Goal: Complete application form

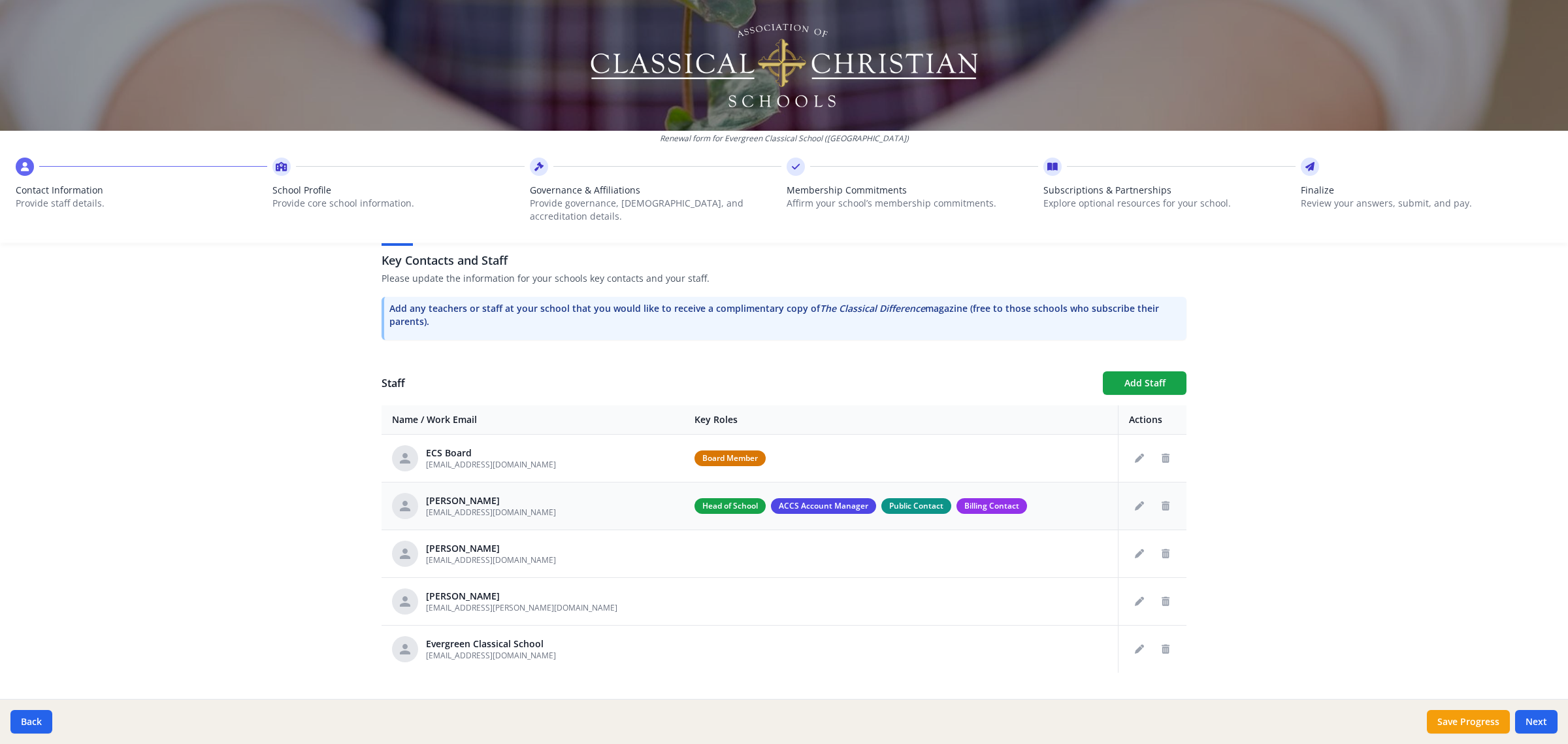
scroll to position [368, 0]
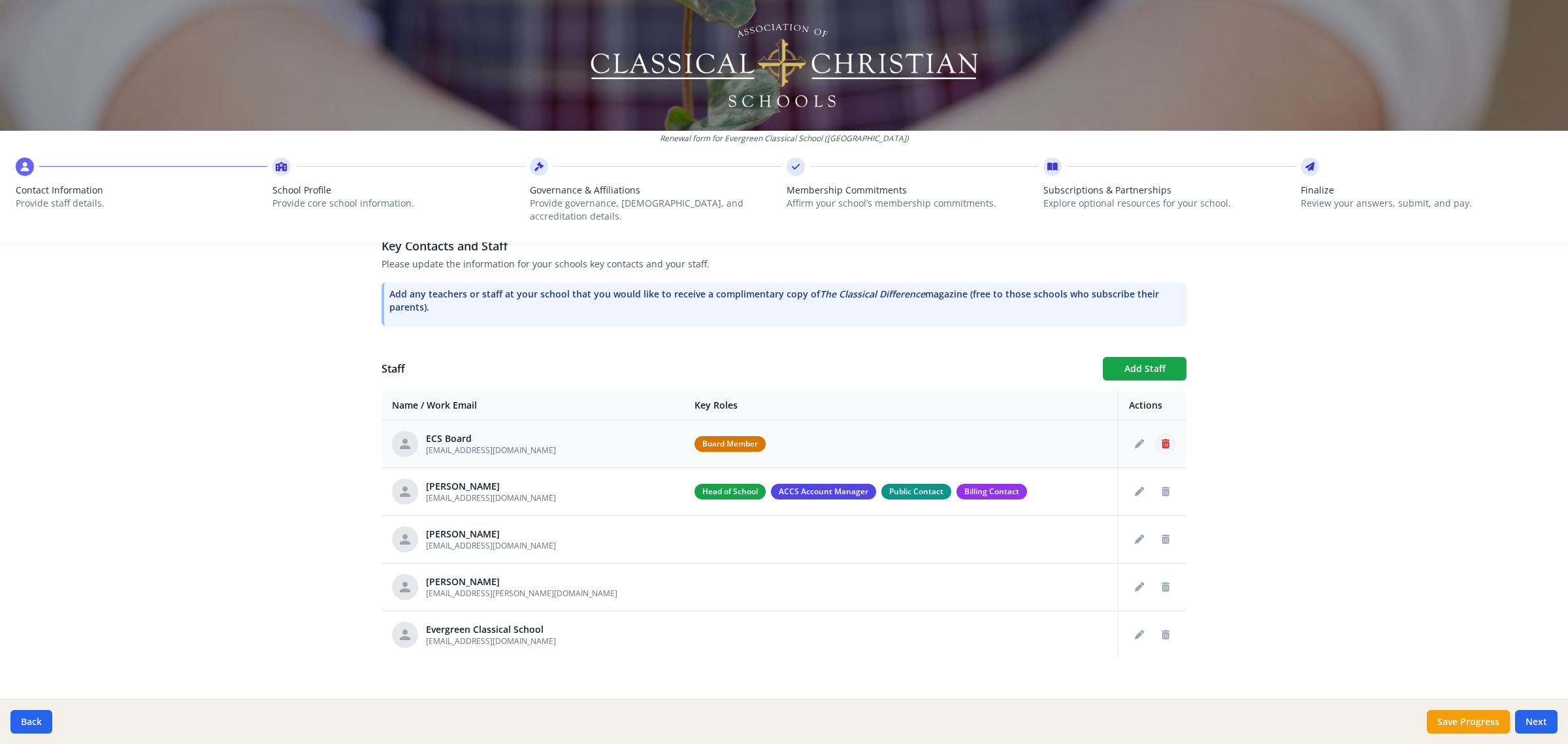
click at [1162, 436] on button "Delete staff" at bounding box center [1165, 444] width 21 height 21
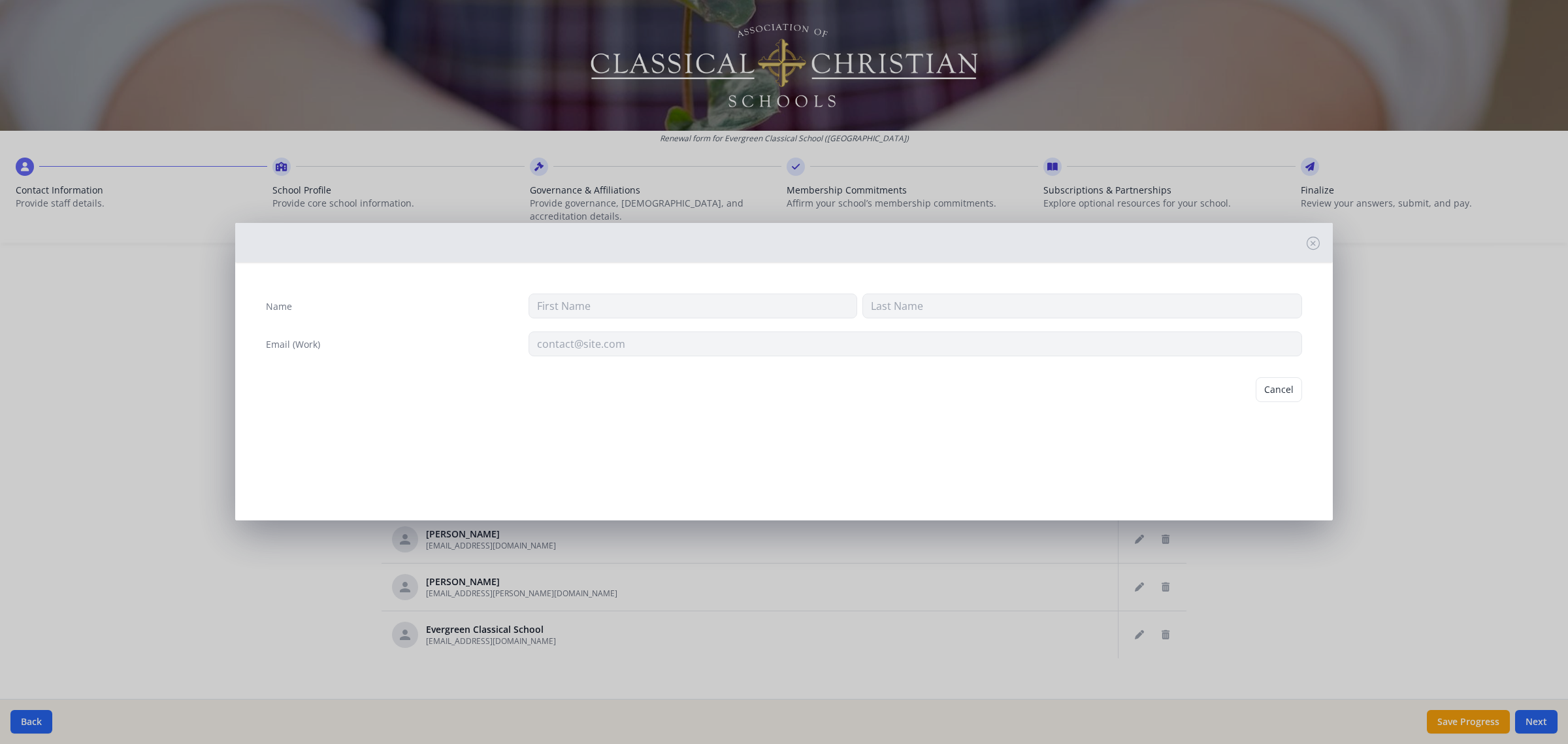
type input "ECS"
type input "Board"
type input "ecsboard@evergreenclassicalschool.com"
click at [1309, 243] on icon at bounding box center [1313, 243] width 13 height 13
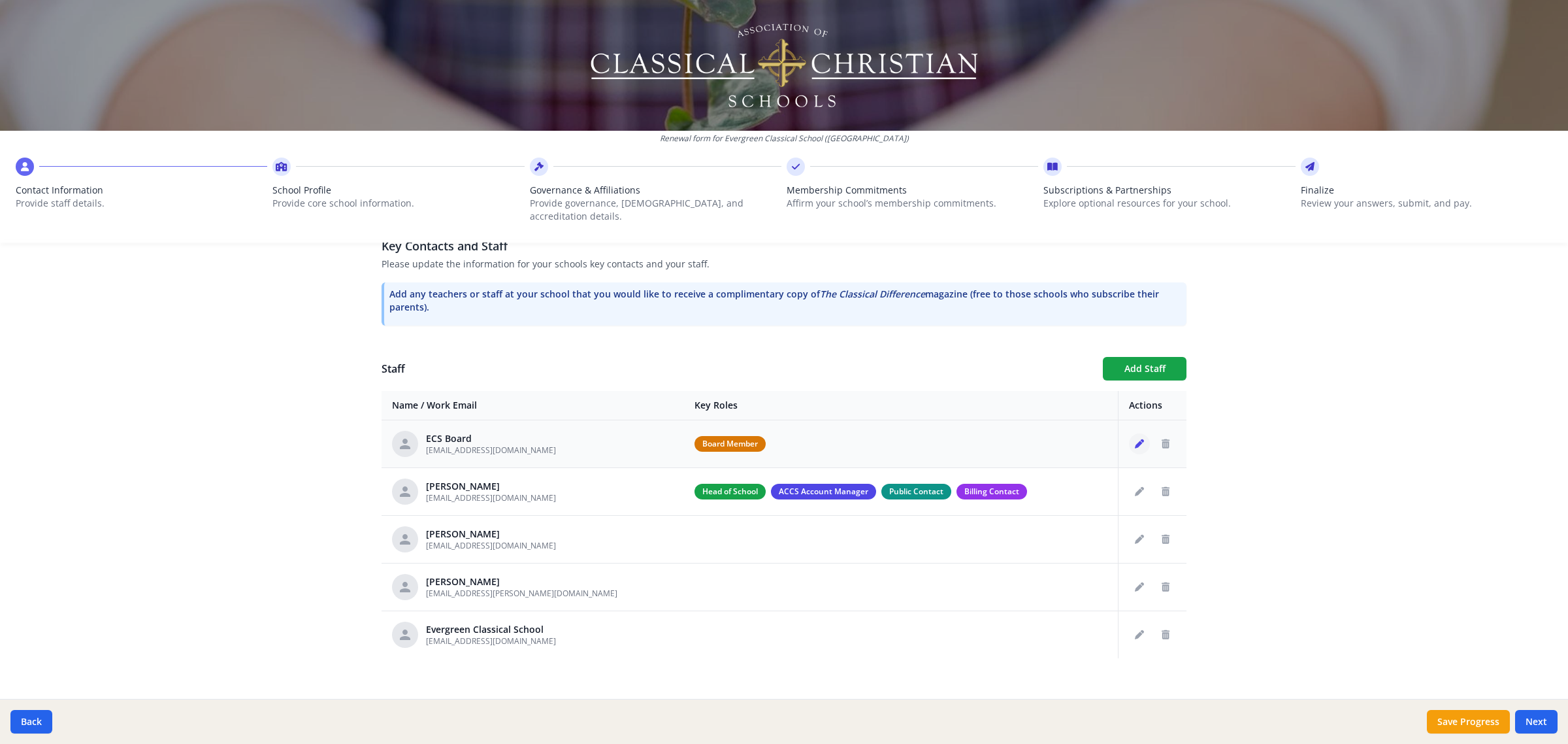
click at [1135, 440] on icon "Edit staff" at bounding box center [1139, 444] width 9 height 9
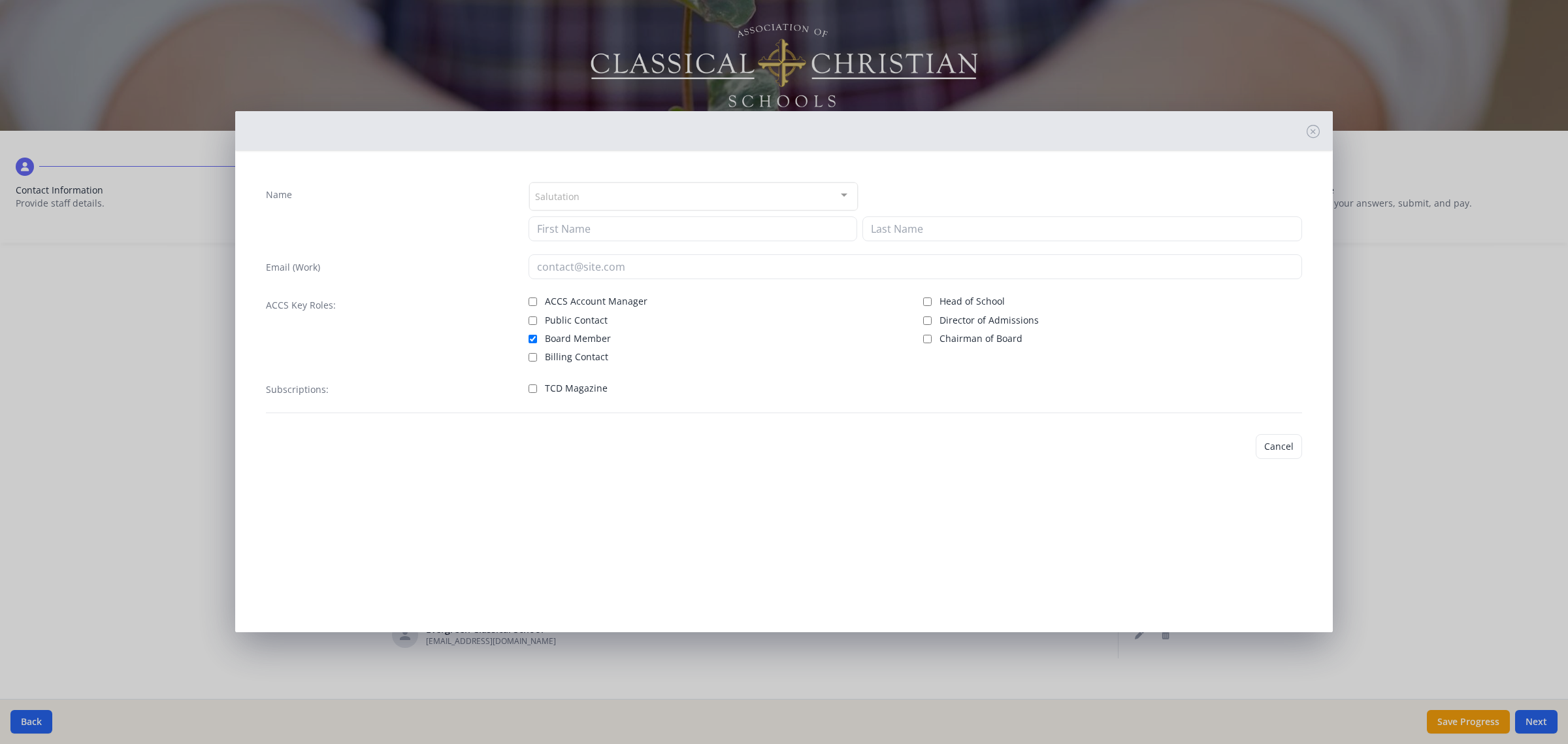
type input "ECS"
type input "Board"
type input "ecsboard@evergreenclassicalschool.com"
checkbox input "true"
click at [602, 220] on input "ECS" at bounding box center [693, 229] width 329 height 25
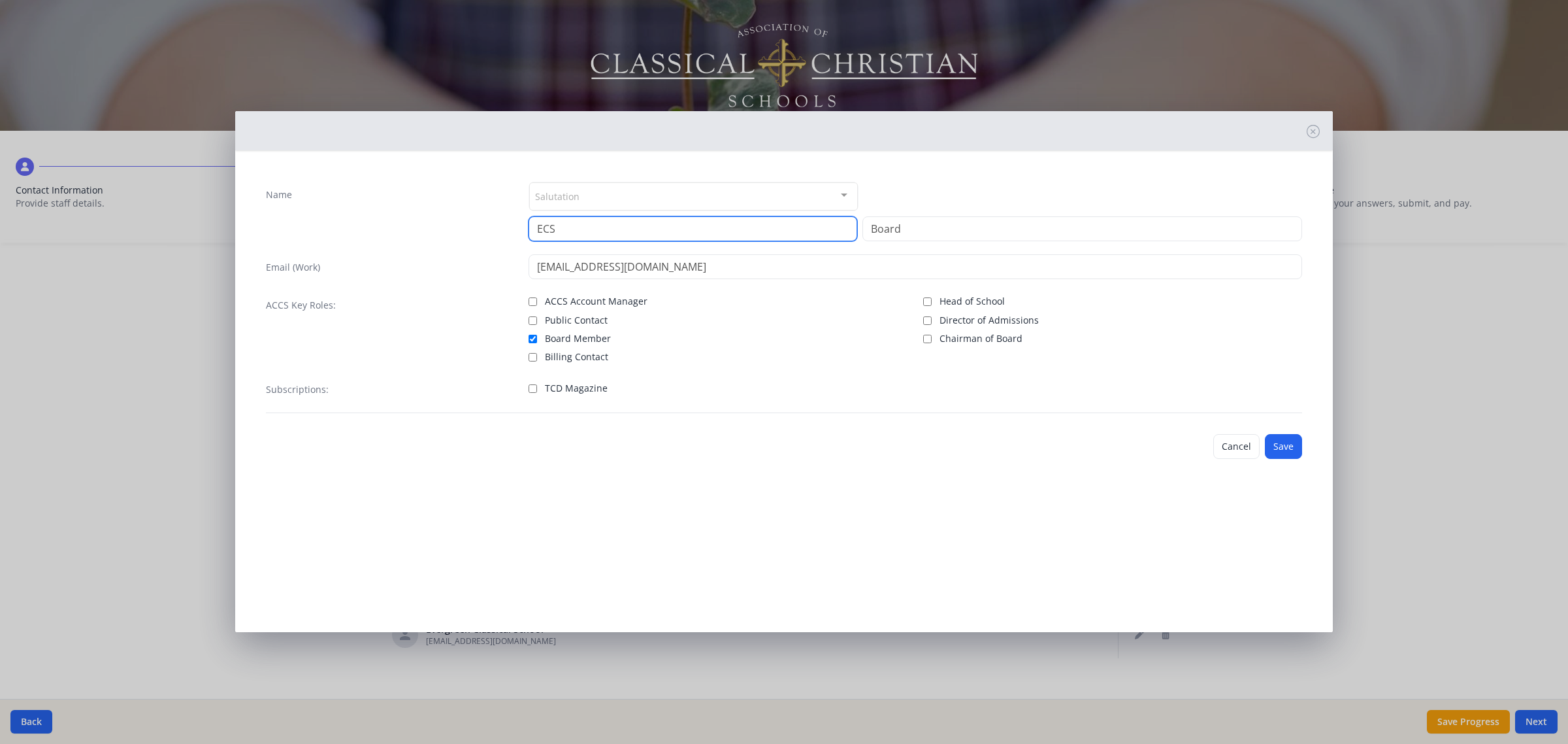
click at [602, 220] on input "ECS" at bounding box center [693, 229] width 329 height 25
click at [602, 224] on input "ECS" at bounding box center [693, 229] width 329 height 25
type input "Evergreen"
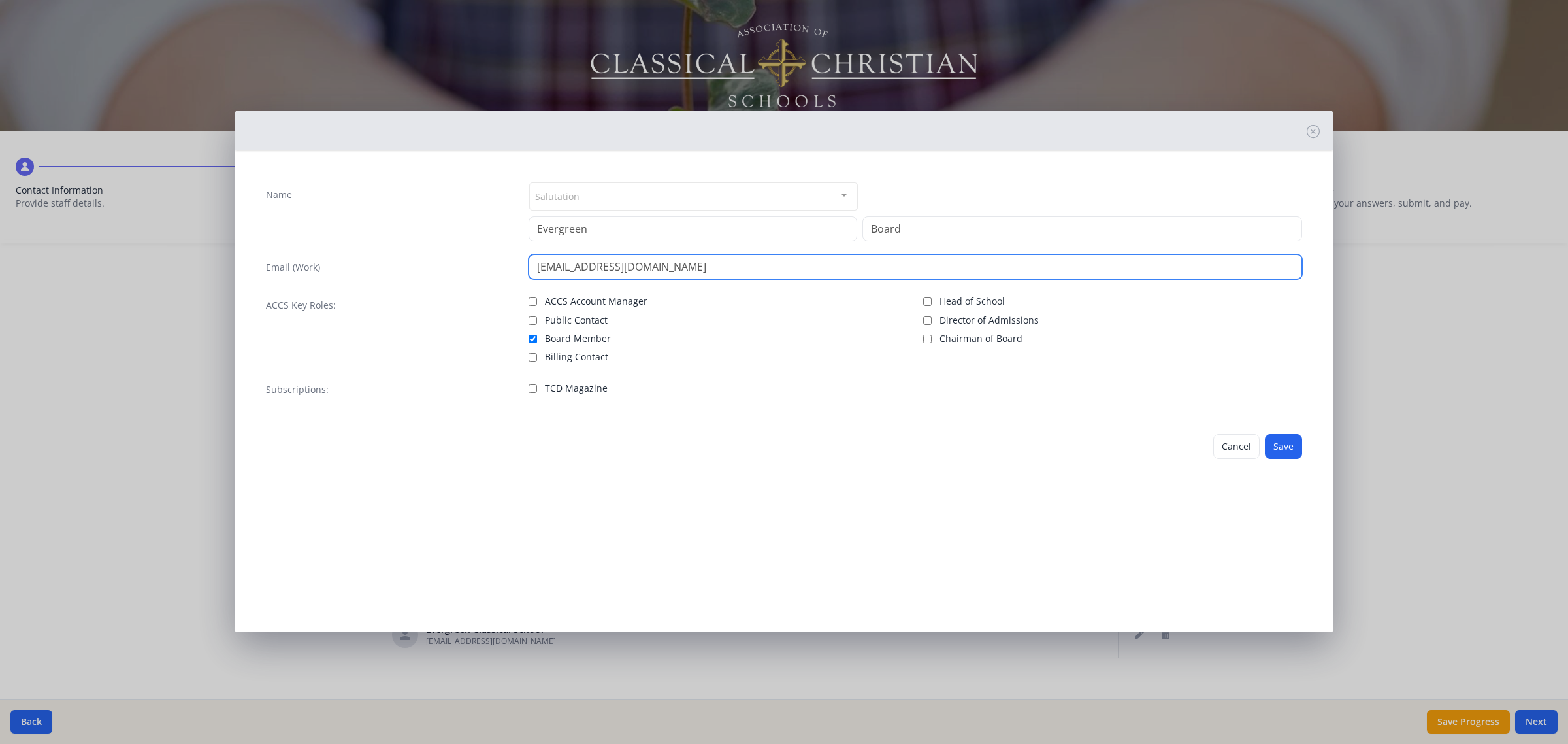
type input "evergreenboard@evergreenclassicalschool.com"
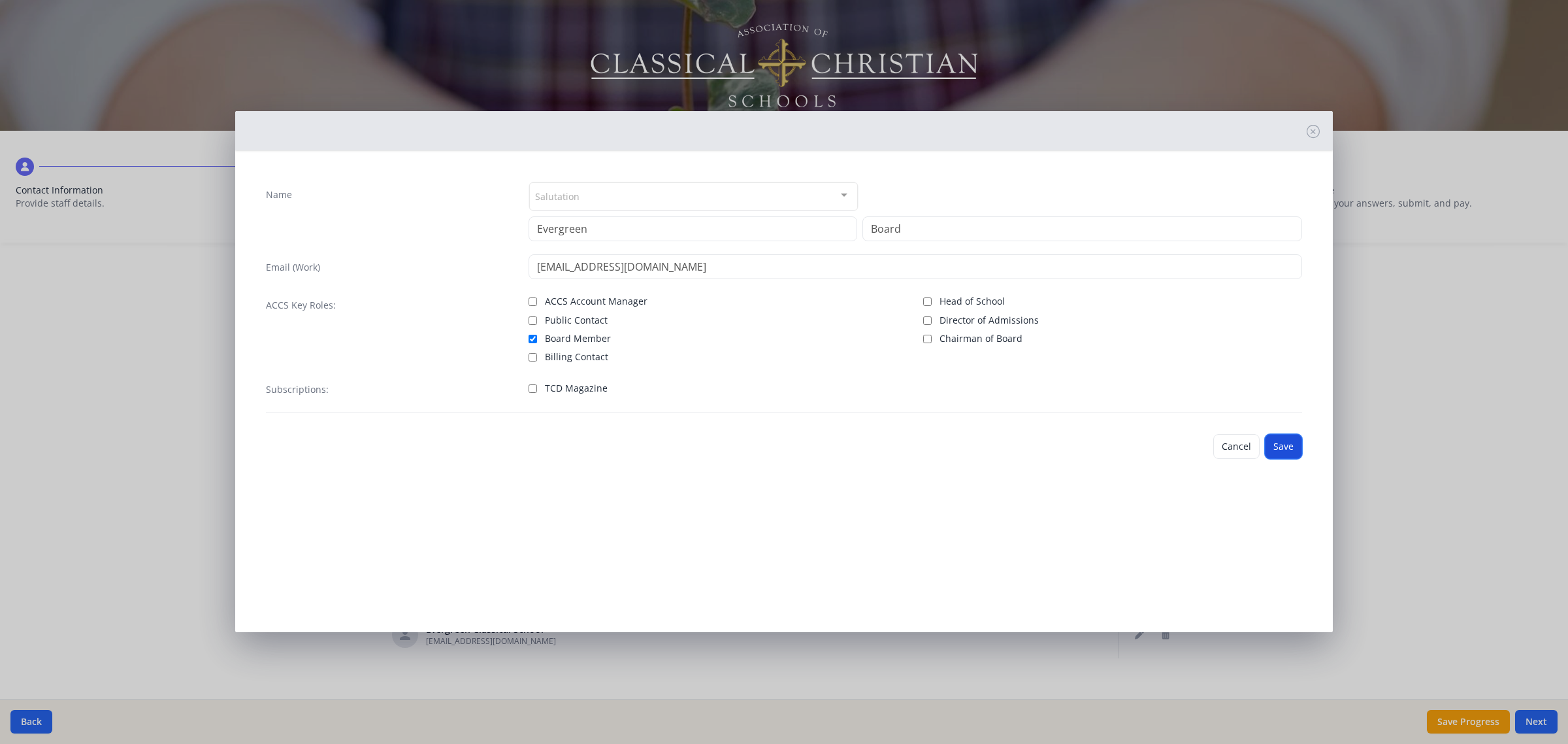
click at [1292, 444] on button "Save" at bounding box center [1283, 446] width 38 height 25
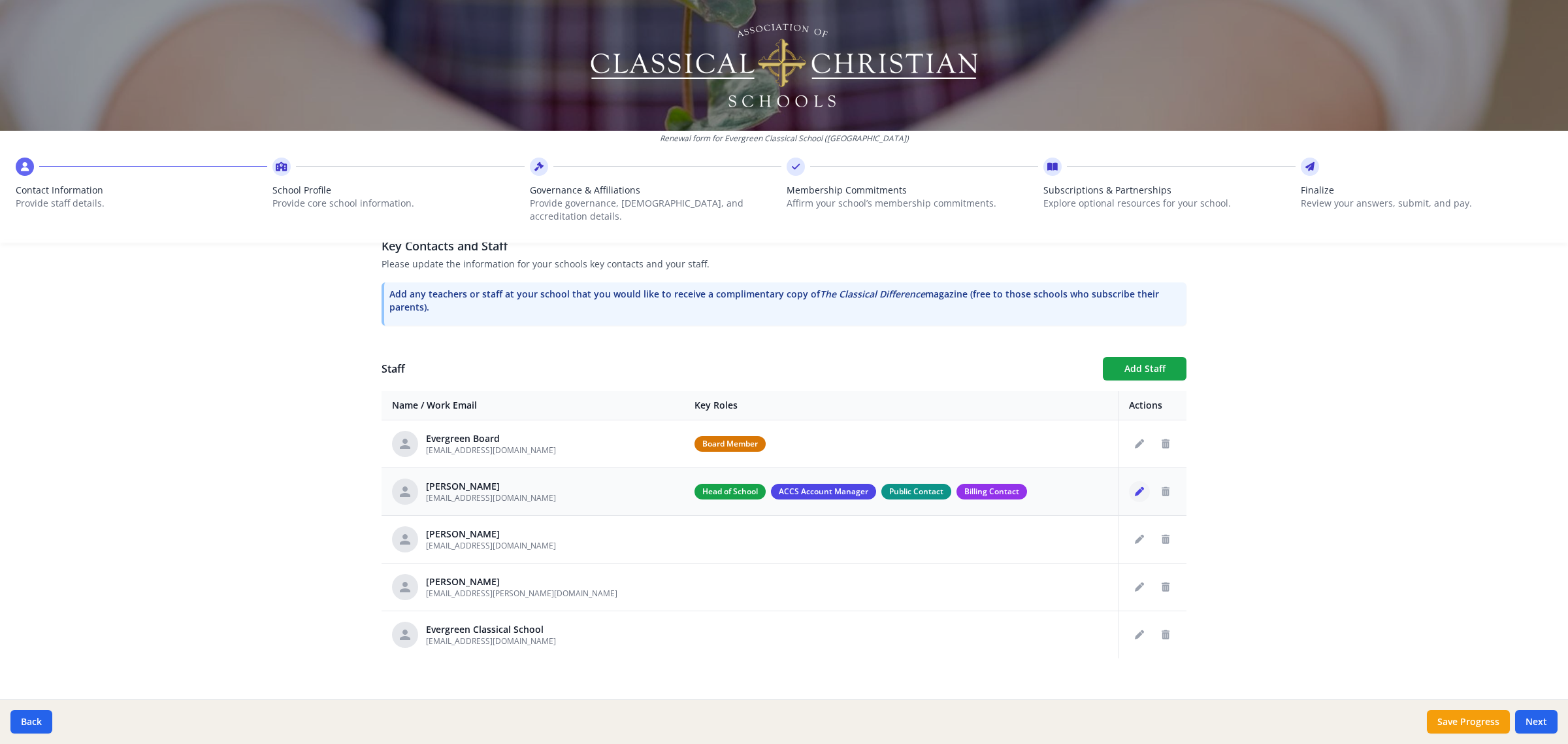
click at [1137, 481] on div at bounding box center [1152, 491] width 47 height 21
click at [1129, 481] on button "Edit staff" at bounding box center [1139, 491] width 21 height 21
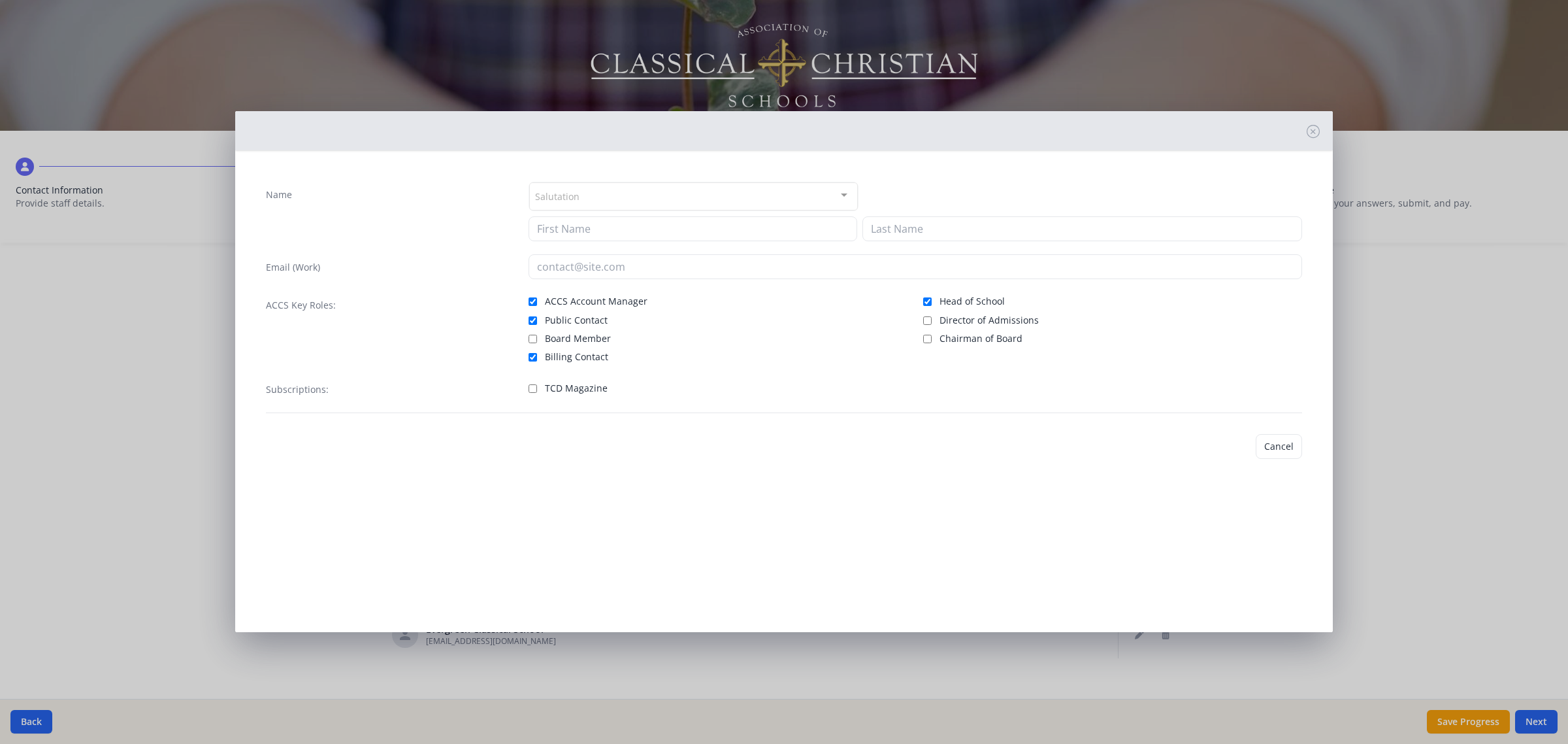
type input "Aaron"
type input "Laenger"
type input "alaenger@evergreenclassical.org"
checkbox input "true"
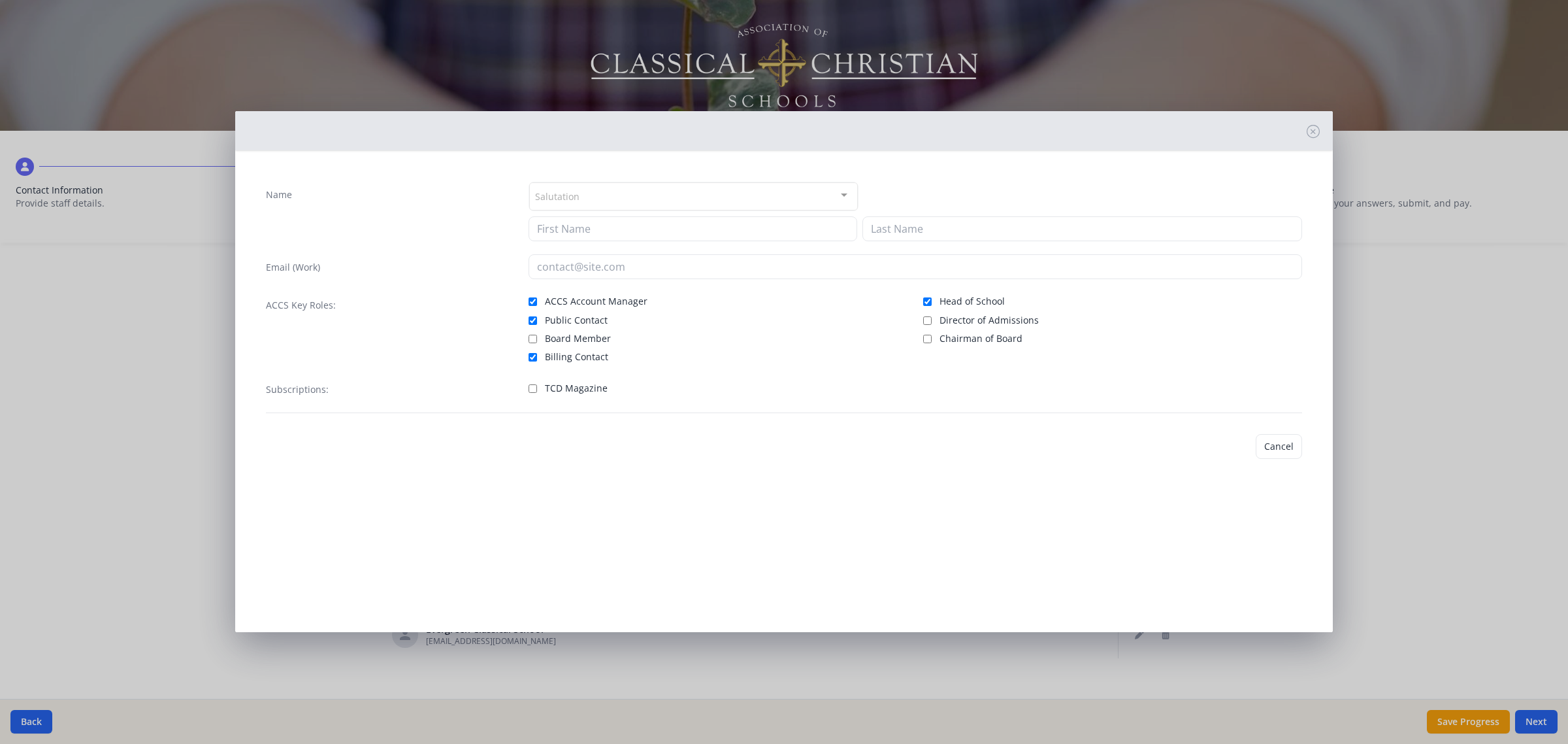
checkbox input "true"
click at [1228, 446] on button "Cancel" at bounding box center [1236, 446] width 46 height 25
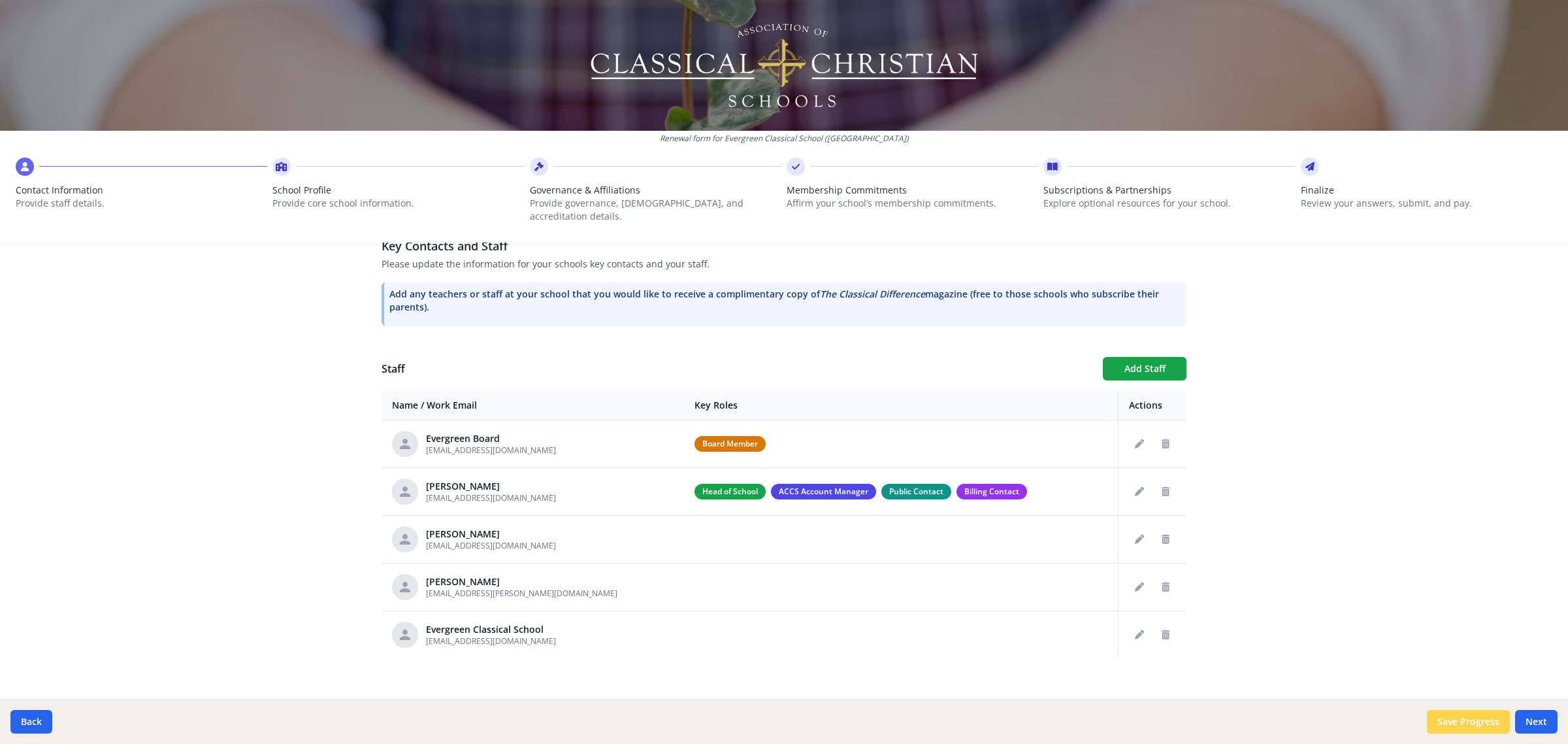
click at [1441, 721] on button "Save Progress" at bounding box center [1468, 721] width 83 height 23
click at [1530, 724] on button "Next" at bounding box center [1537, 721] width 42 height 23
type input "(936) 337-4427"
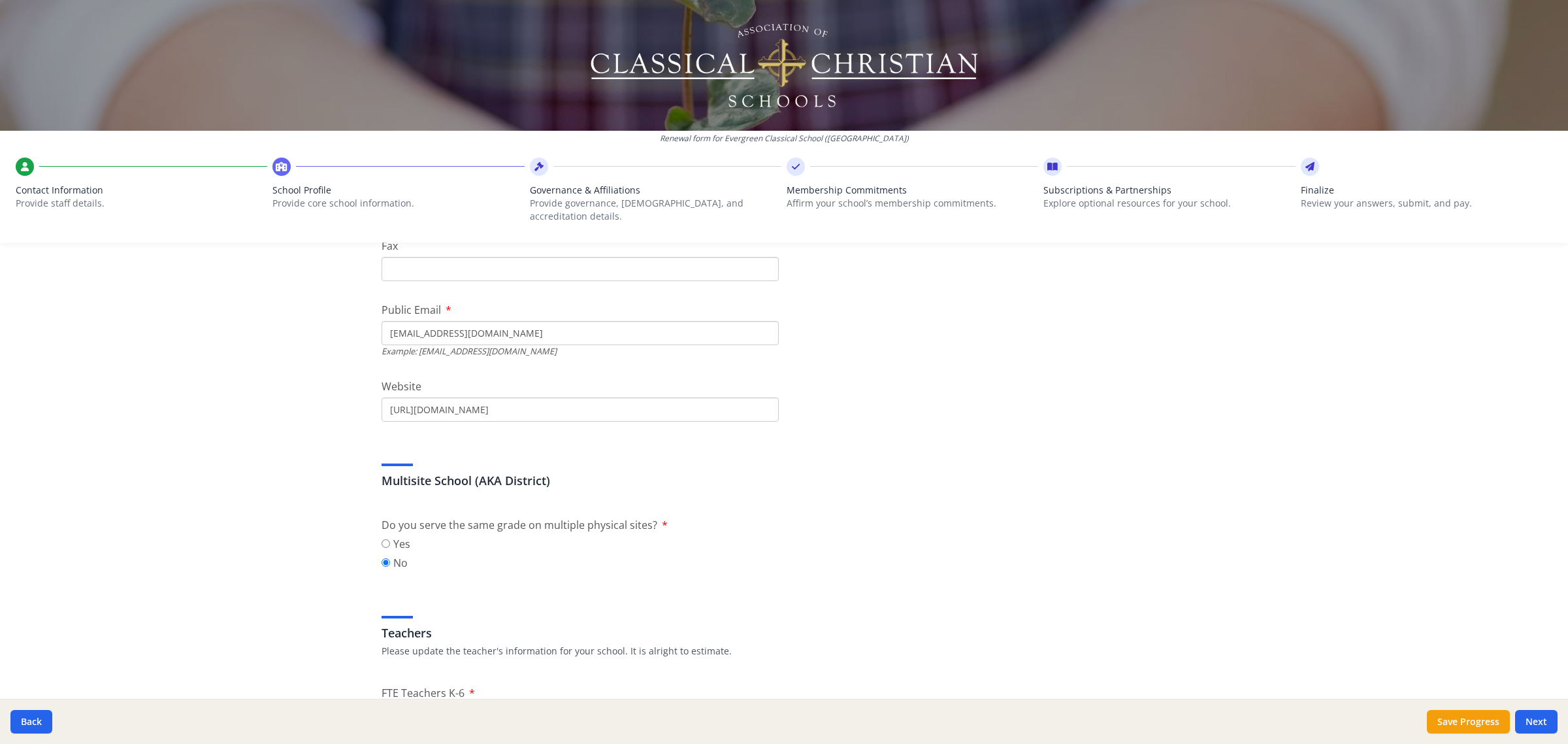
scroll to position [490, 0]
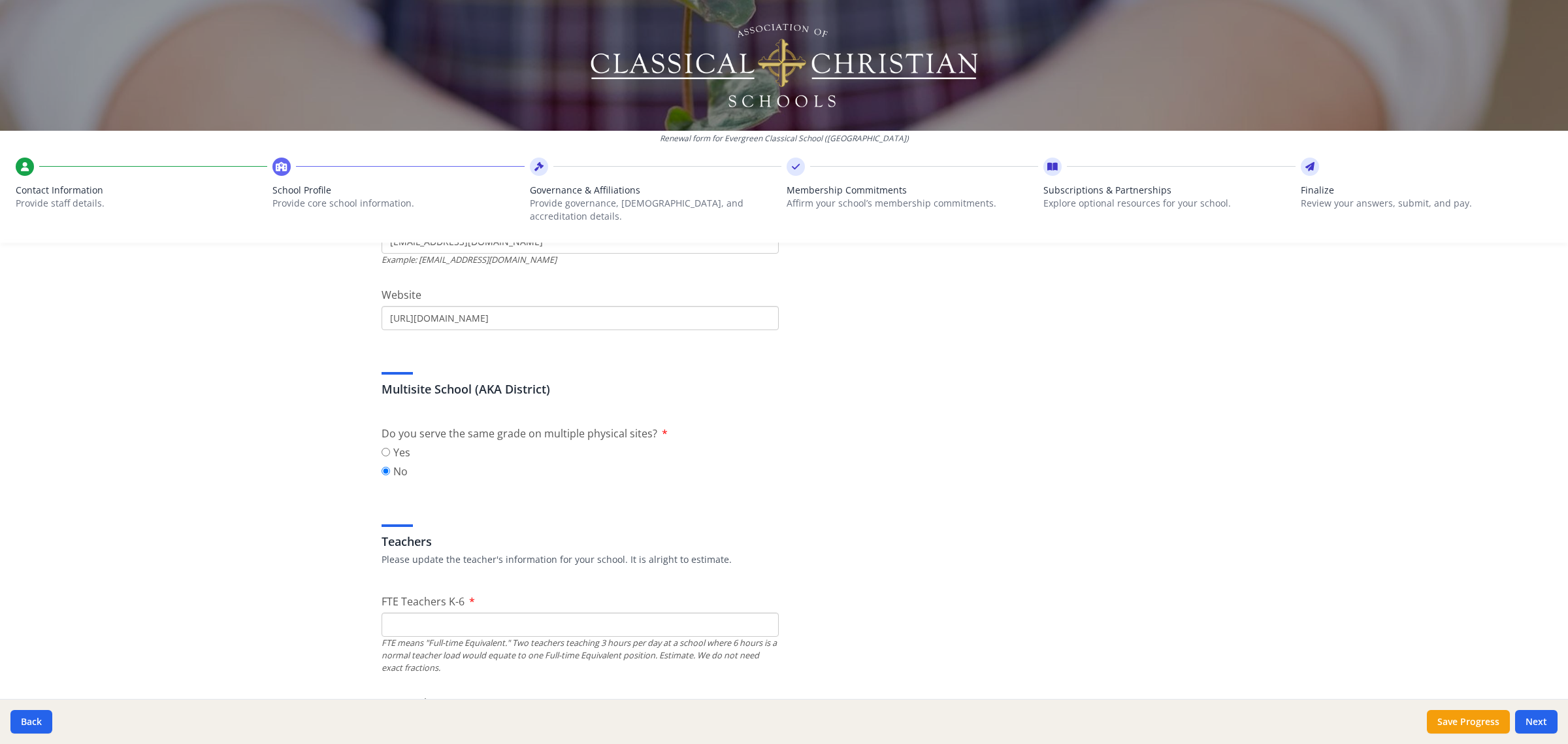
click at [536, 426] on span "Do you serve the same grade on multiple physical sites?" at bounding box center [519, 433] width 276 height 14
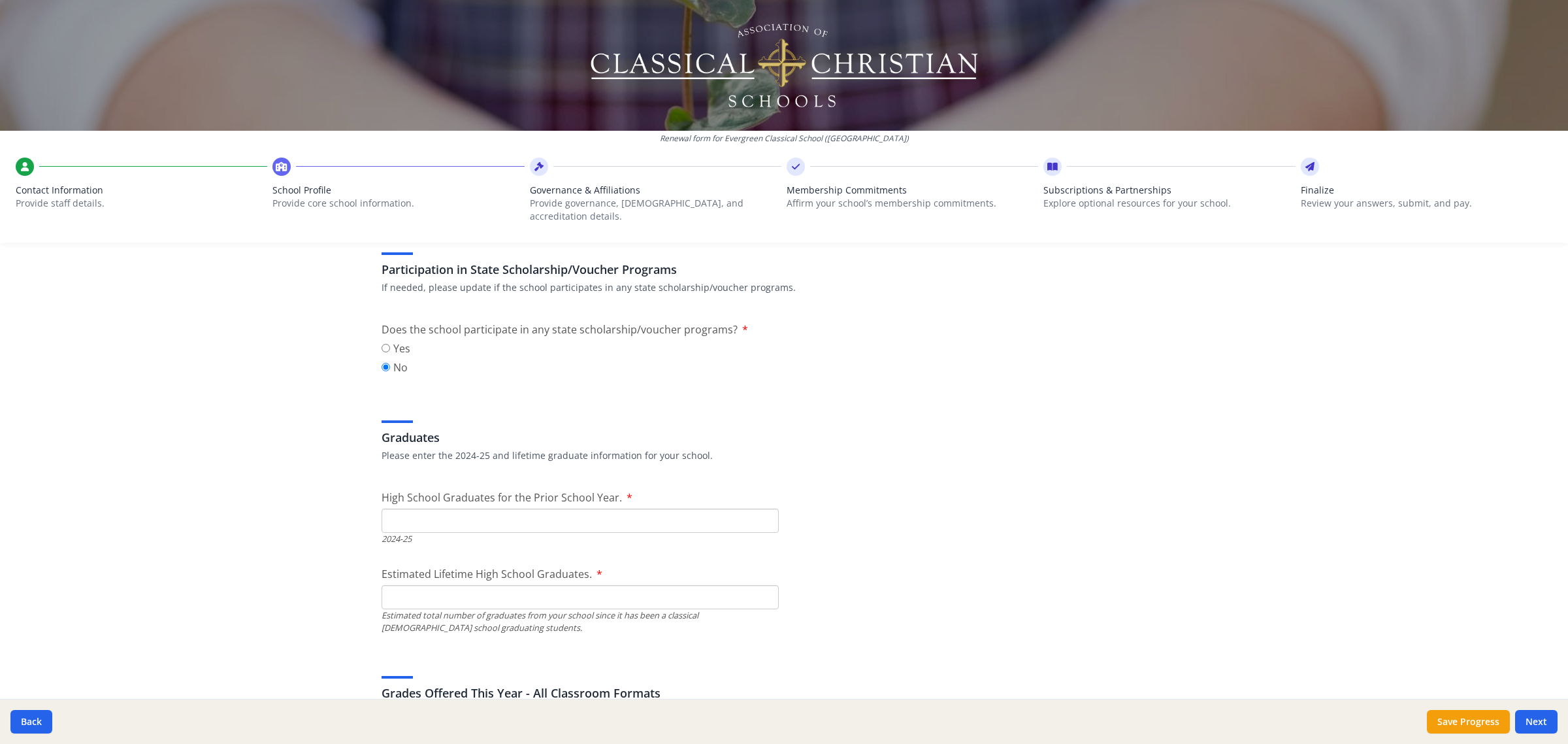
scroll to position [1716, 0]
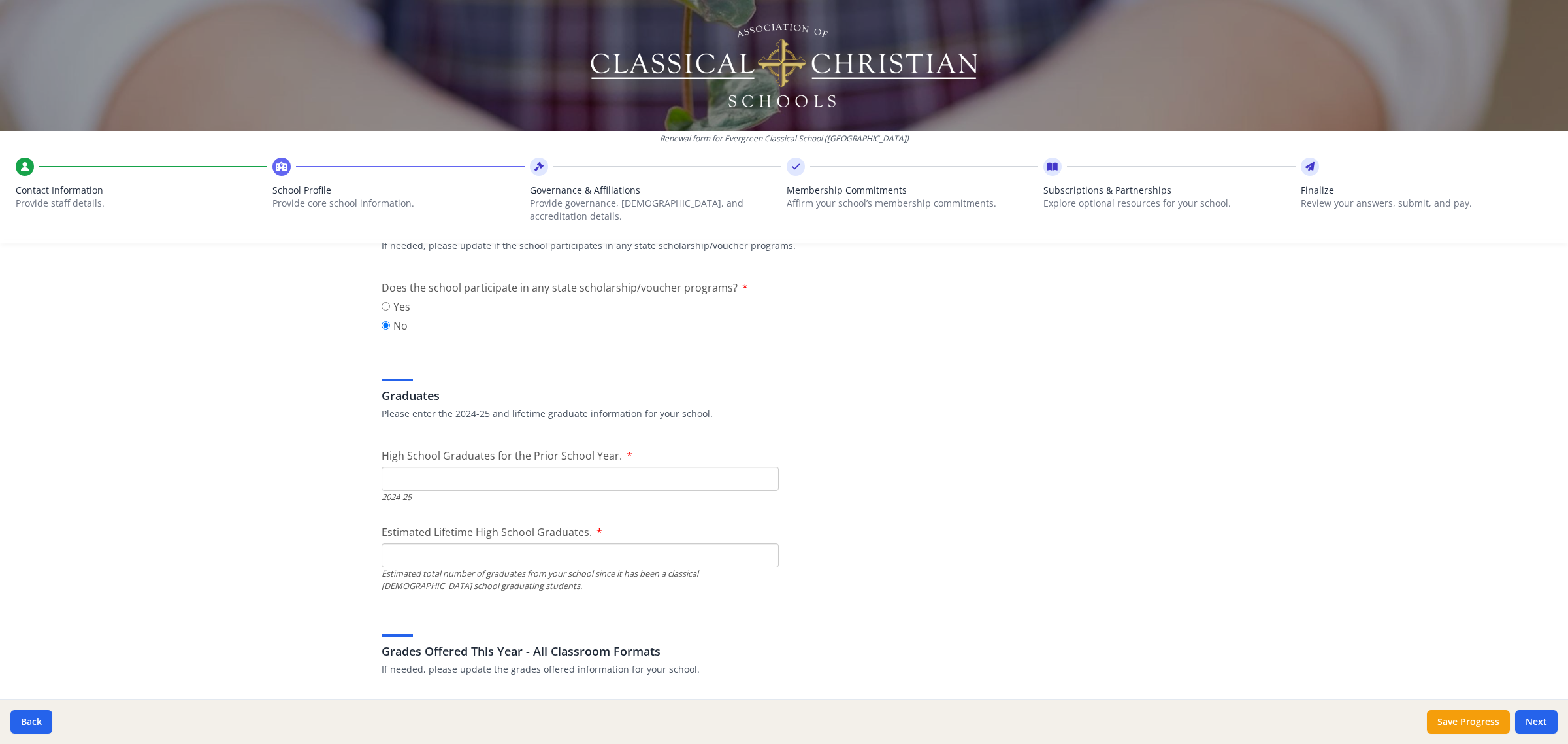
click at [547, 467] on input "High School Graduates for the Prior School Year." at bounding box center [580, 478] width 397 height 24
type input "0"
click at [731, 543] on input "Estimated Lifetime High School Graduates." at bounding box center [580, 555] width 397 height 24
type input "0"
click at [884, 642] on h3 "Grades Offered This Year - All Classroom Formats" at bounding box center [784, 650] width 805 height 18
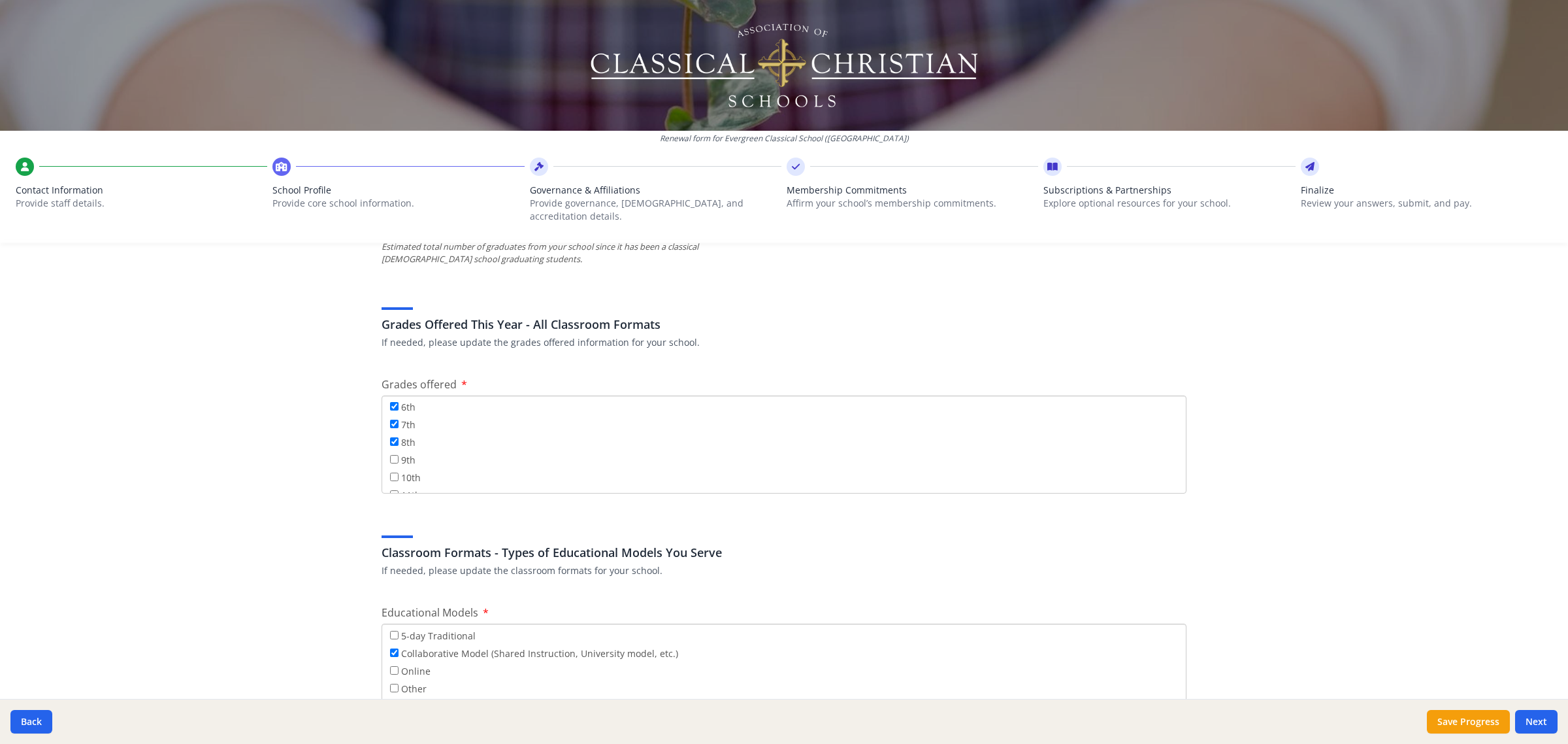
scroll to position [158, 0]
click at [390, 421] on input "9th" at bounding box center [394, 425] width 8 height 8
checkbox input "true"
click at [671, 543] on h3 "Classroom Formats - Types of Educational Models You Serve" at bounding box center [784, 552] width 805 height 18
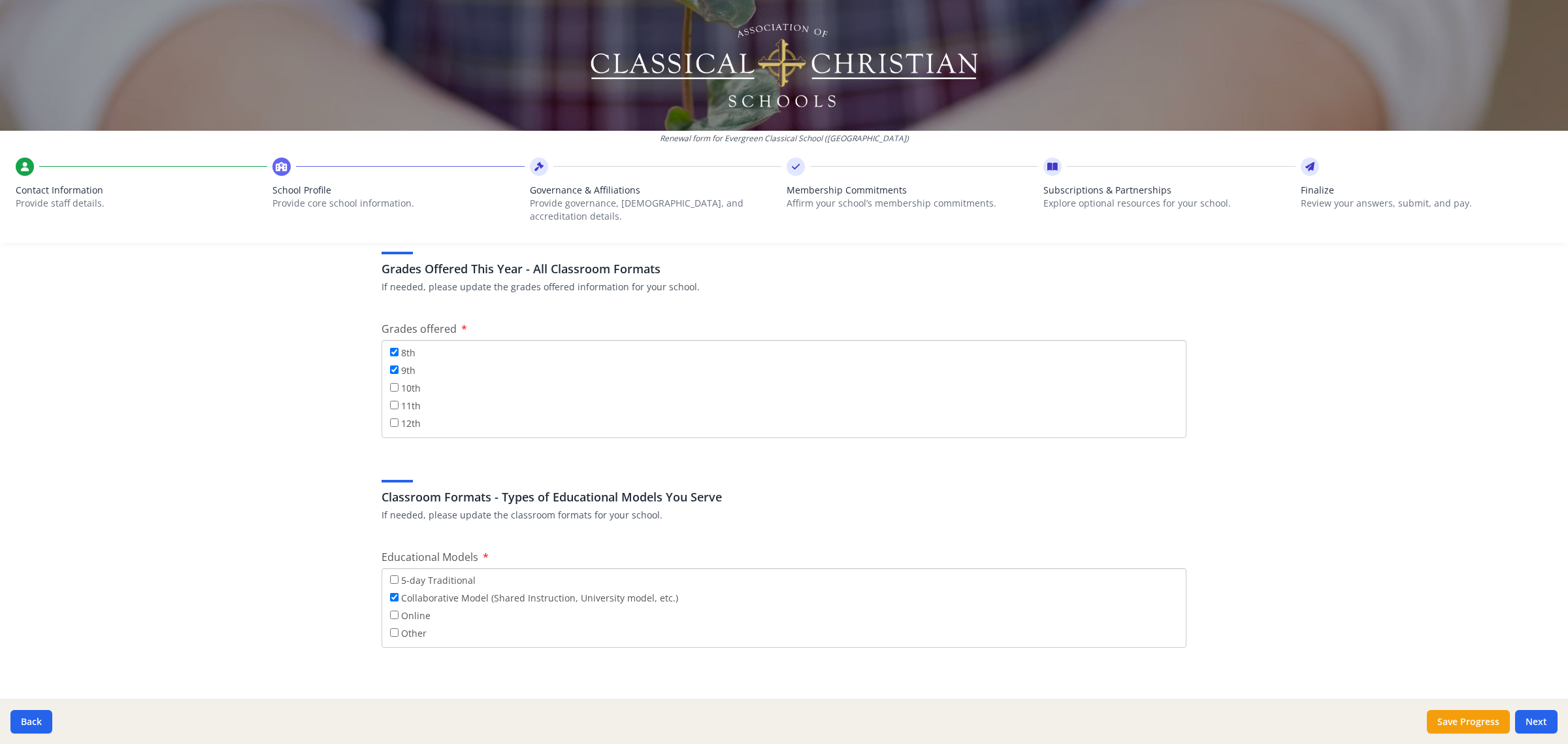
scroll to position [2206, 0]
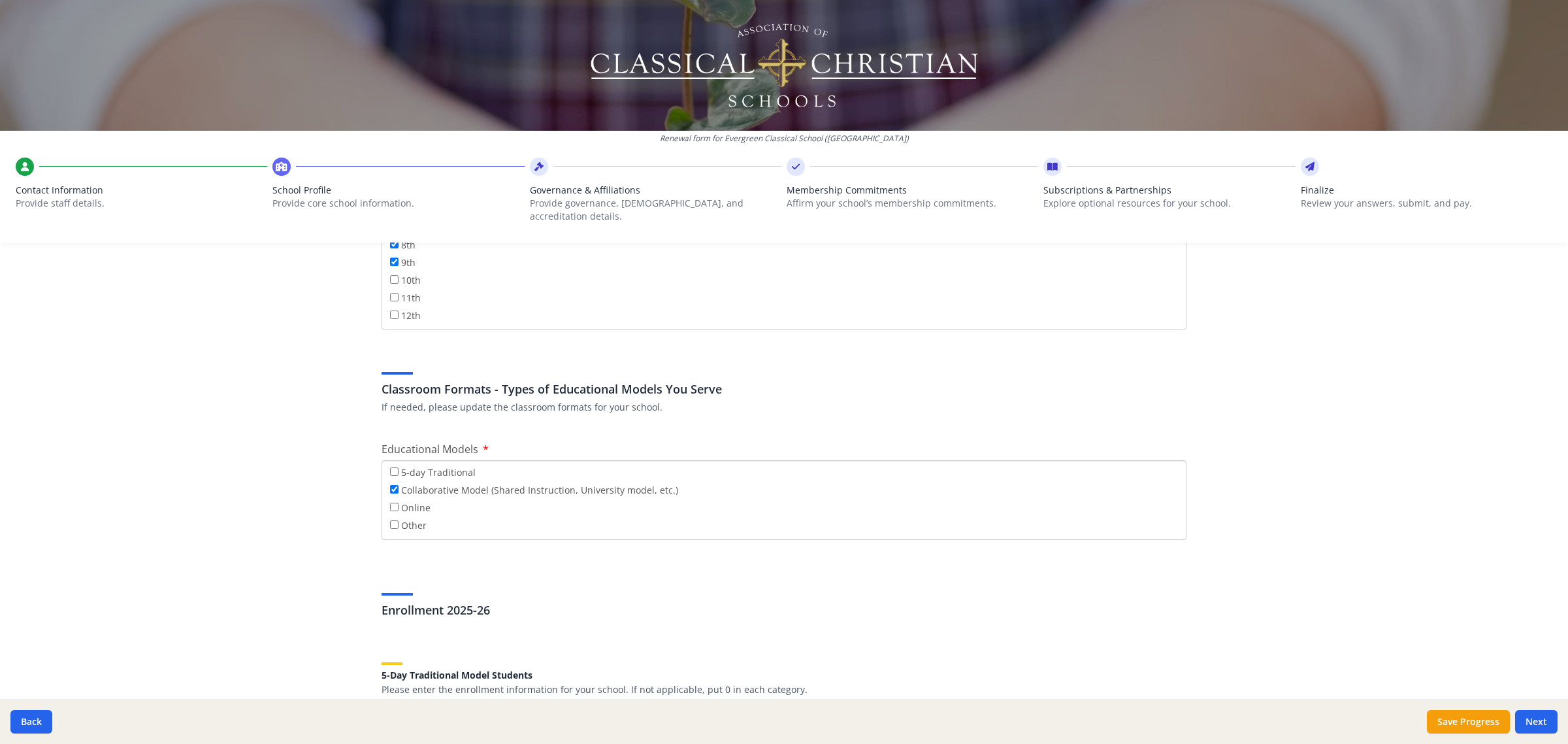
click at [612, 561] on div at bounding box center [580, 561] width 397 height 1
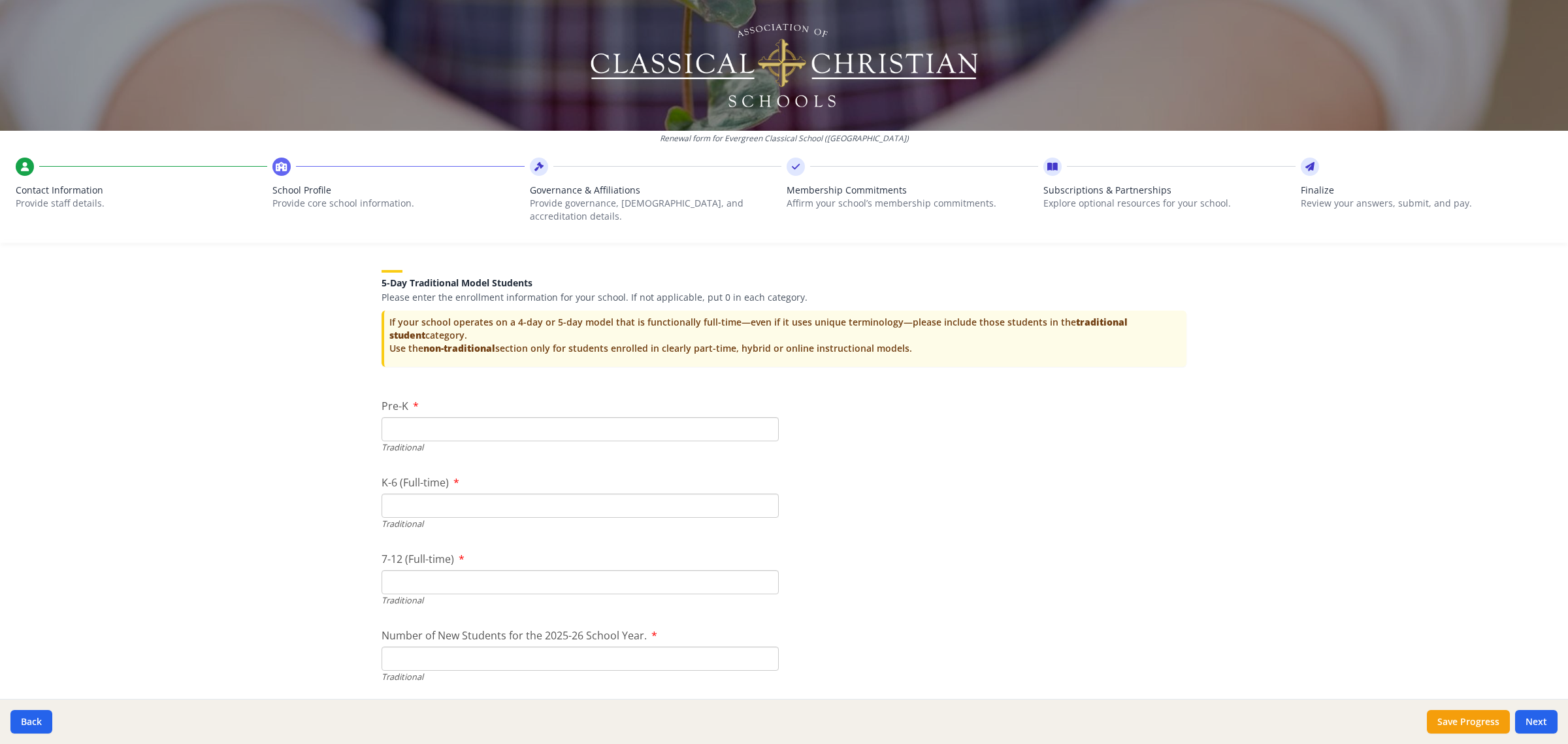
scroll to position [2615, 0]
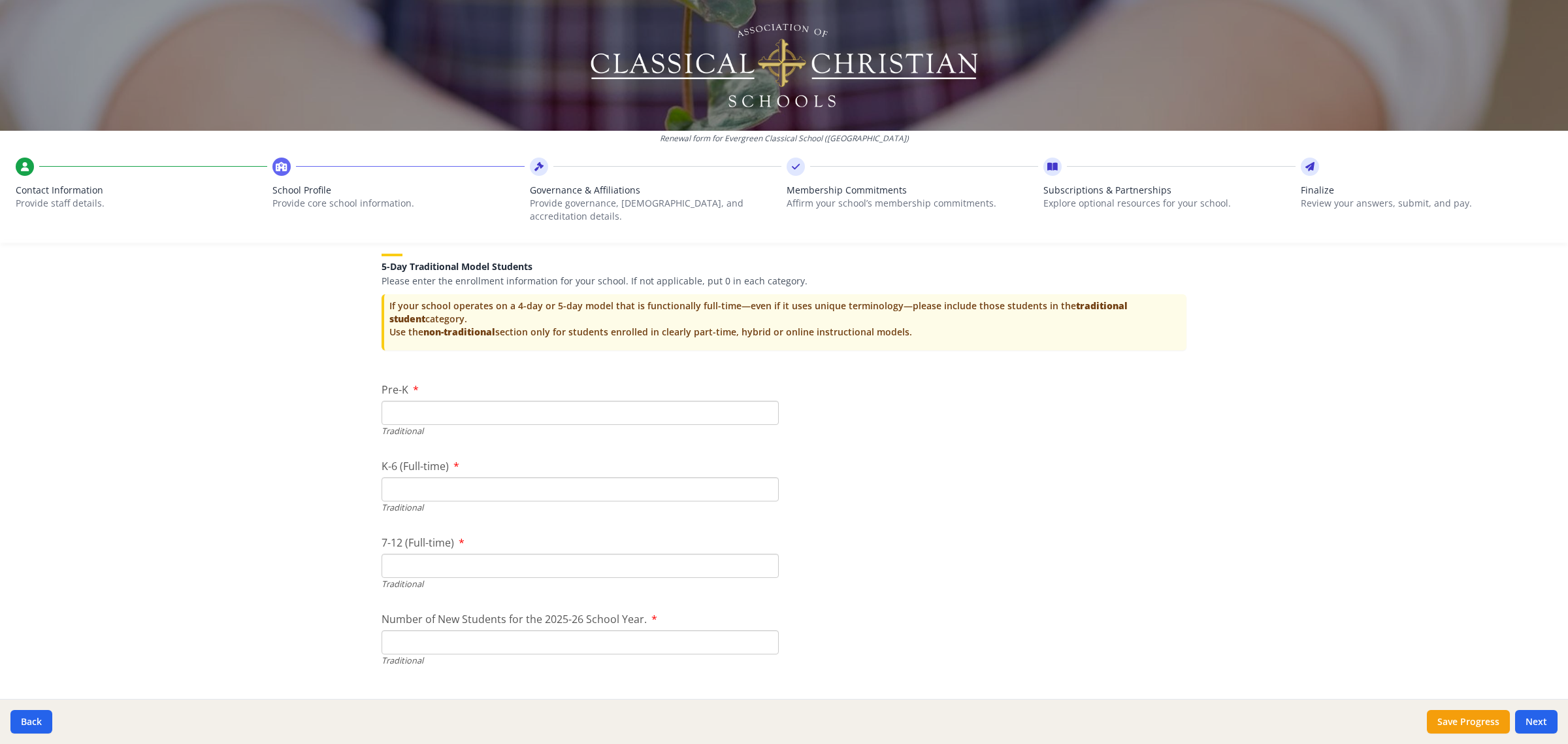
click at [658, 401] on input "Pre-K" at bounding box center [580, 412] width 397 height 24
type input "0"
click at [572, 477] on input "K-6 (Full-time)" at bounding box center [580, 489] width 397 height 24
type input "0"
click at [553, 554] on input "7-12 (Full-time)" at bounding box center [580, 565] width 397 height 24
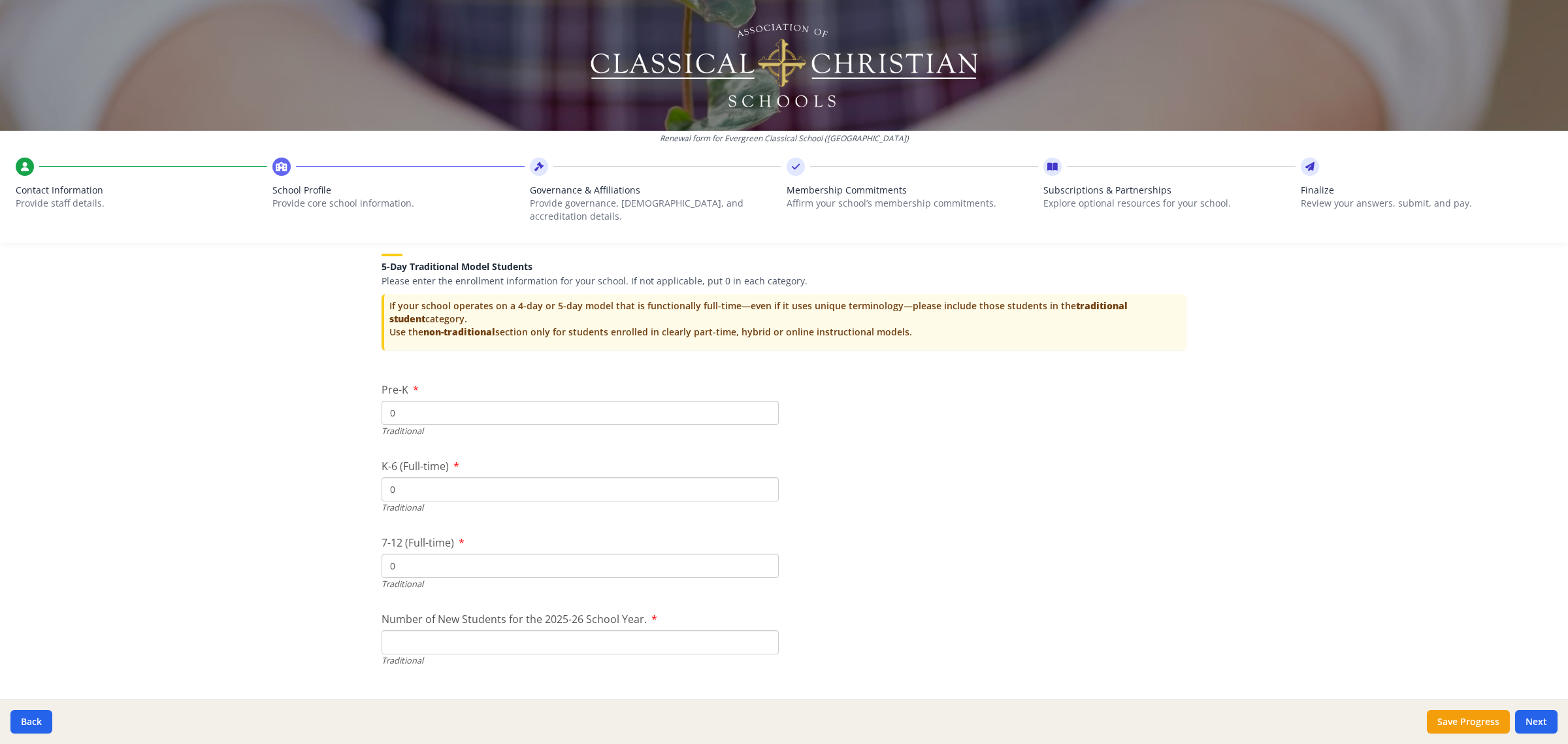
type input "0"
click at [537, 630] on input "Number of New Students for the 2025-26 School Year." at bounding box center [580, 642] width 397 height 24
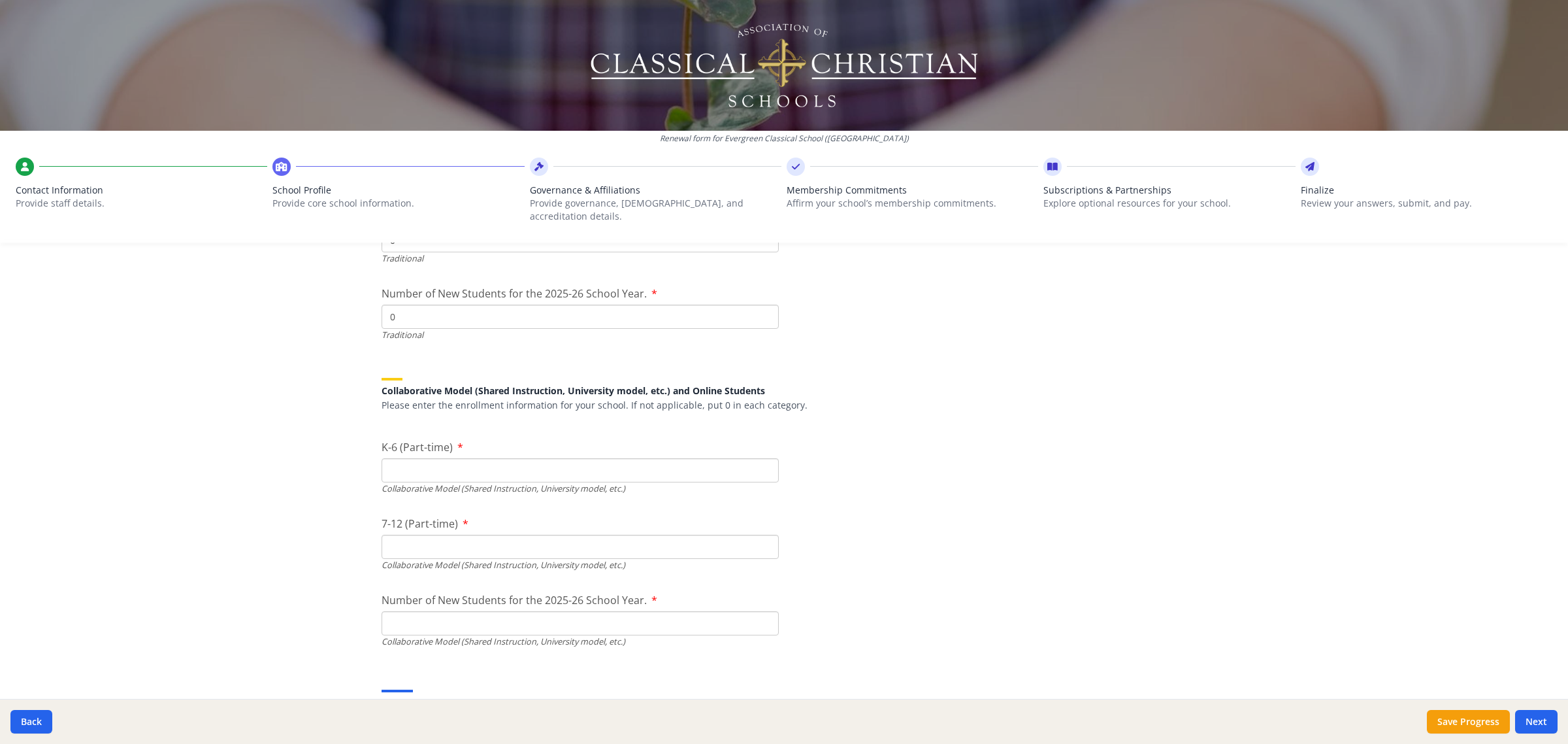
scroll to position [2941, 0]
type input "0"
click at [841, 438] on div at bounding box center [988, 438] width 397 height 1
click at [615, 457] on input "K-6 (Part-time)" at bounding box center [580, 468] width 397 height 24
type input "160"
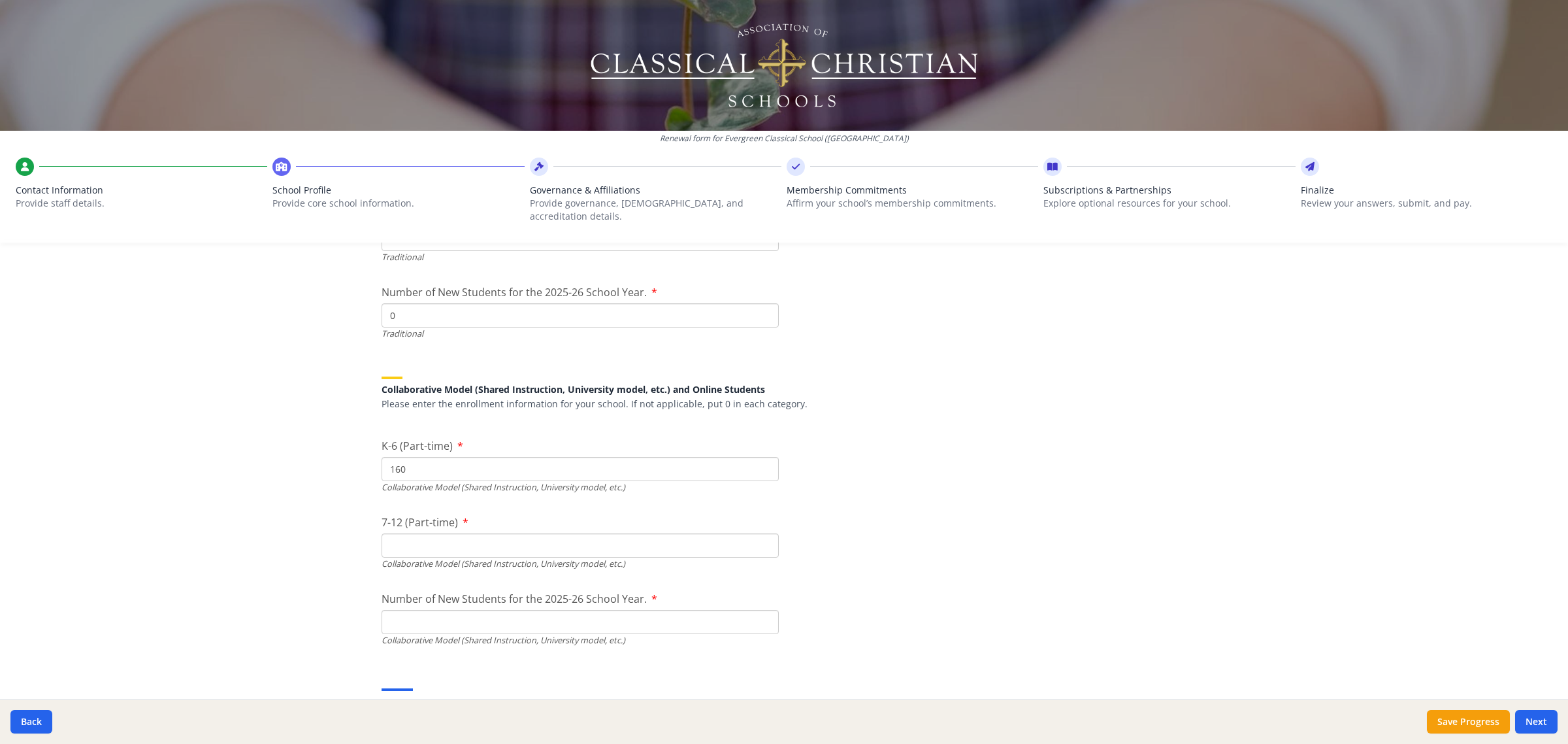
click at [456, 533] on input "7-12 (Part-time)" at bounding box center [580, 545] width 397 height 24
type input "21"
click at [657, 328] on input "Number of New Students for the 2025-26 School Year." at bounding box center [580, 315] width 397 height 24
drag, startPoint x: 478, startPoint y: 600, endPoint x: 475, endPoint y: 606, distance: 6.7
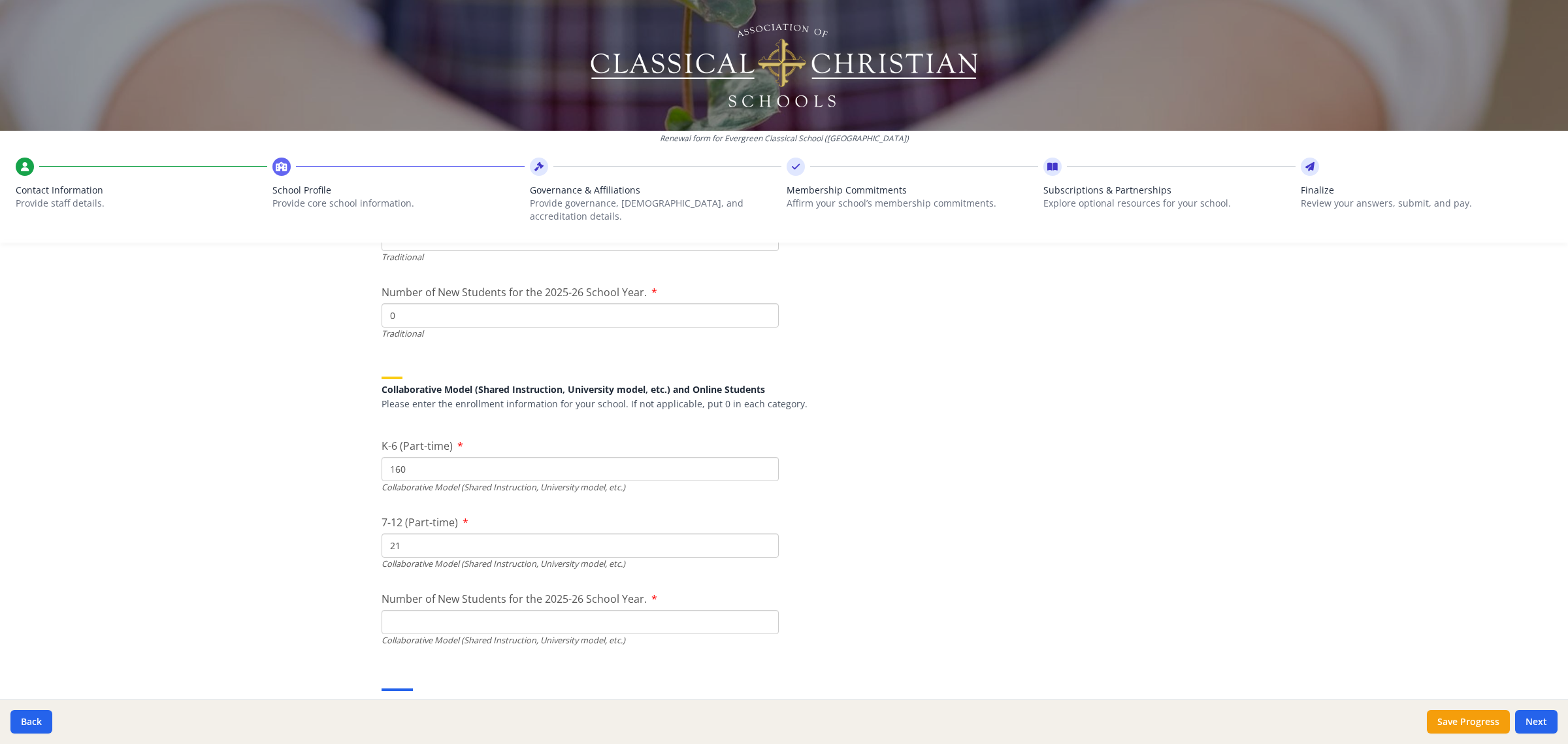
click at [476, 328] on input "Number of New Students for the 2025-26 School Year." at bounding box center [580, 315] width 397 height 24
type input "49"
drag, startPoint x: 887, startPoint y: 605, endPoint x: 560, endPoint y: 732, distance: 350.8
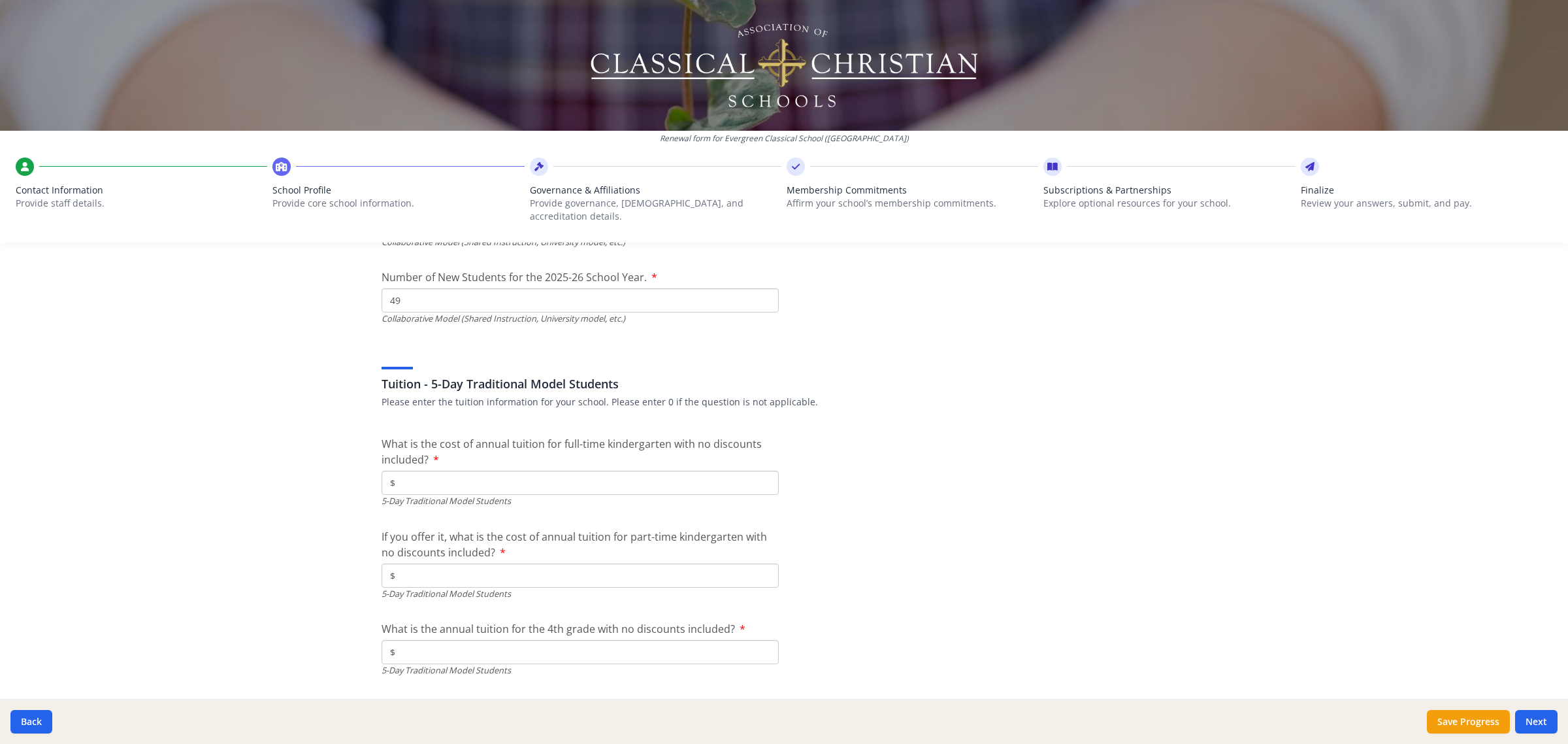
scroll to position [3268, 0]
click at [704, 466] on input "$" at bounding box center [580, 477] width 397 height 24
type input "$0"
click at [635, 558] on input "$" at bounding box center [580, 570] width 397 height 24
type input "$0"
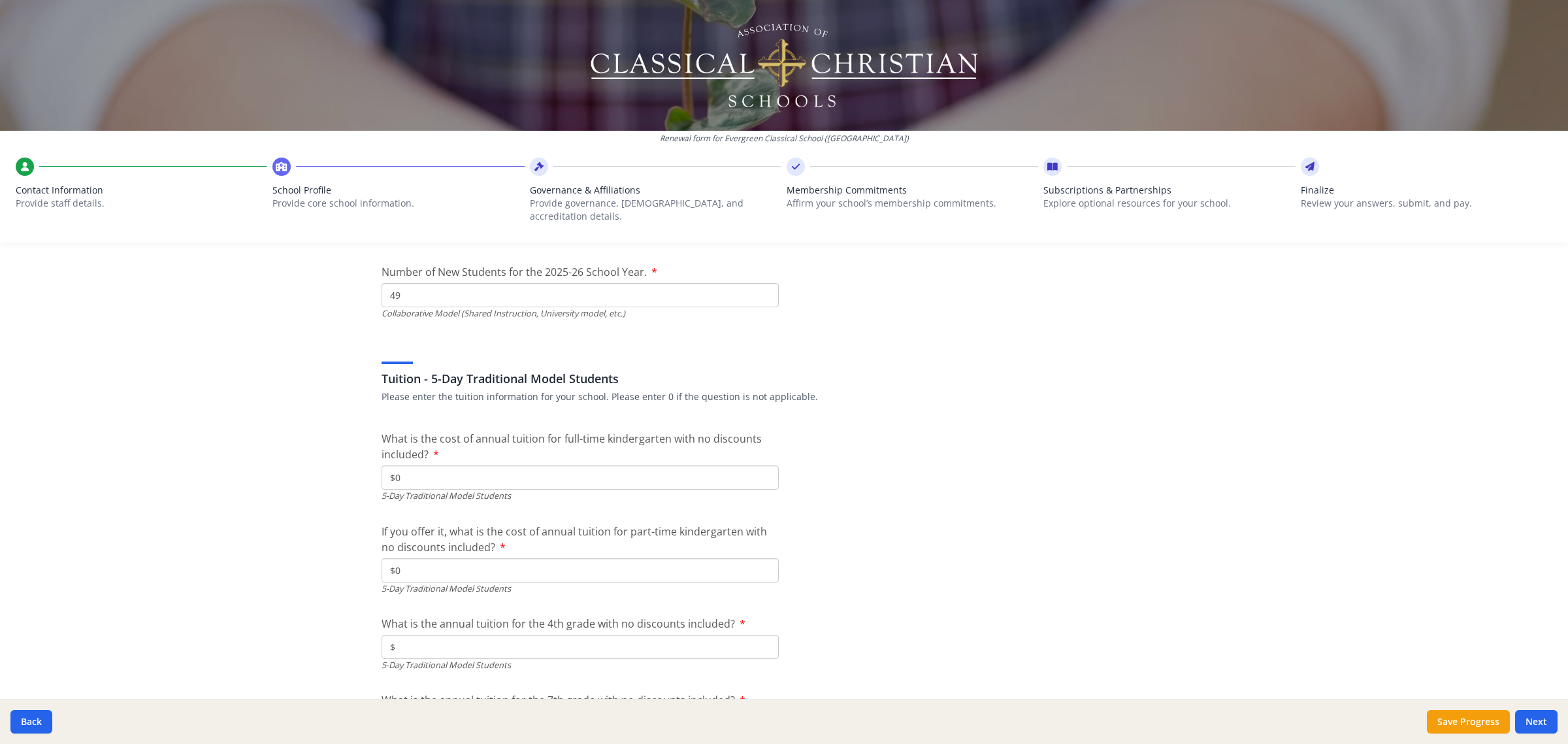
click at [602, 635] on input "$" at bounding box center [580, 646] width 397 height 24
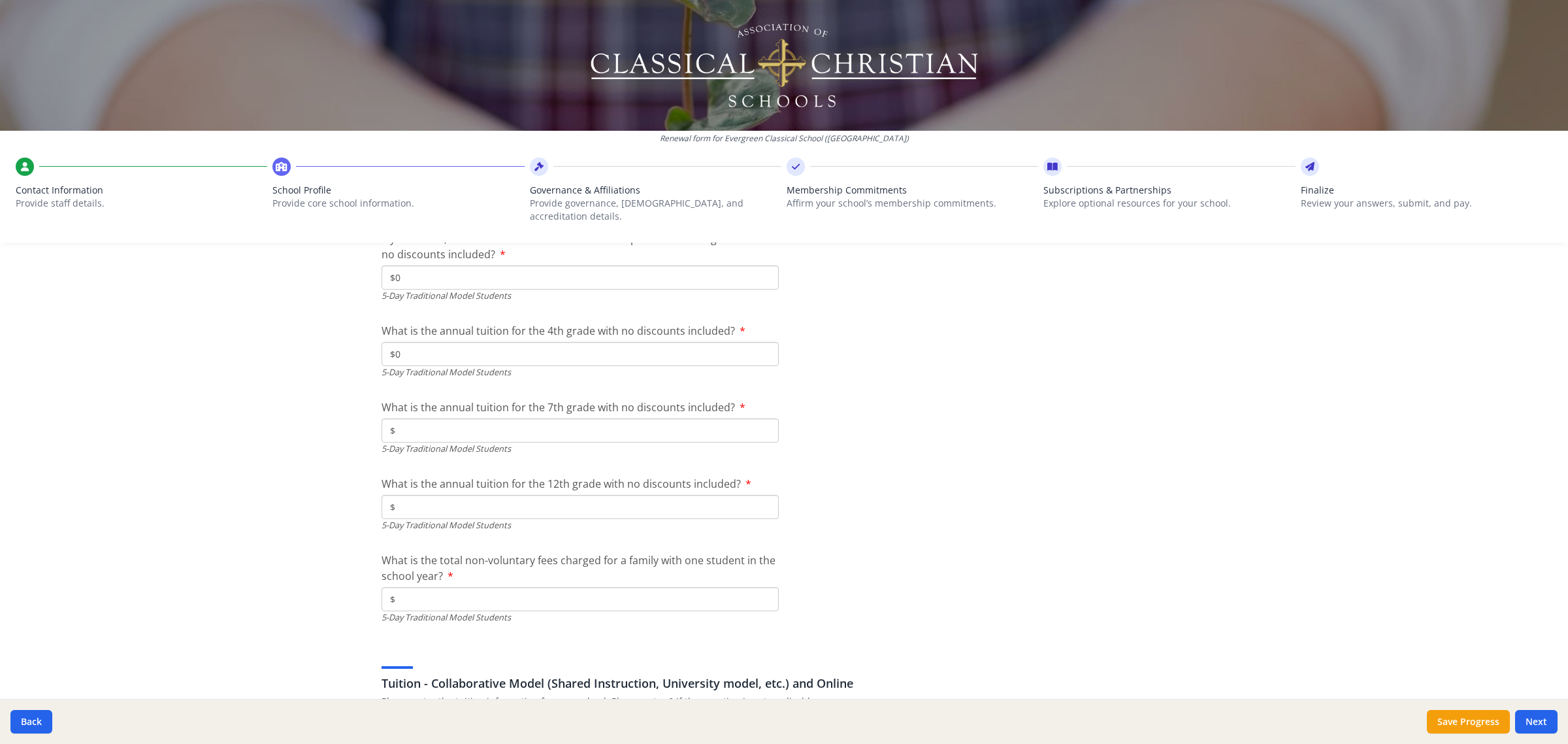
scroll to position [3595, 0]
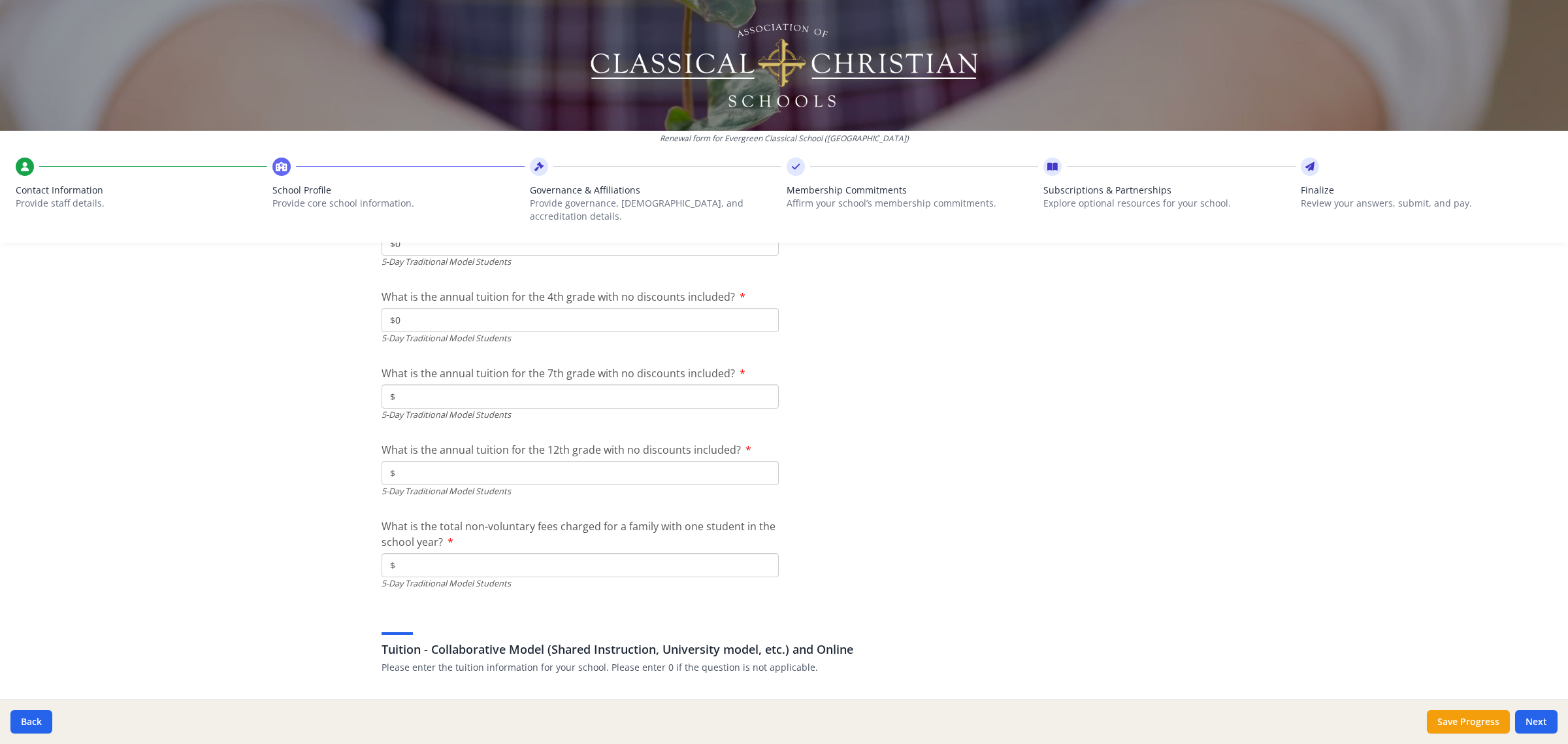
type input "$0"
click at [503, 387] on input "$" at bounding box center [580, 396] width 397 height 24
type input "$0"
click at [474, 464] on input "$" at bounding box center [580, 472] width 397 height 24
type input "$0"
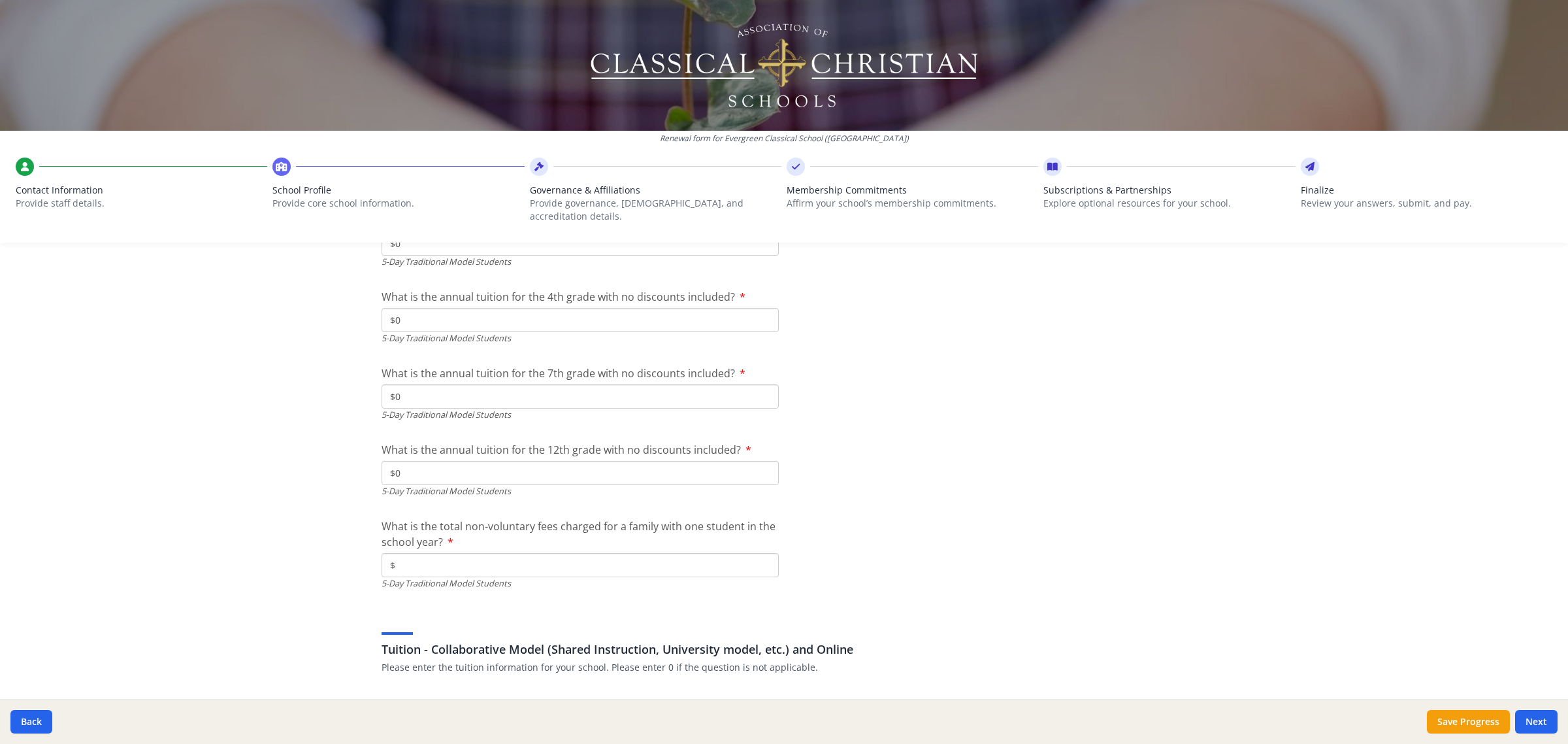
click at [474, 553] on input "$" at bounding box center [580, 564] width 397 height 24
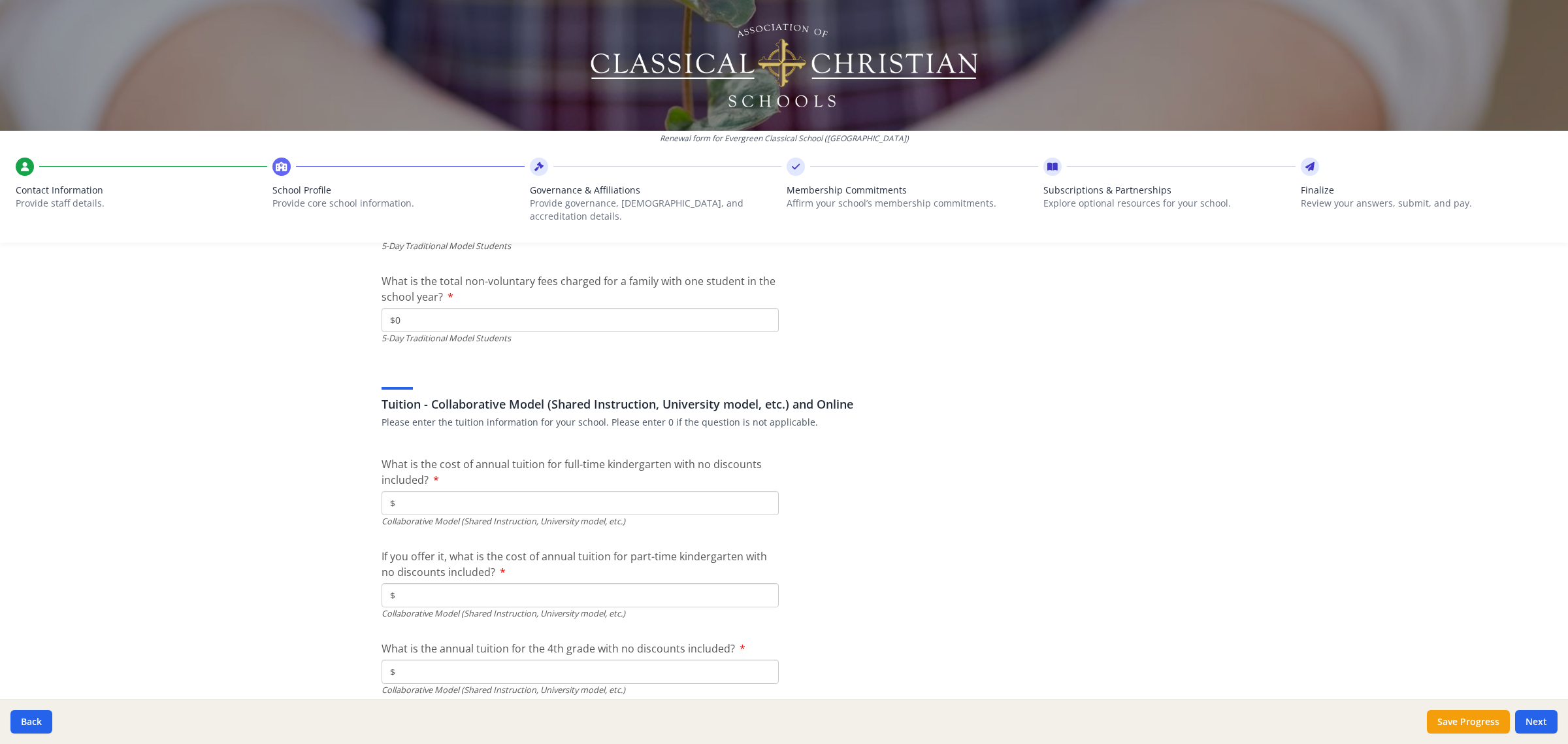
scroll to position [3922, 0]
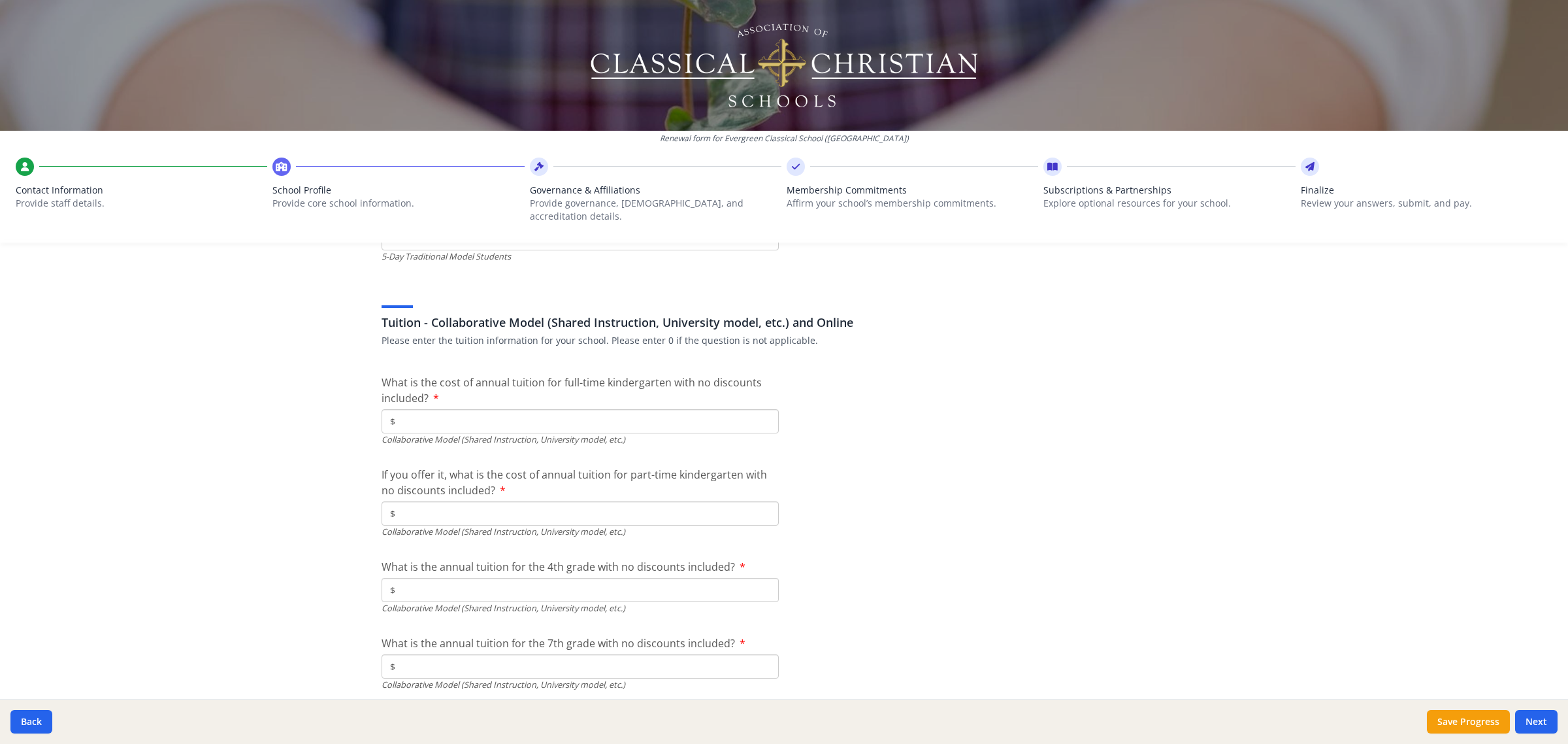
type input "$0"
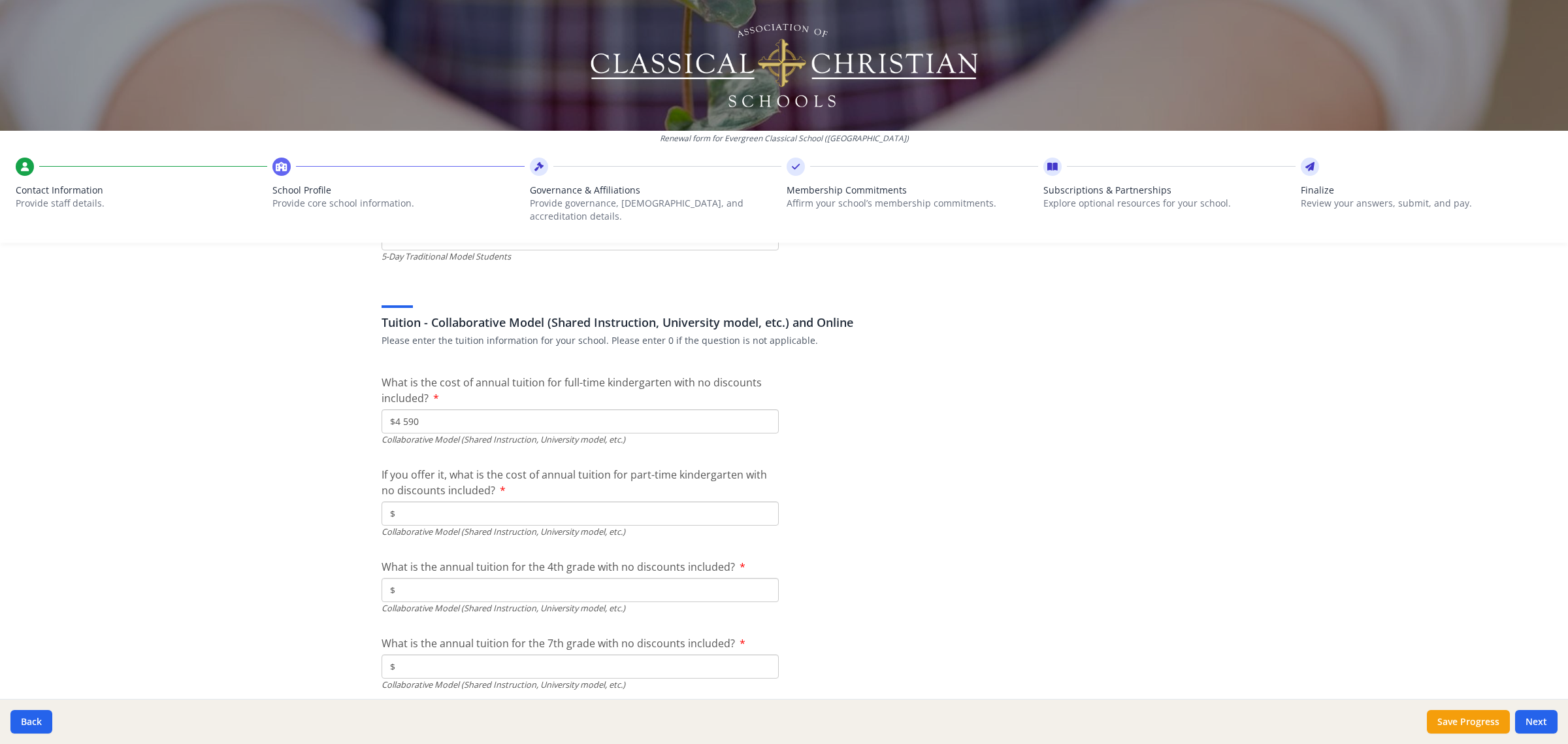
type input "$4 590"
paste input "4 590"
type input "$0"
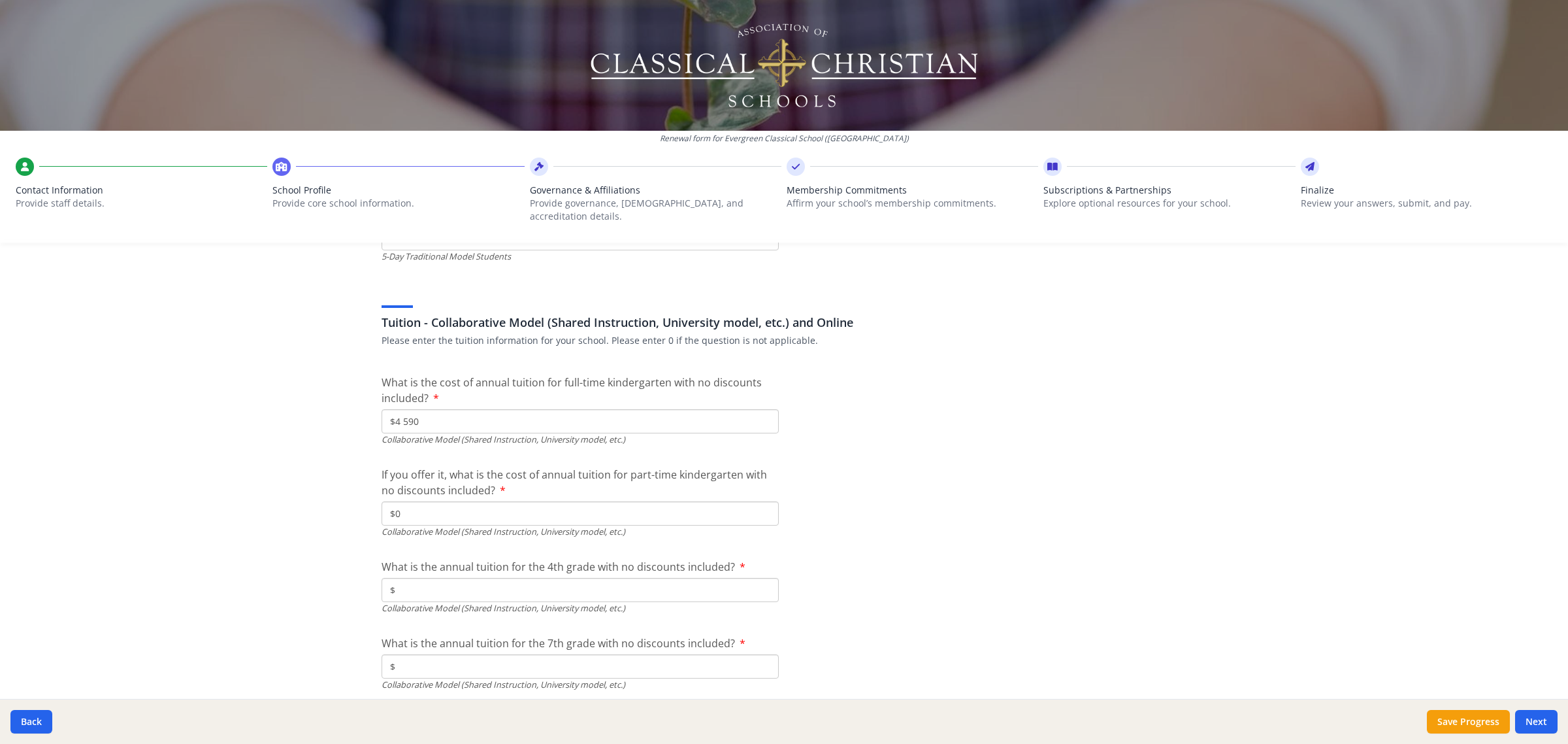
paste input "4 590"
type input "$4 590"
click at [514, 82] on input "$" at bounding box center [580, 69] width 397 height 24
paste input "4 590"
type input "$4 590"
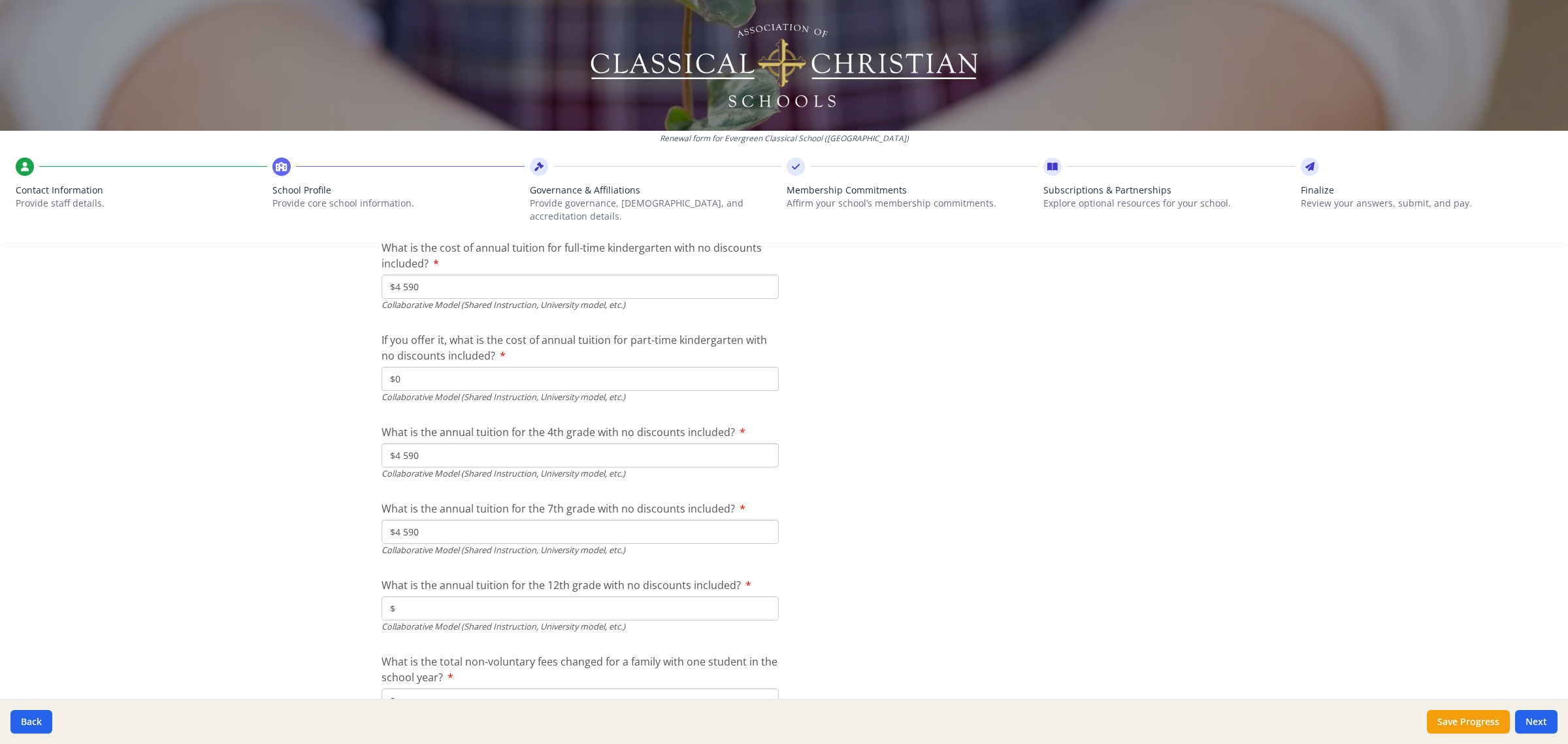
scroll to position [4085, 0]
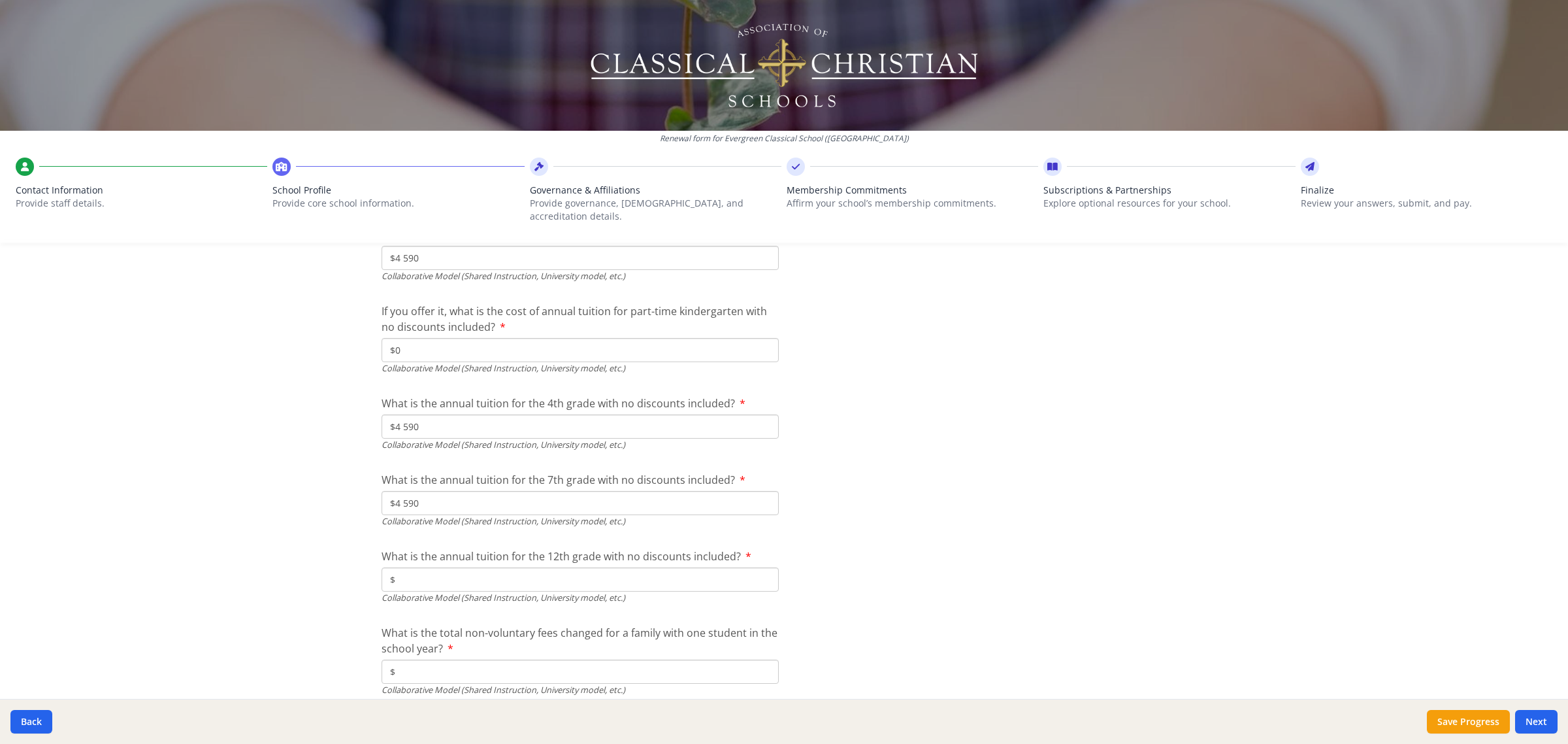
paste input "4 590"
type input "$4 590"
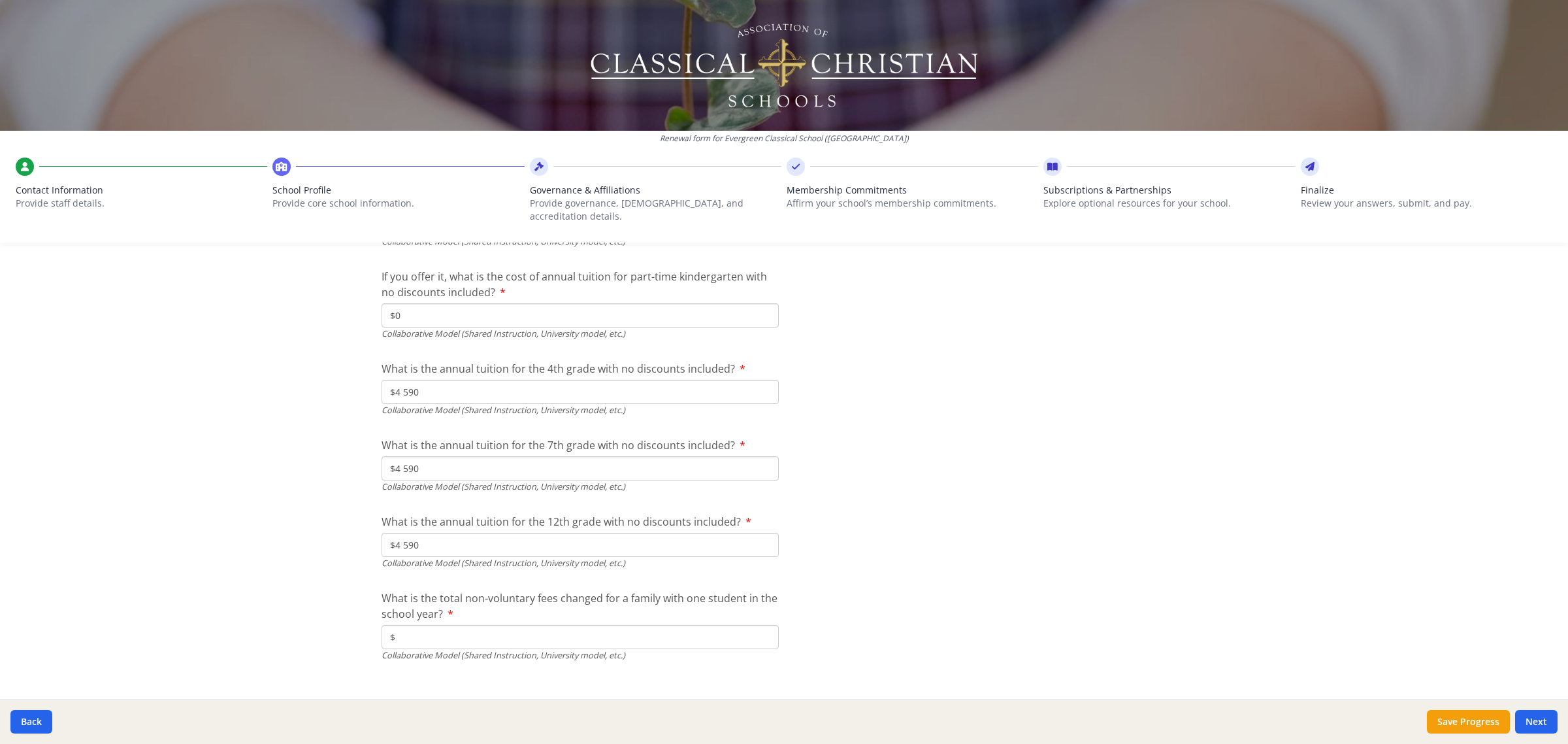
click at [638, 625] on input "$" at bounding box center [580, 637] width 397 height 24
paste input "4 590"
type input "$400"
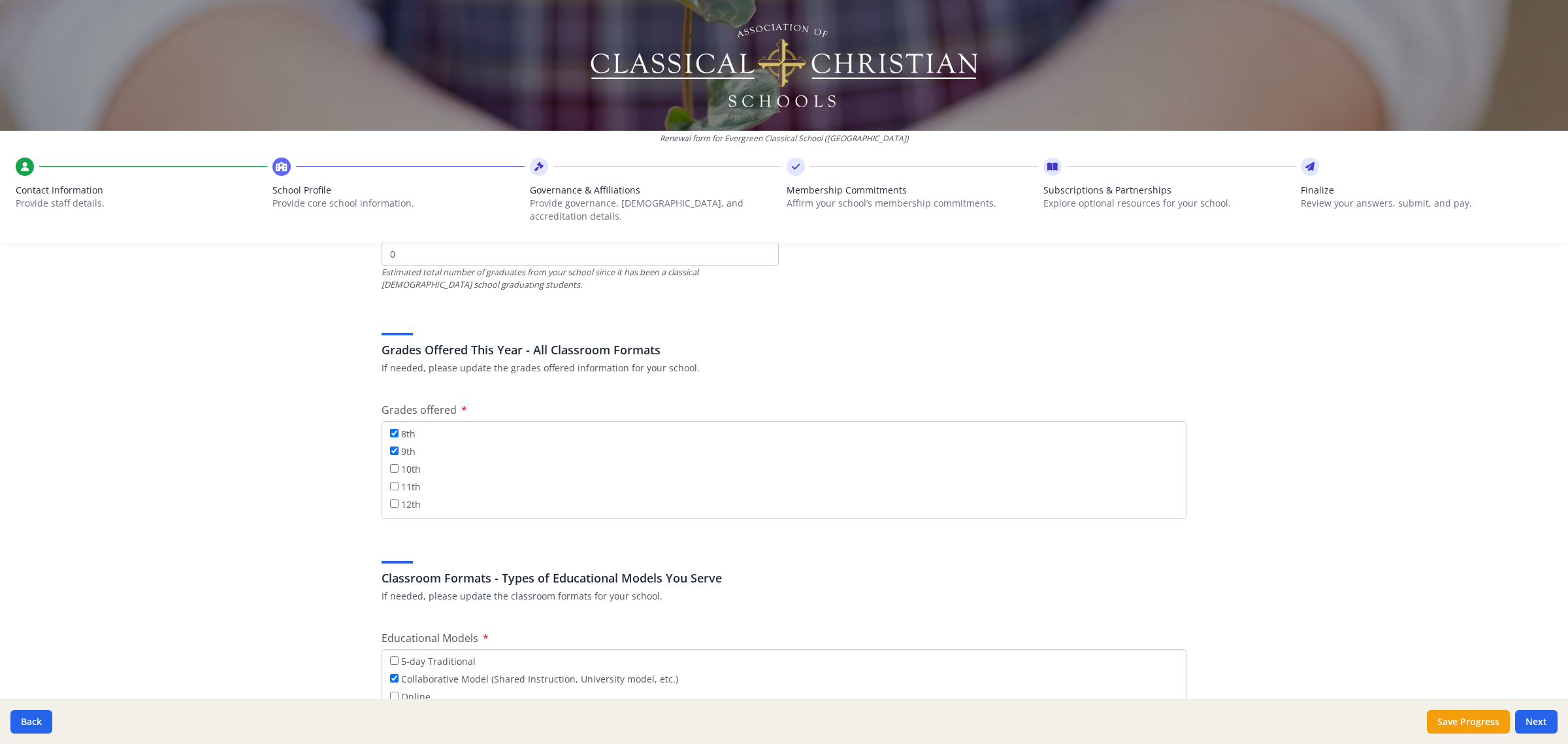
scroll to position [1996, 0]
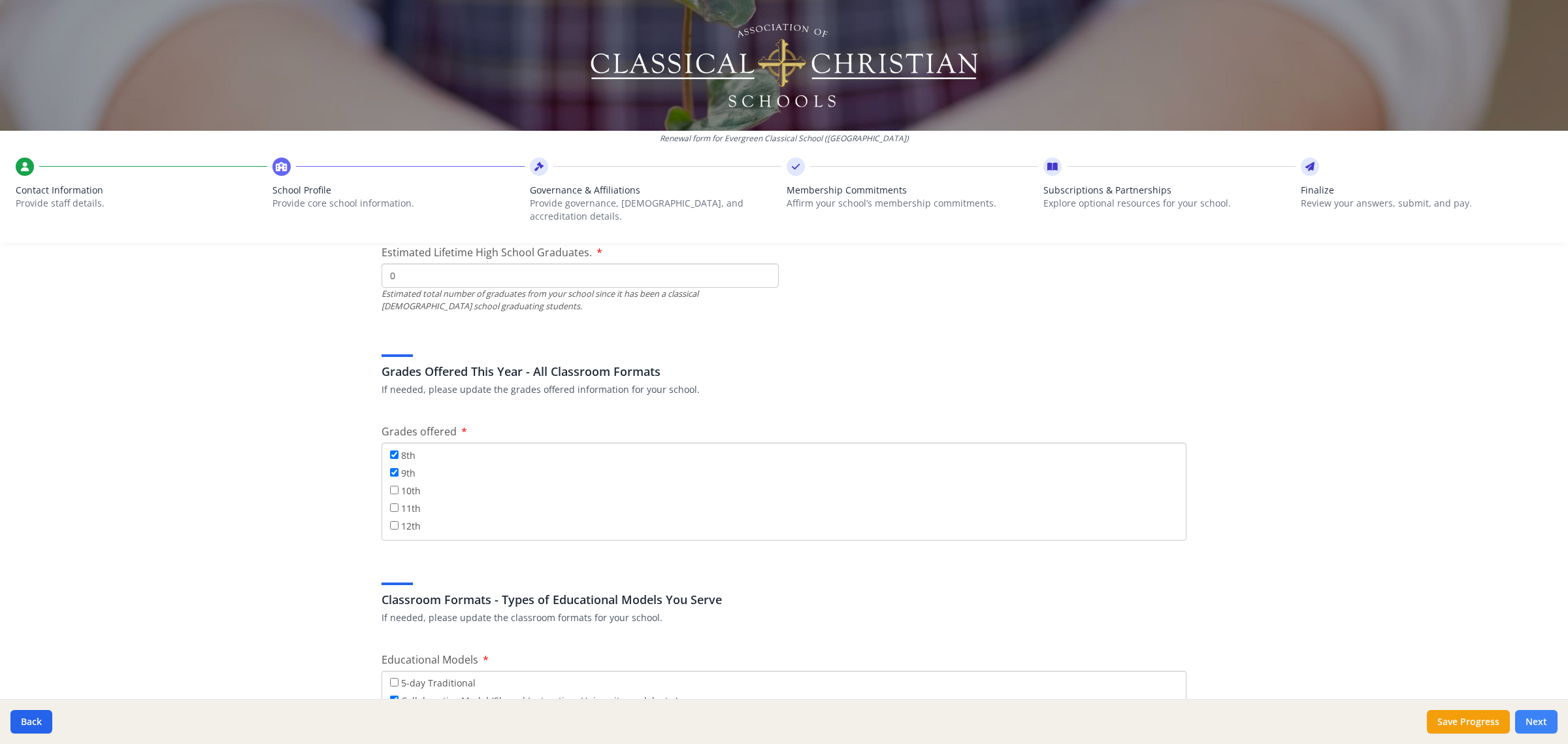
click at [1544, 726] on button "Next" at bounding box center [1537, 721] width 42 height 23
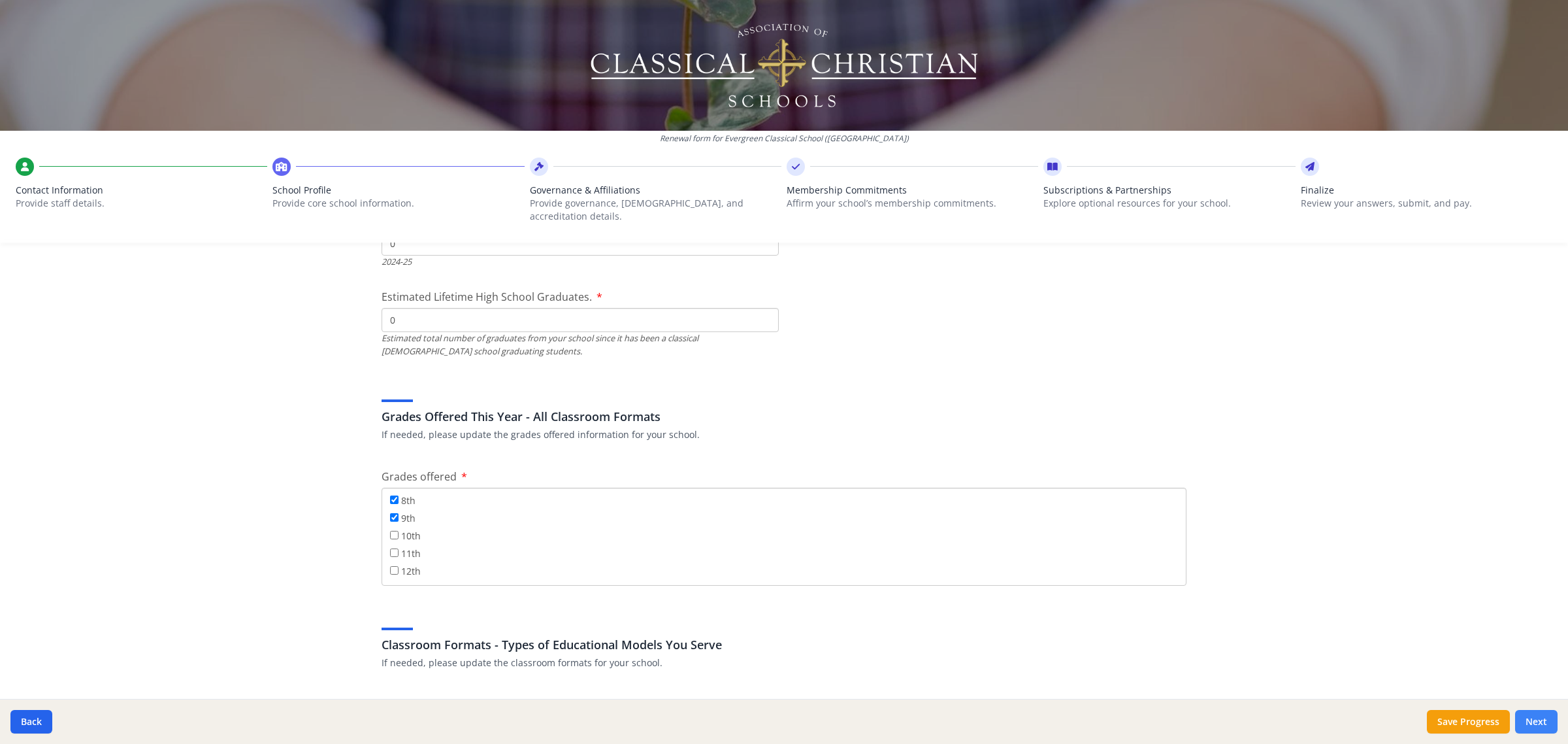
scroll to position [2041, 0]
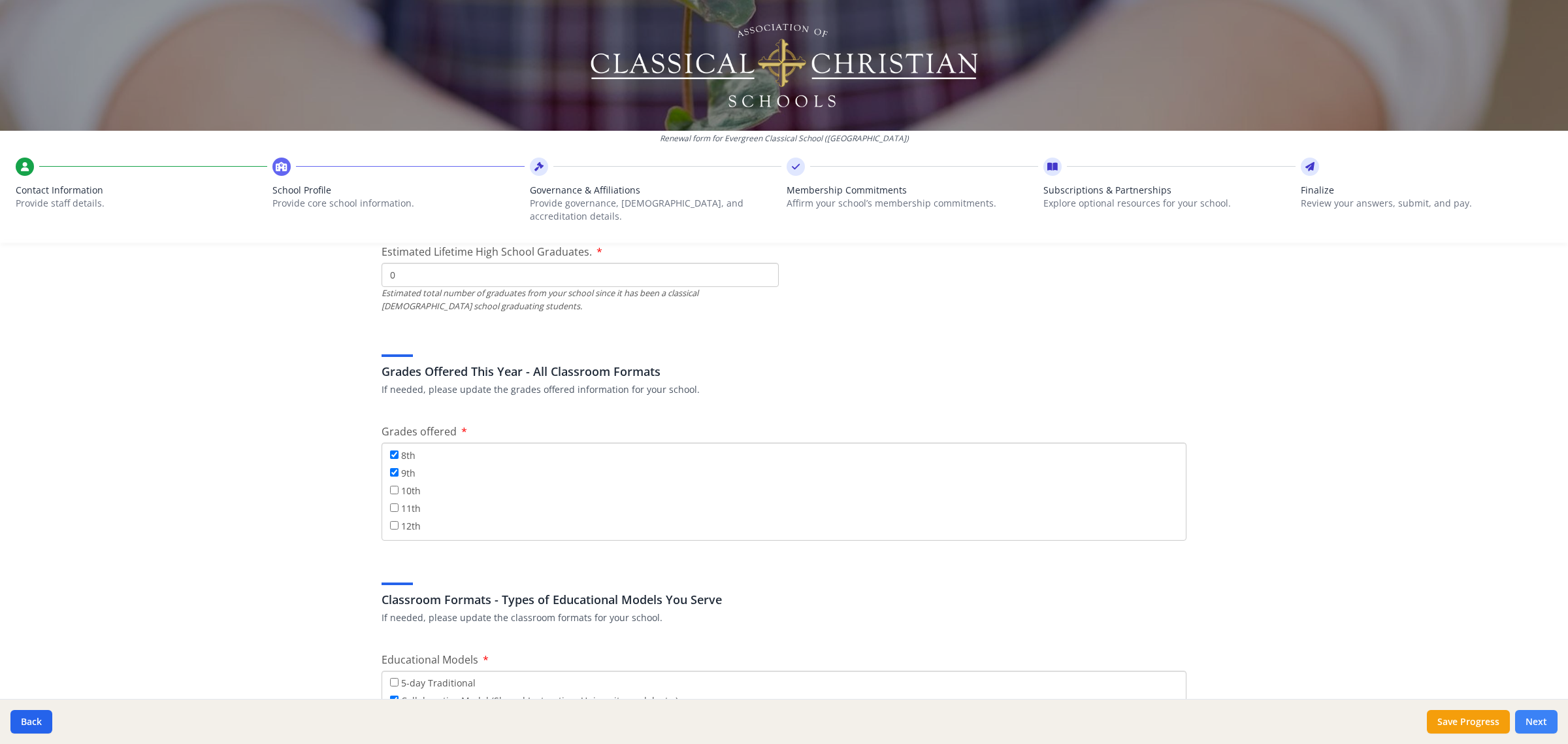
click at [1530, 717] on button "Next" at bounding box center [1537, 721] width 42 height 23
click at [1475, 724] on button "Save Progress" at bounding box center [1468, 721] width 83 height 23
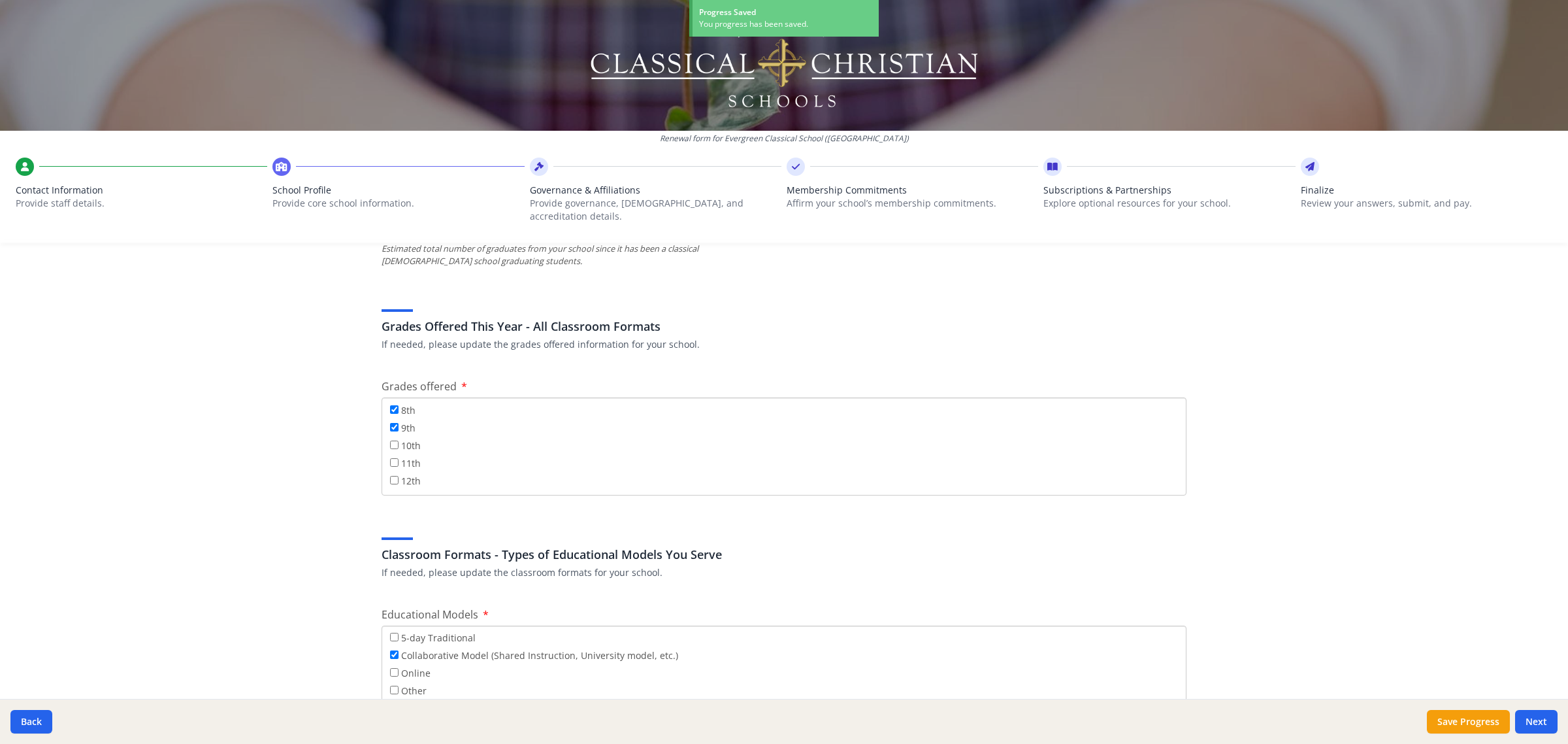
scroll to position [1996, 0]
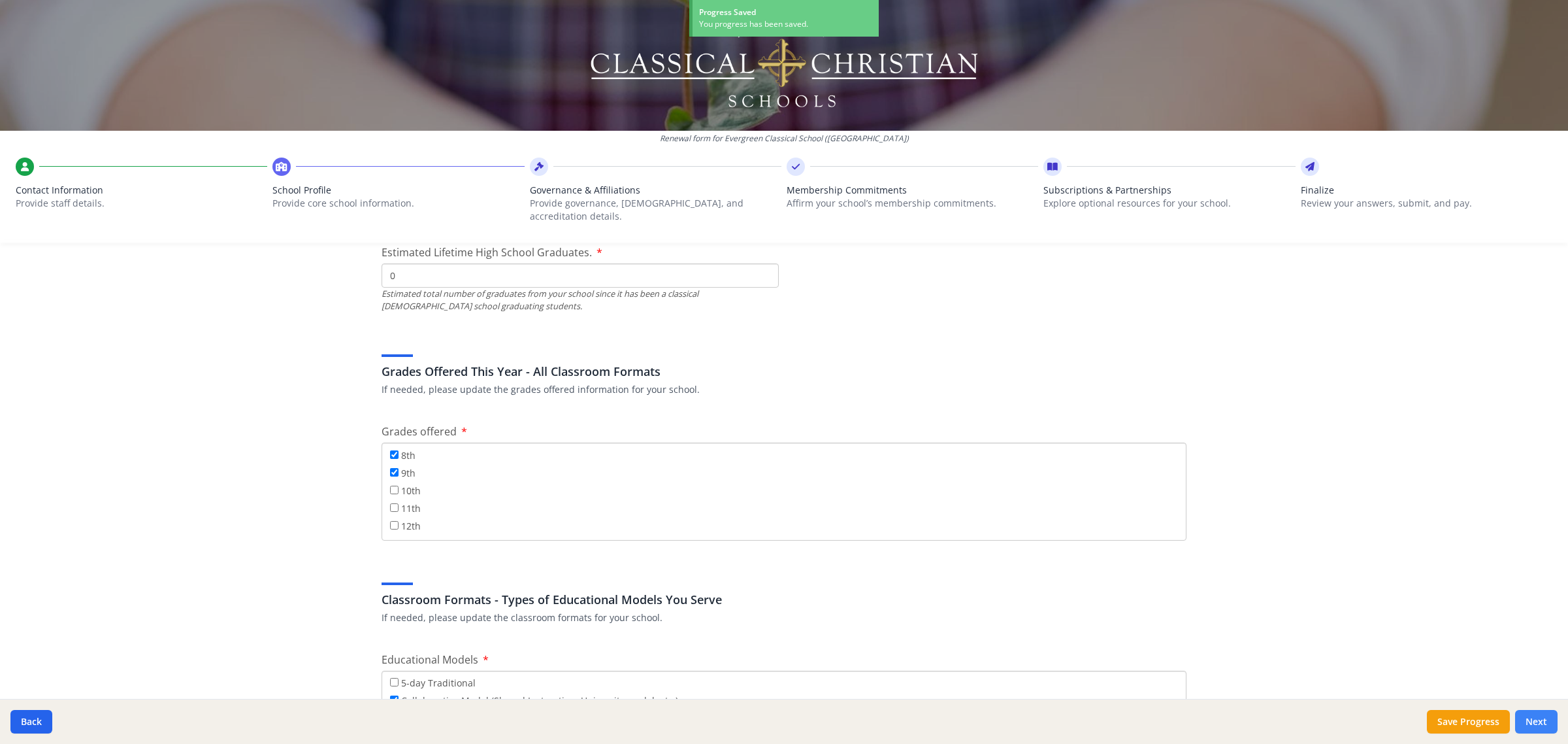
click at [1537, 715] on button "Next" at bounding box center [1537, 721] width 42 height 23
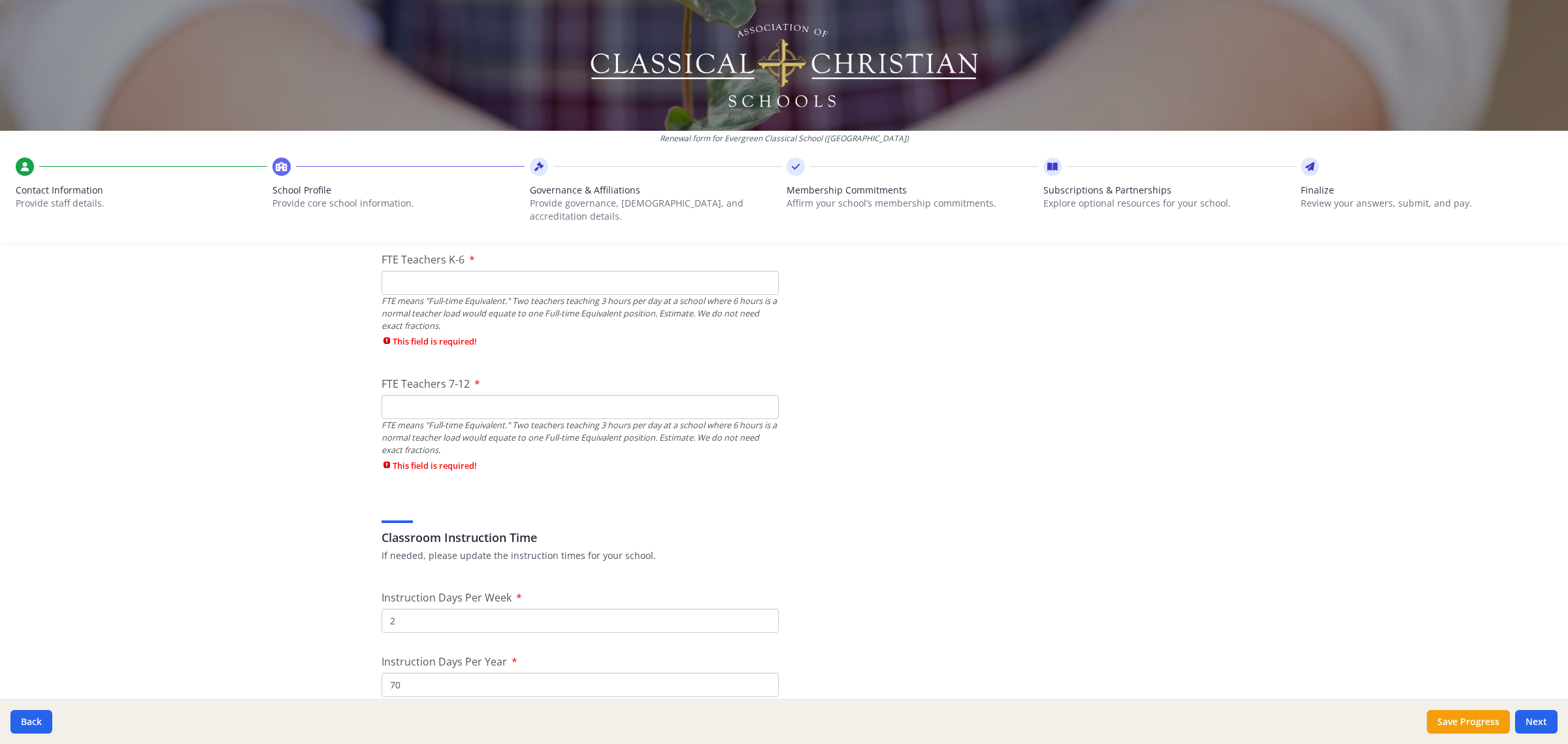
scroll to position [733, 0]
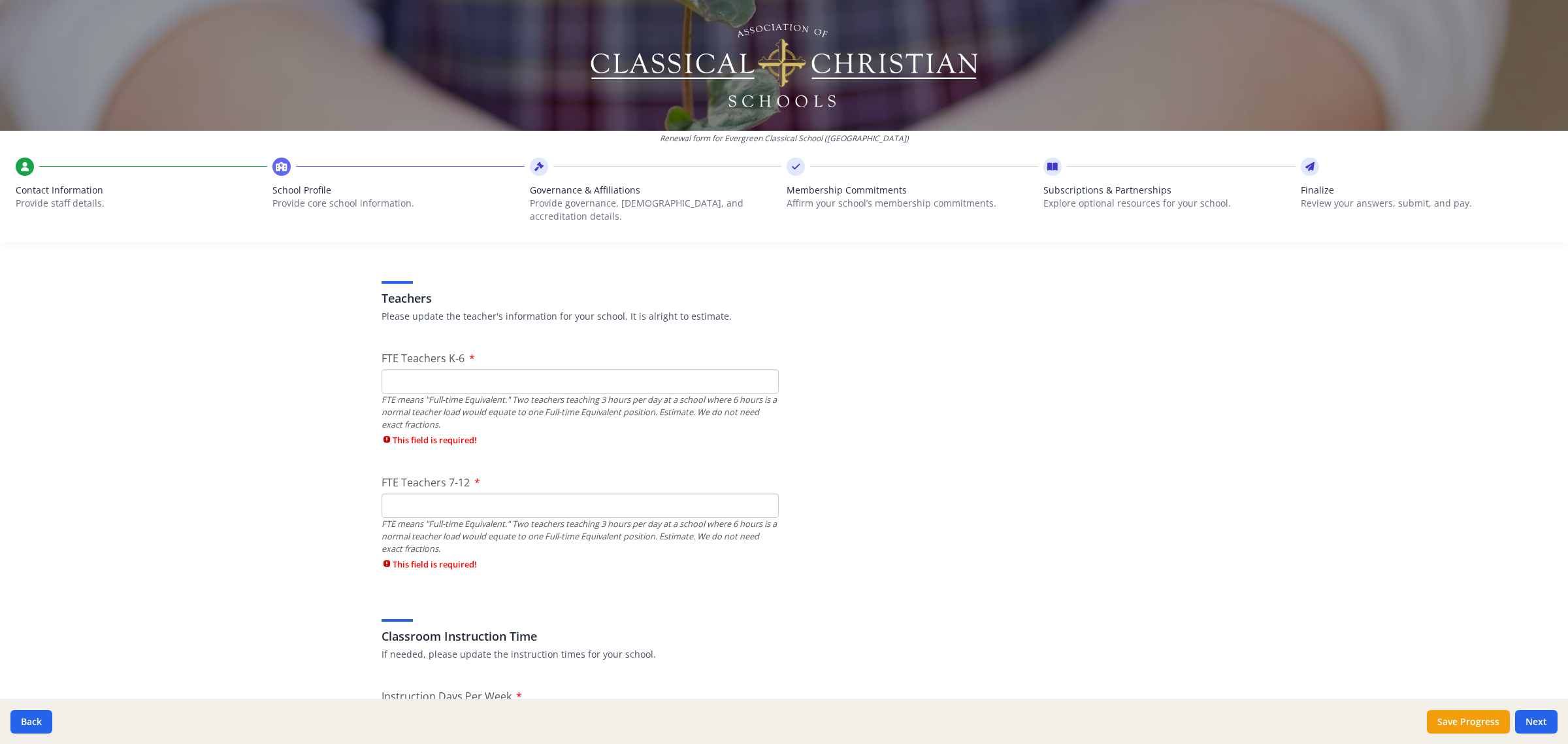
click at [493, 369] on input "FTE Teachers K-6" at bounding box center [580, 381] width 397 height 24
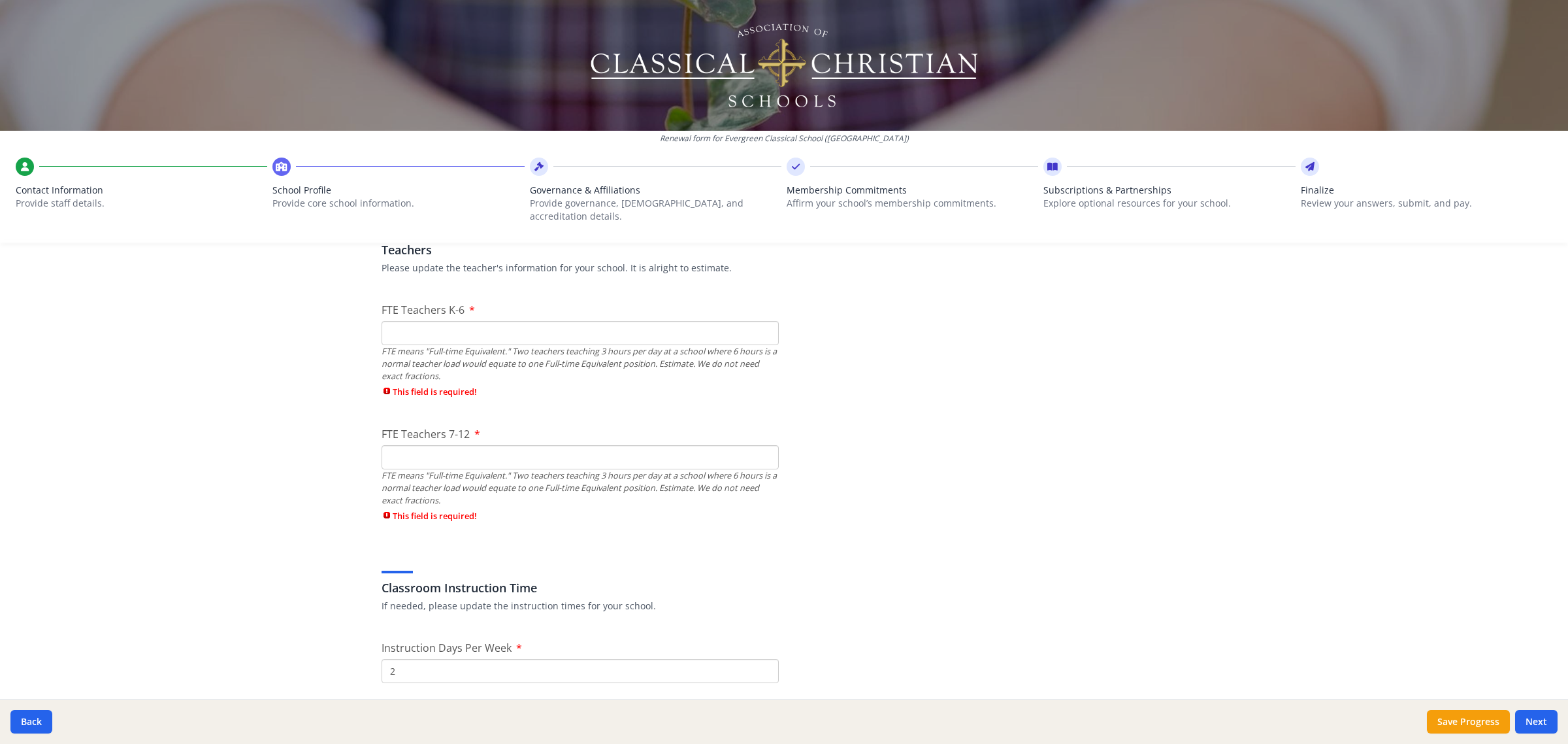
scroll to position [817, 0]
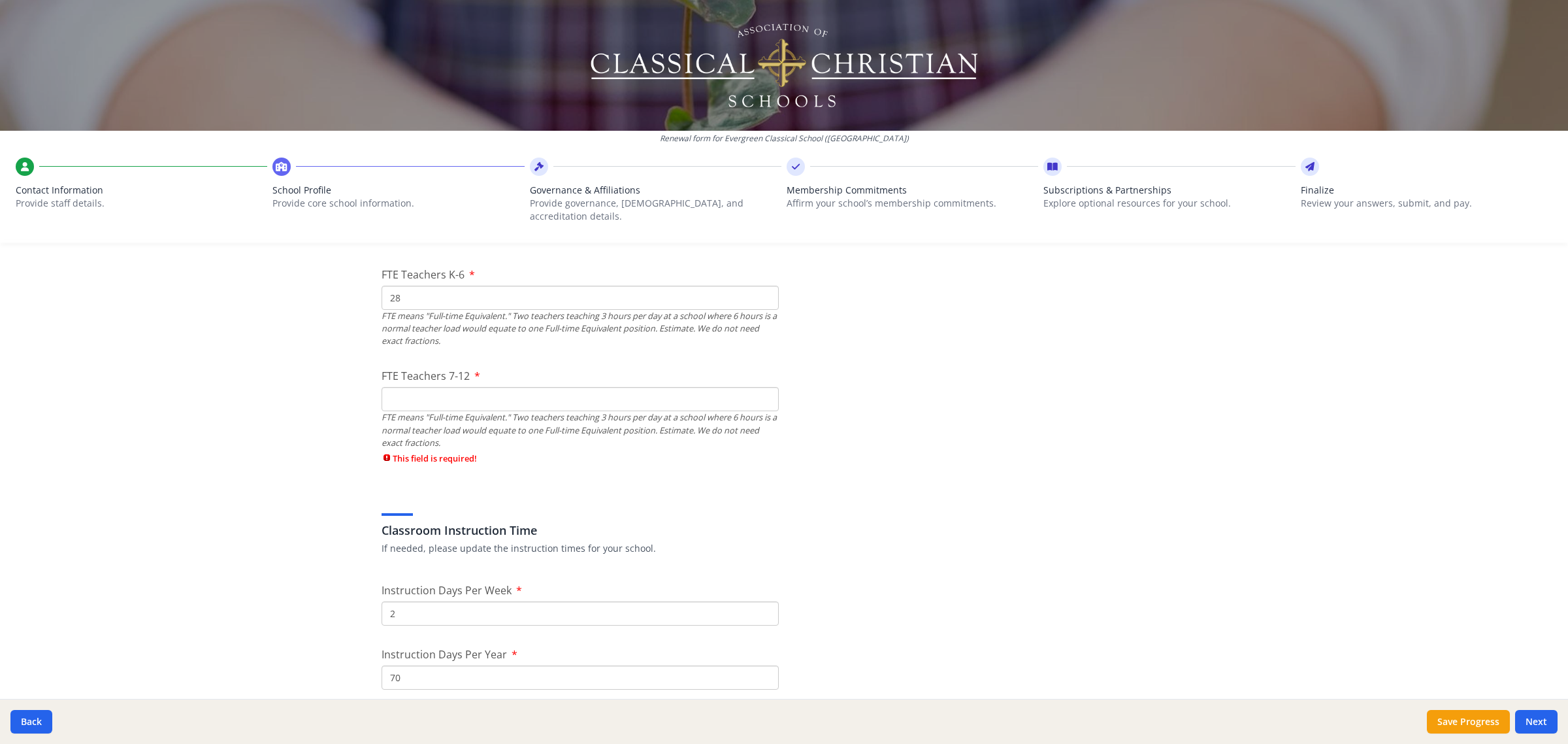
click at [432, 285] on input "28" at bounding box center [580, 297] width 397 height 24
type input "2"
type input "15"
click at [430, 411] on div "FTE means "Full-time Equivalent." Two teachers teaching 3 hours per day at a sc…" at bounding box center [580, 430] width 397 height 38
click at [436, 395] on input "1" at bounding box center [580, 399] width 397 height 24
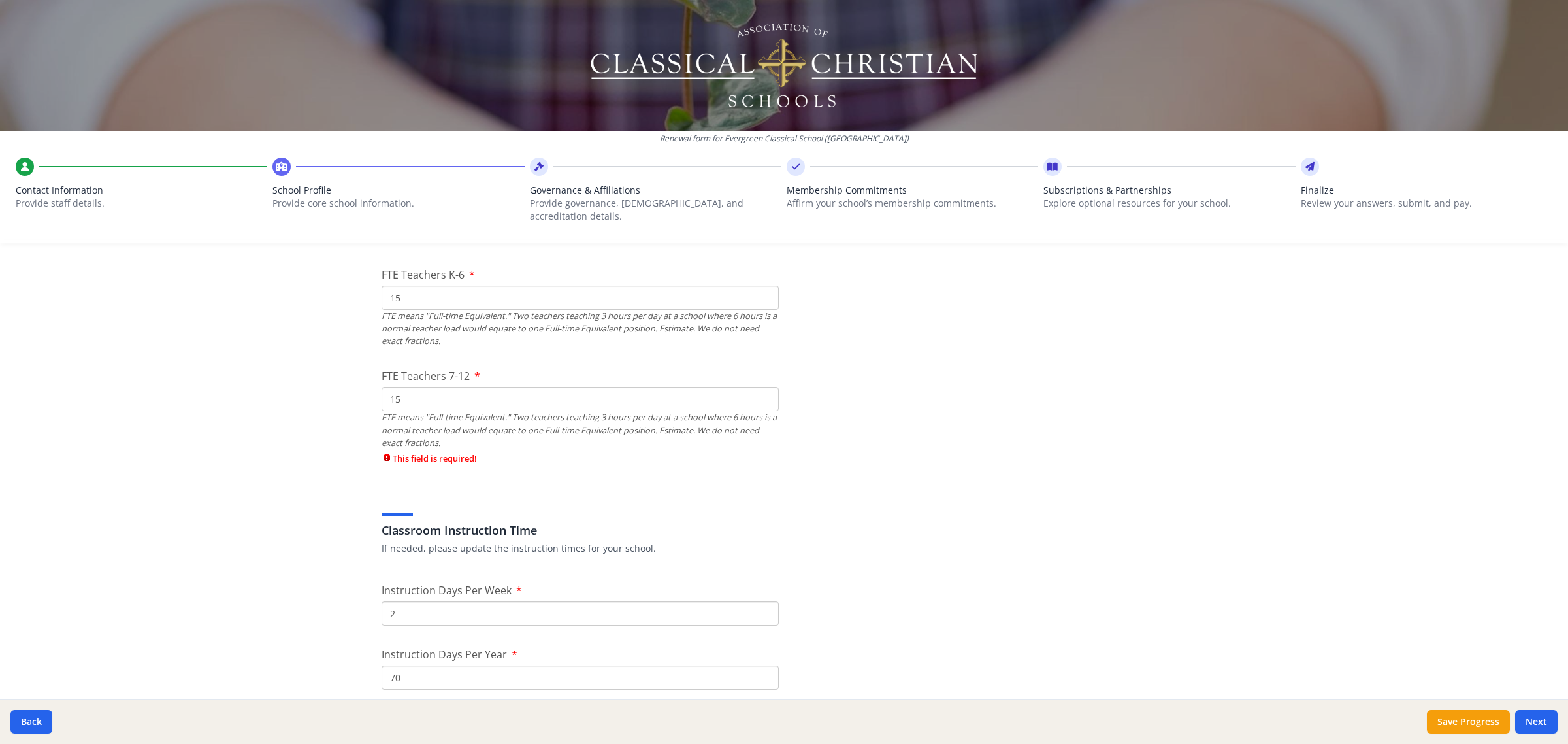
type input "15"
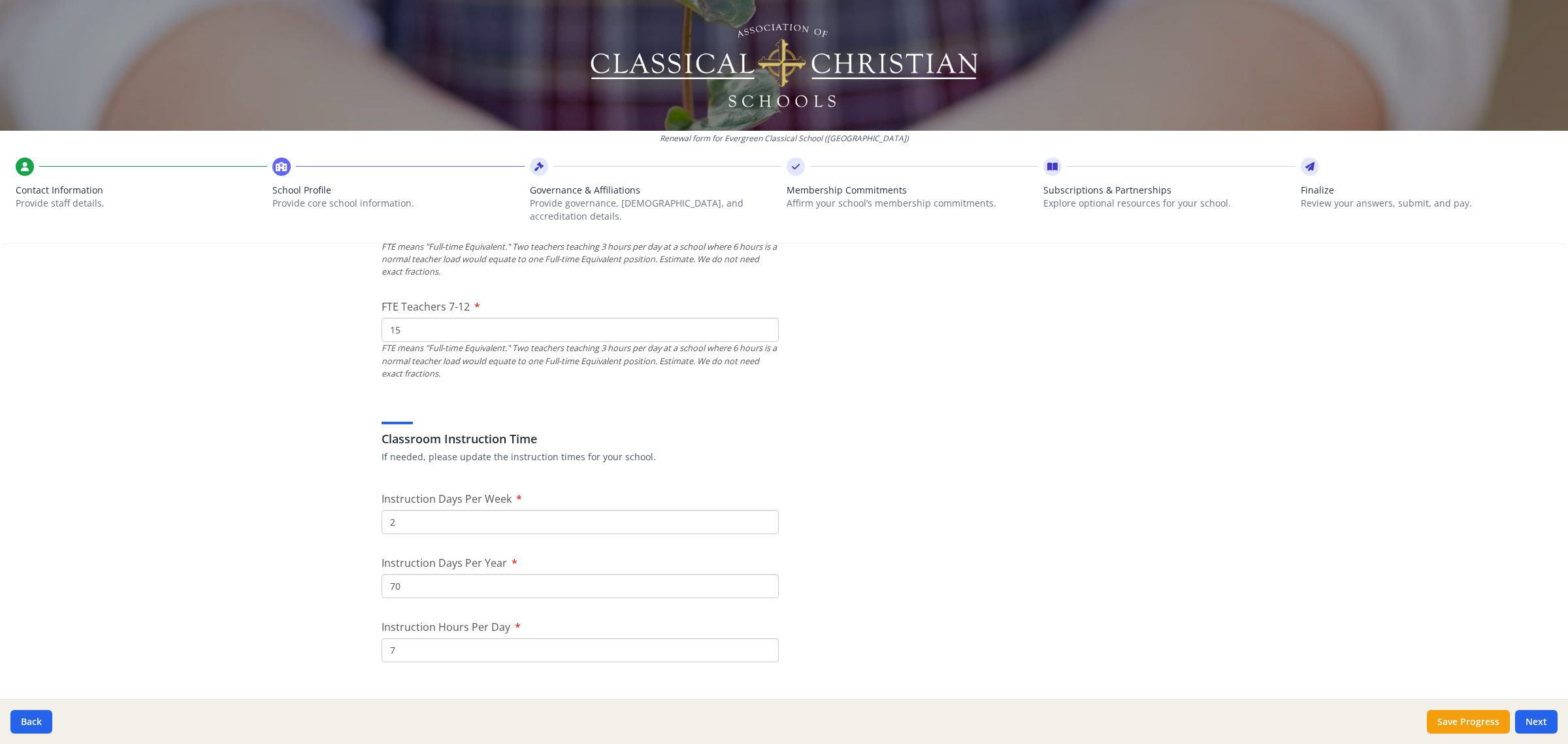
scroll to position [1062, 0]
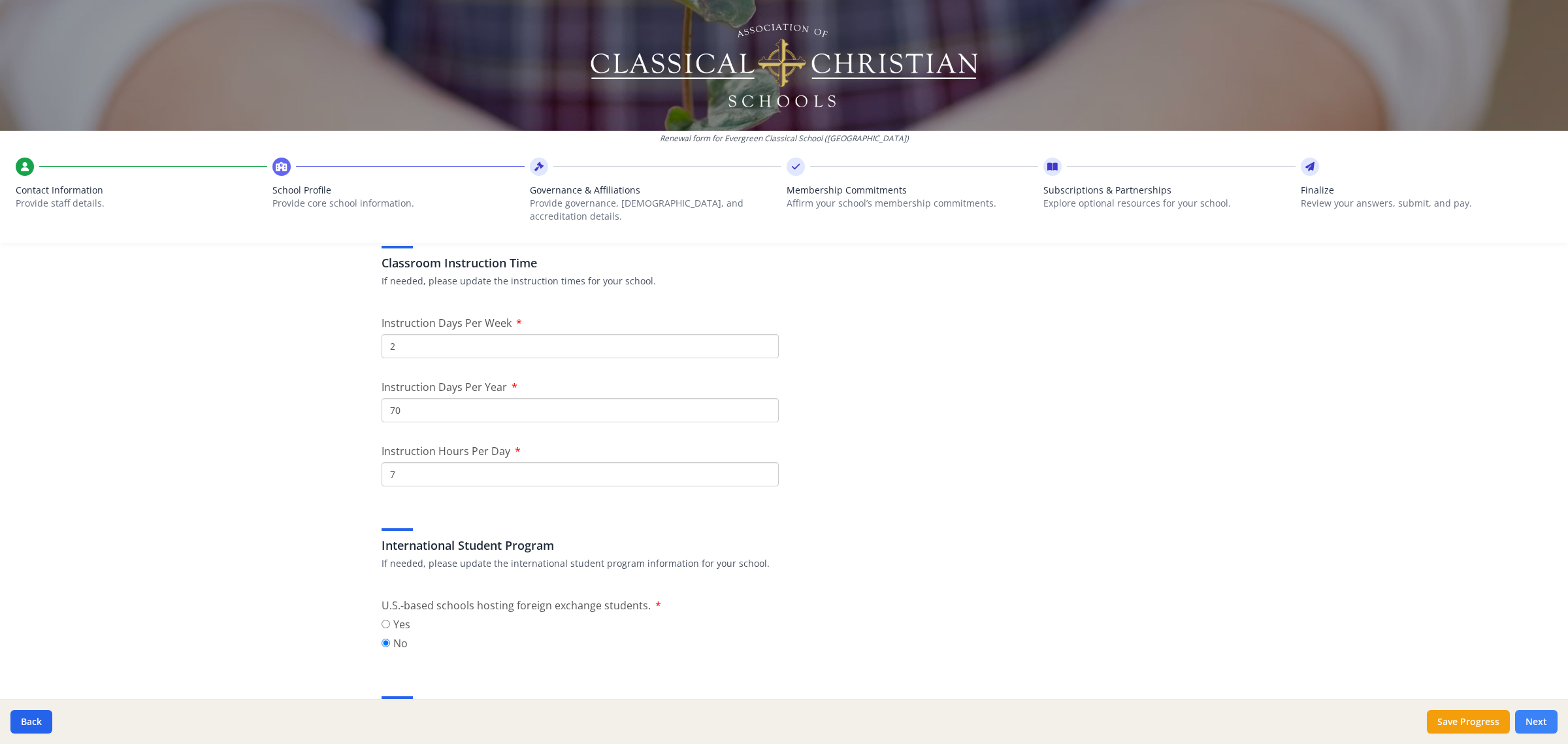
click at [1527, 723] on button "Next" at bounding box center [1537, 721] width 42 height 23
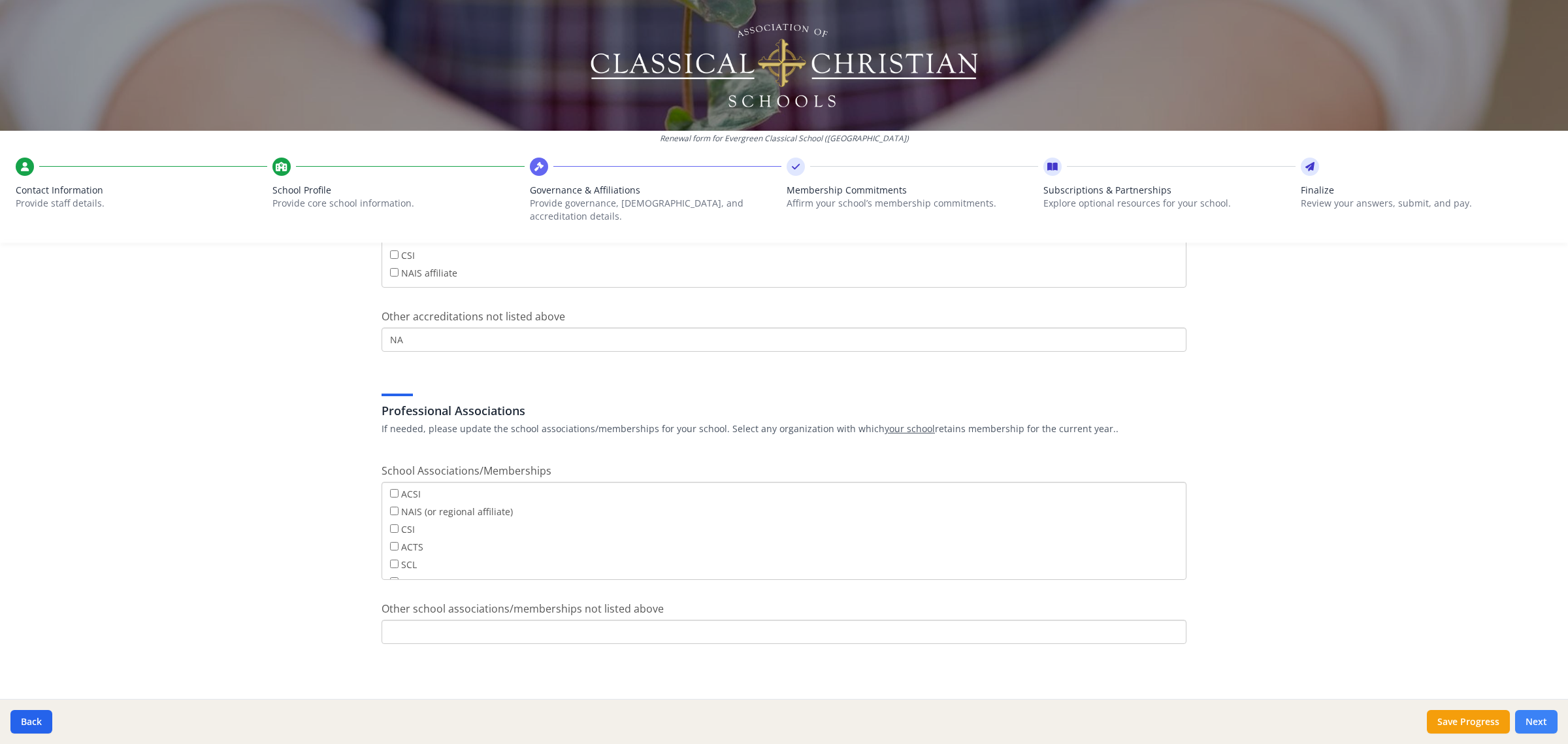
scroll to position [614, 0]
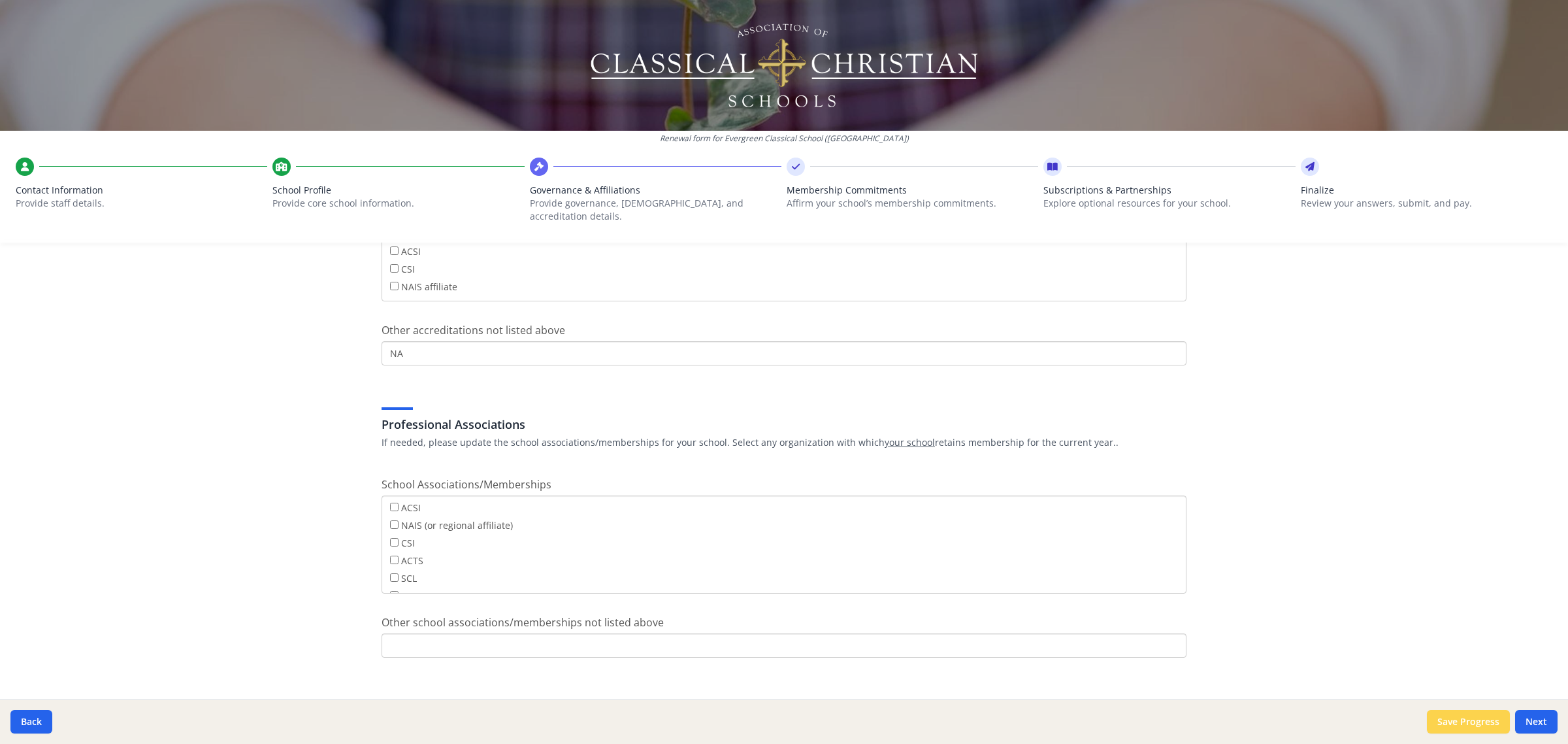
click at [1472, 724] on button "Save Progress" at bounding box center [1468, 721] width 83 height 23
click at [1559, 723] on div "Back Save Progress Next" at bounding box center [784, 721] width 1568 height 45
click at [1550, 723] on button "Next" at bounding box center [1537, 721] width 42 height 23
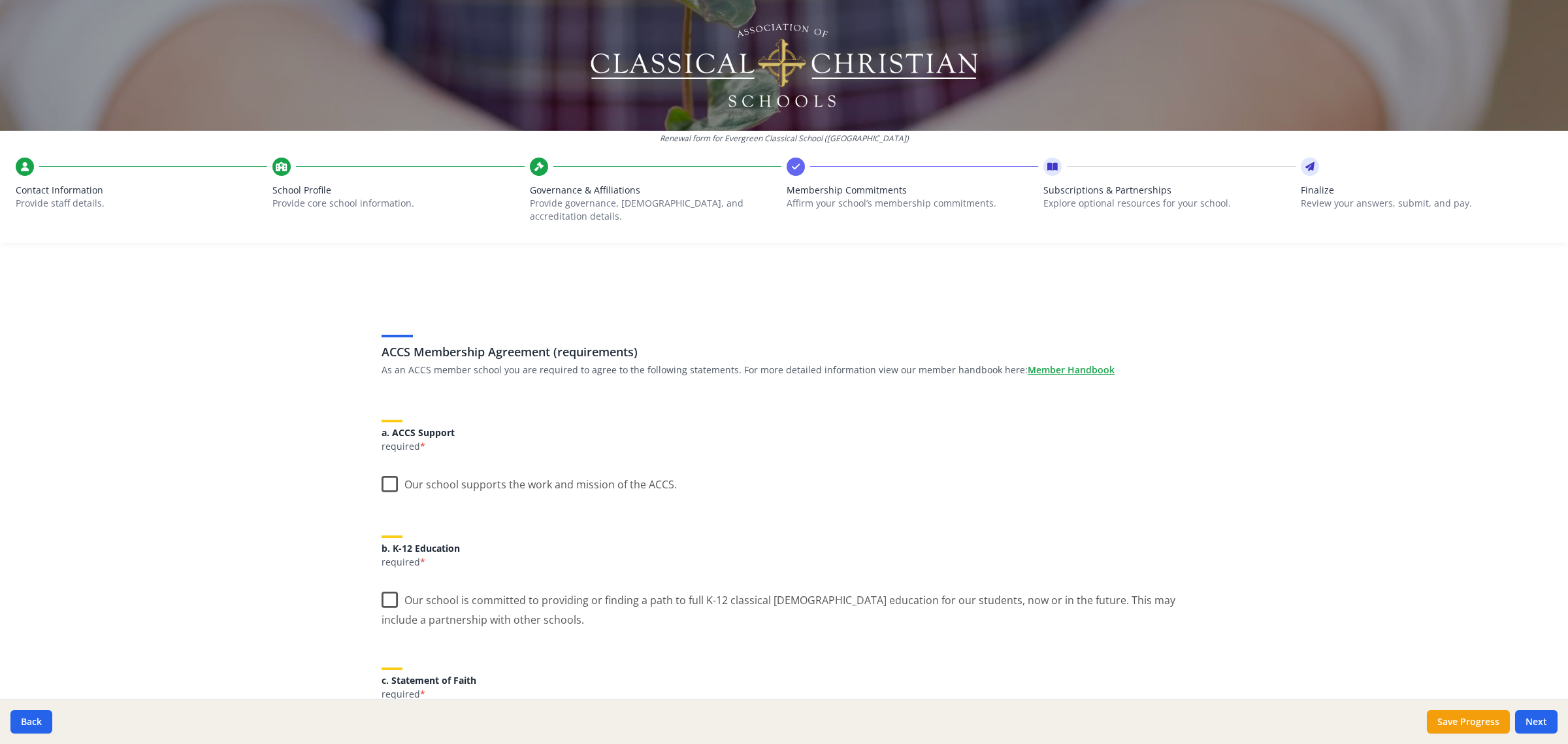
scroll to position [0, 0]
click at [411, 479] on label "Our school supports the work and mission of the ACCS." at bounding box center [529, 483] width 295 height 28
click at [0, 0] on input "Our school supports the work and mission of the ACCS." at bounding box center [0, 0] width 0 height 0
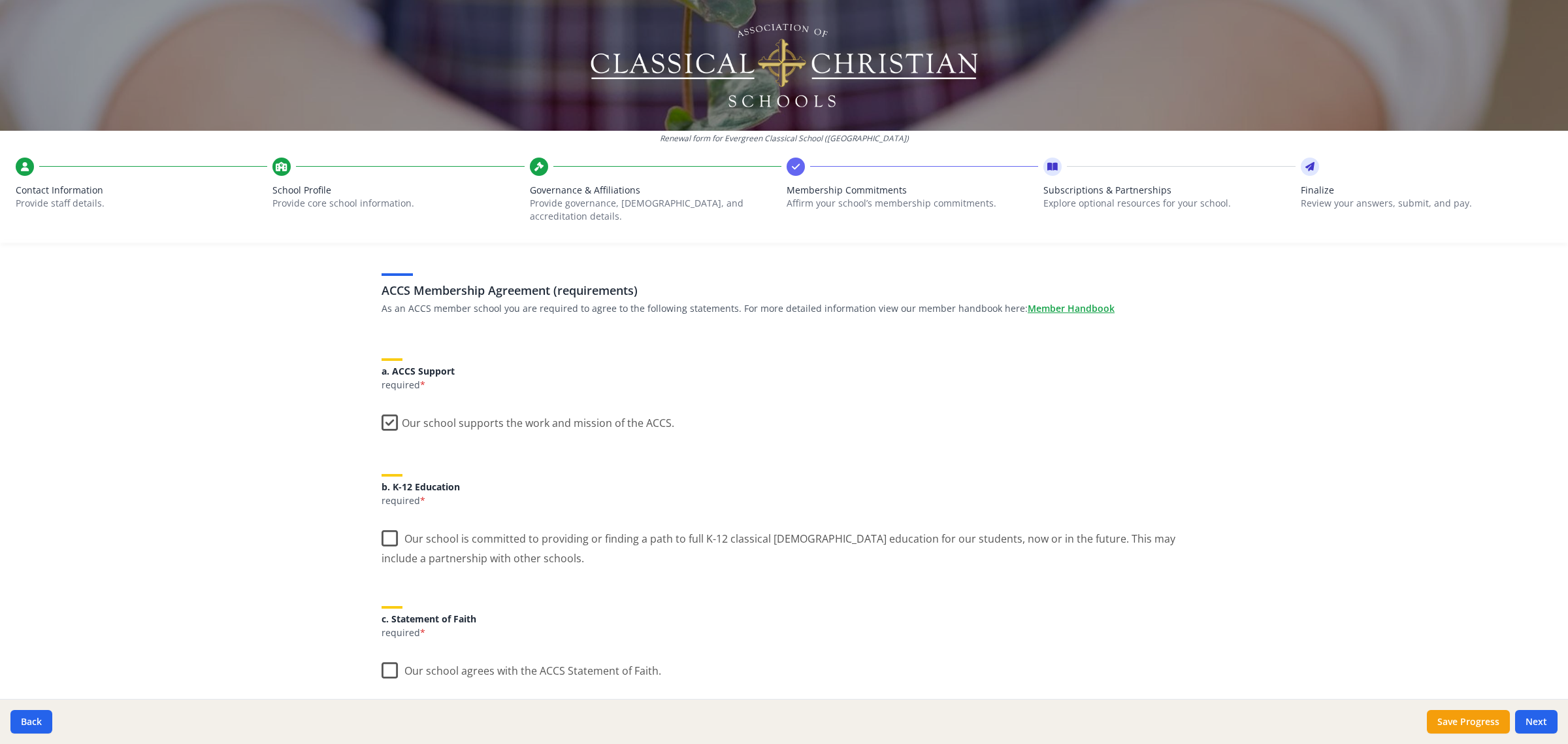
scroll to position [82, 0]
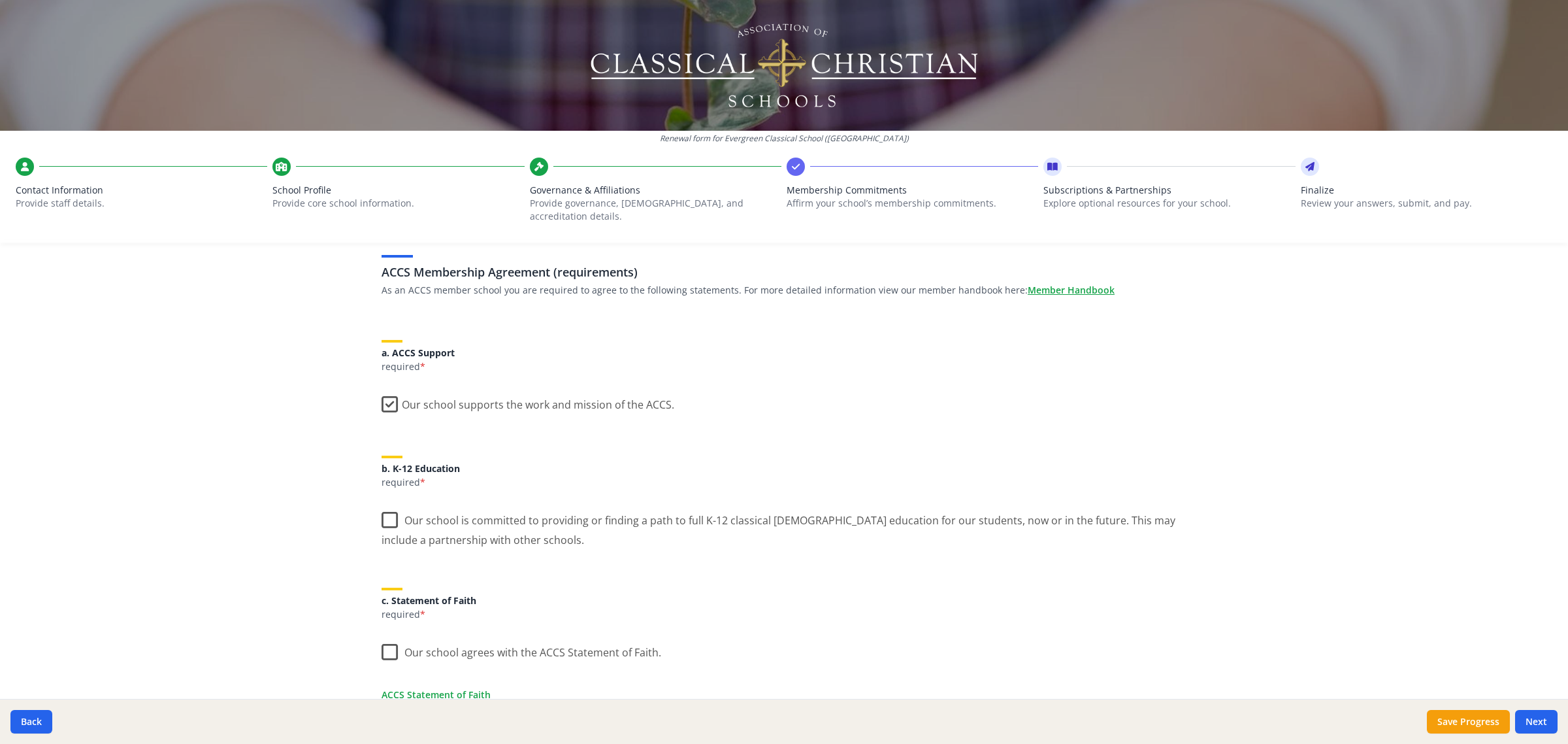
click at [394, 528] on label "Our school is committed to providing or finding a path to full K-12 classical C…" at bounding box center [784, 525] width 805 height 44
click at [0, 0] on input "Our school is committed to providing or finding a path to full K-12 classical C…" at bounding box center [0, 0] width 0 height 0
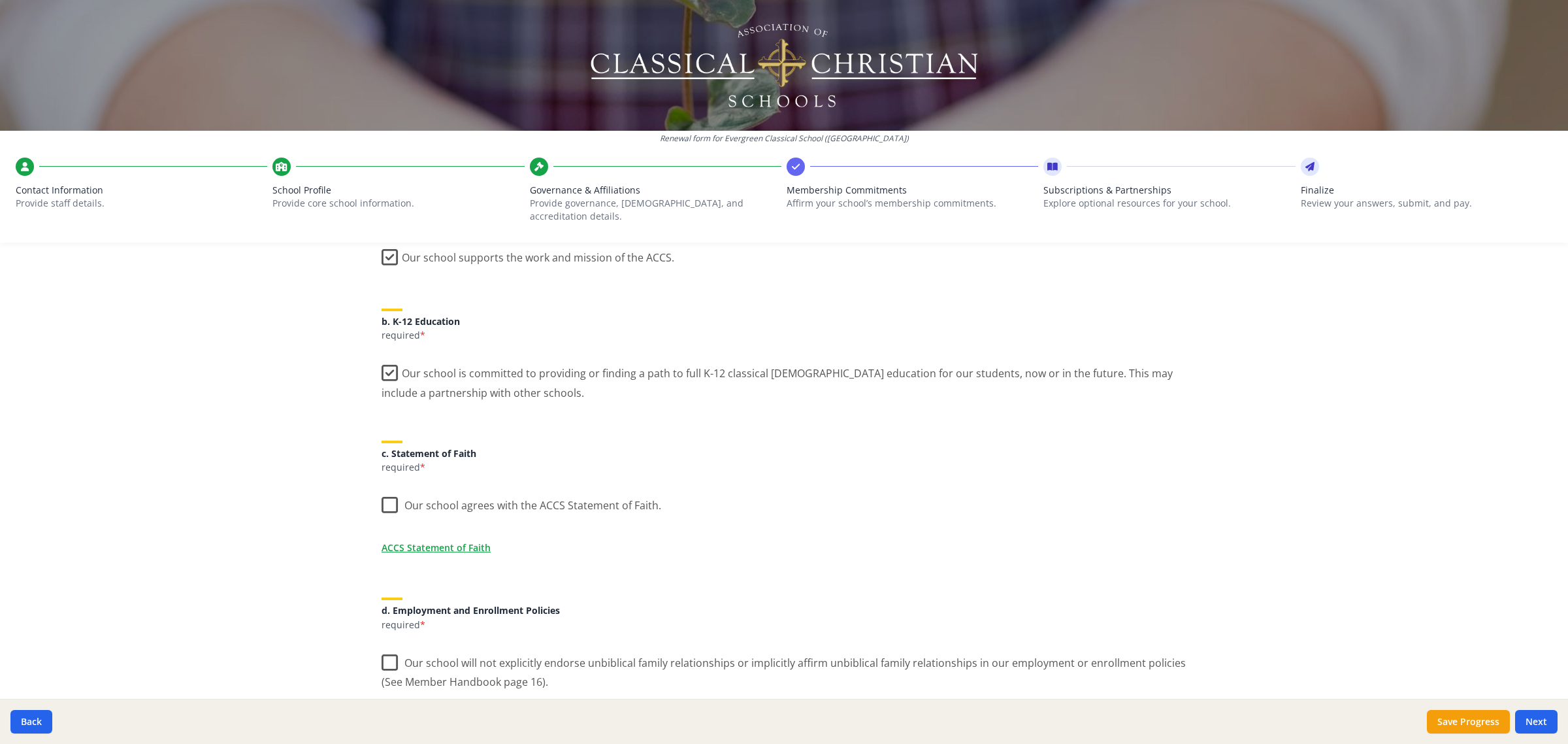
scroll to position [245, 0]
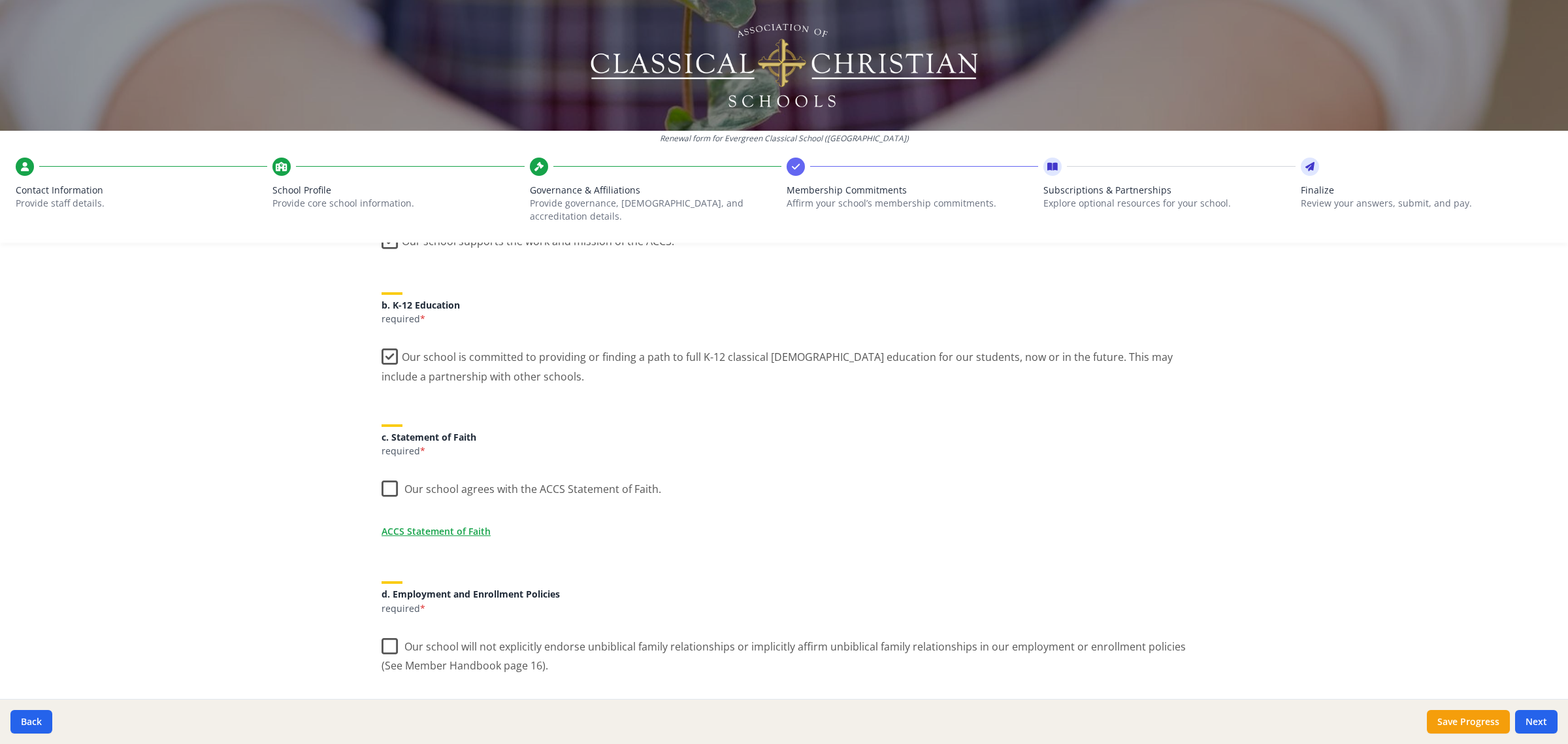
click at [383, 477] on label "Our school agrees with the ACCS Statement of Faith." at bounding box center [521, 485] width 280 height 28
click at [0, 0] on input "Our school agrees with the ACCS Statement of Faith." at bounding box center [0, 0] width 0 height 0
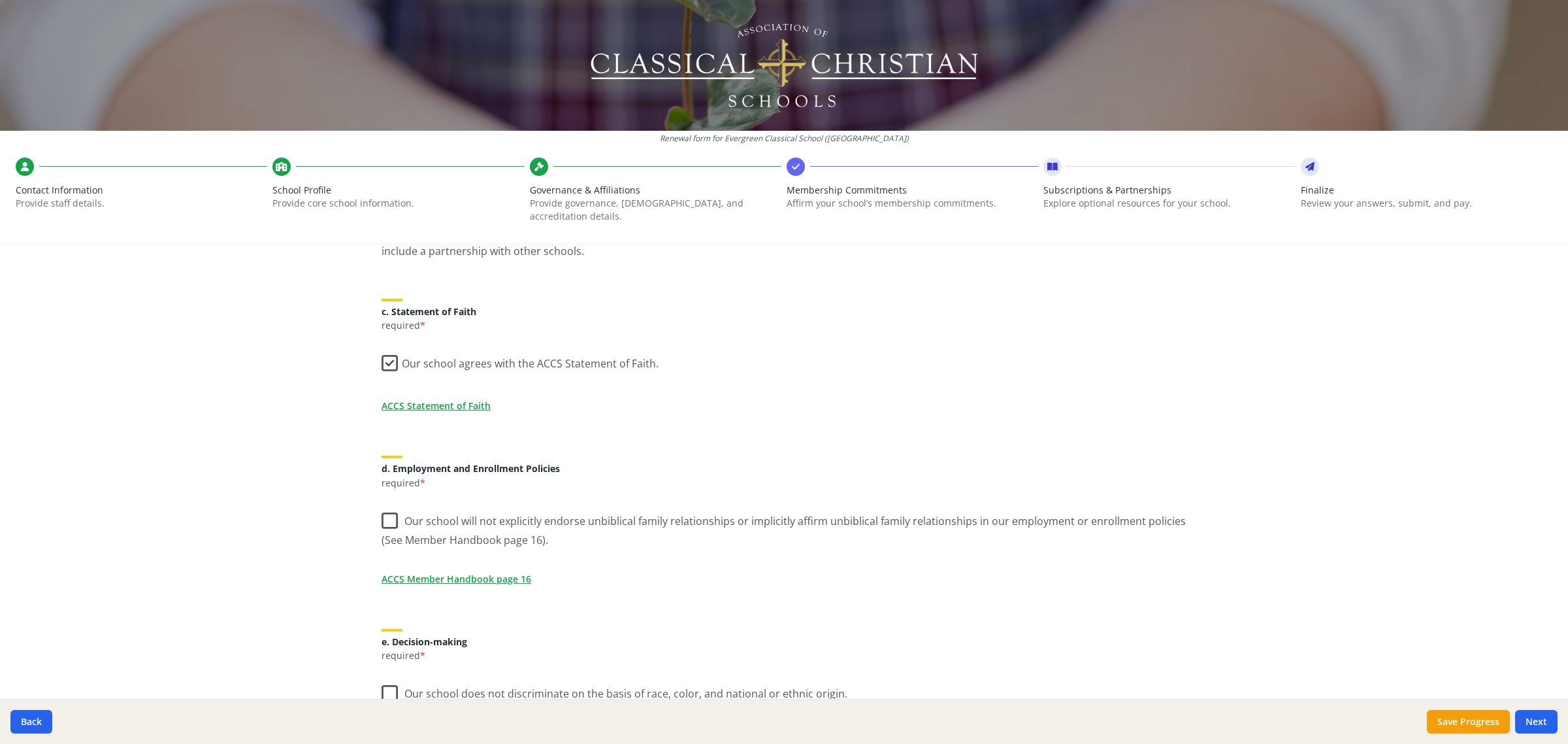
scroll to position [409, 0]
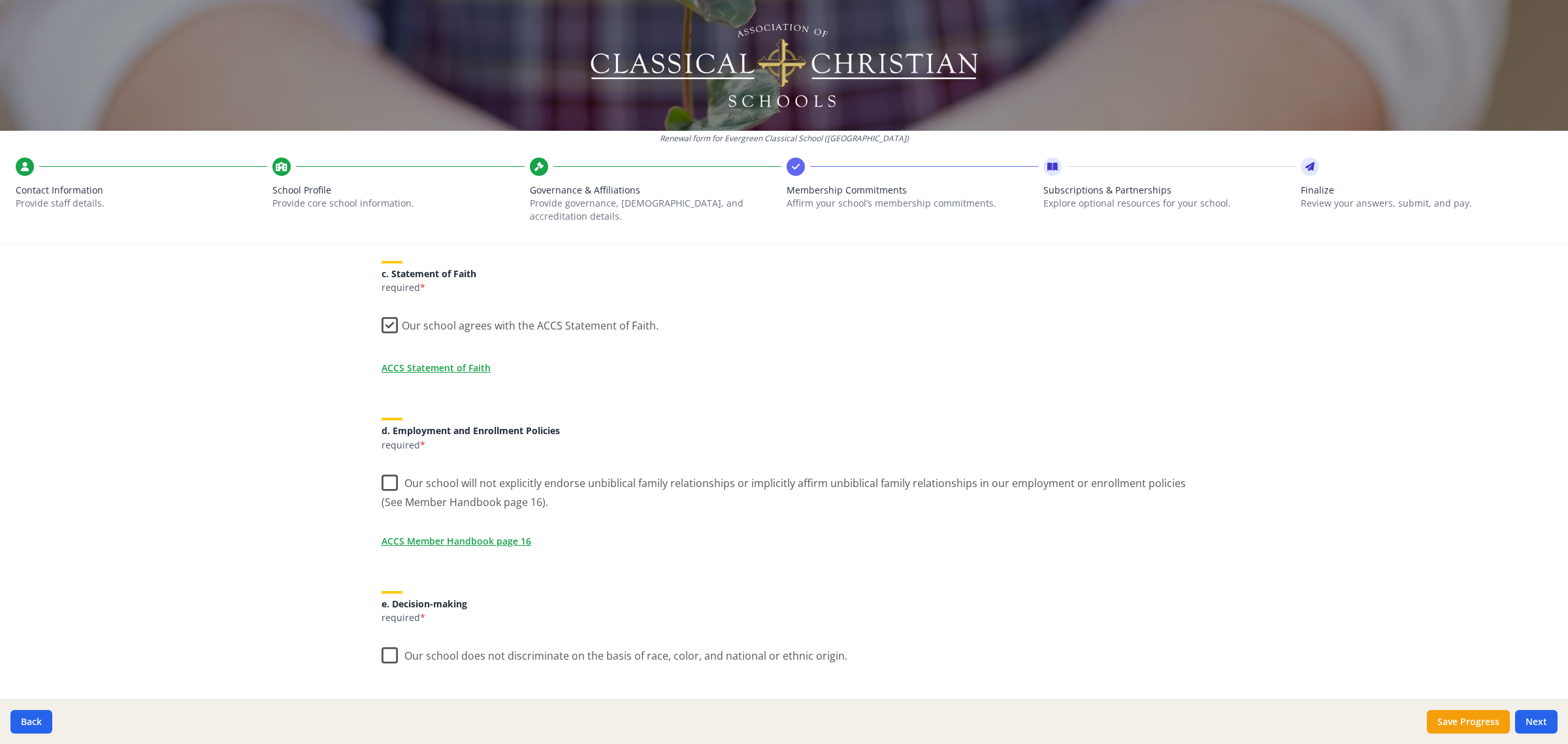
click at [398, 474] on label "Our school will not explicitly endorse unbiblical family relationships or impli…" at bounding box center [784, 488] width 805 height 44
click at [0, 0] on input "Our school will not explicitly endorse unbiblical family relationships or impli…" at bounding box center [0, 0] width 0 height 0
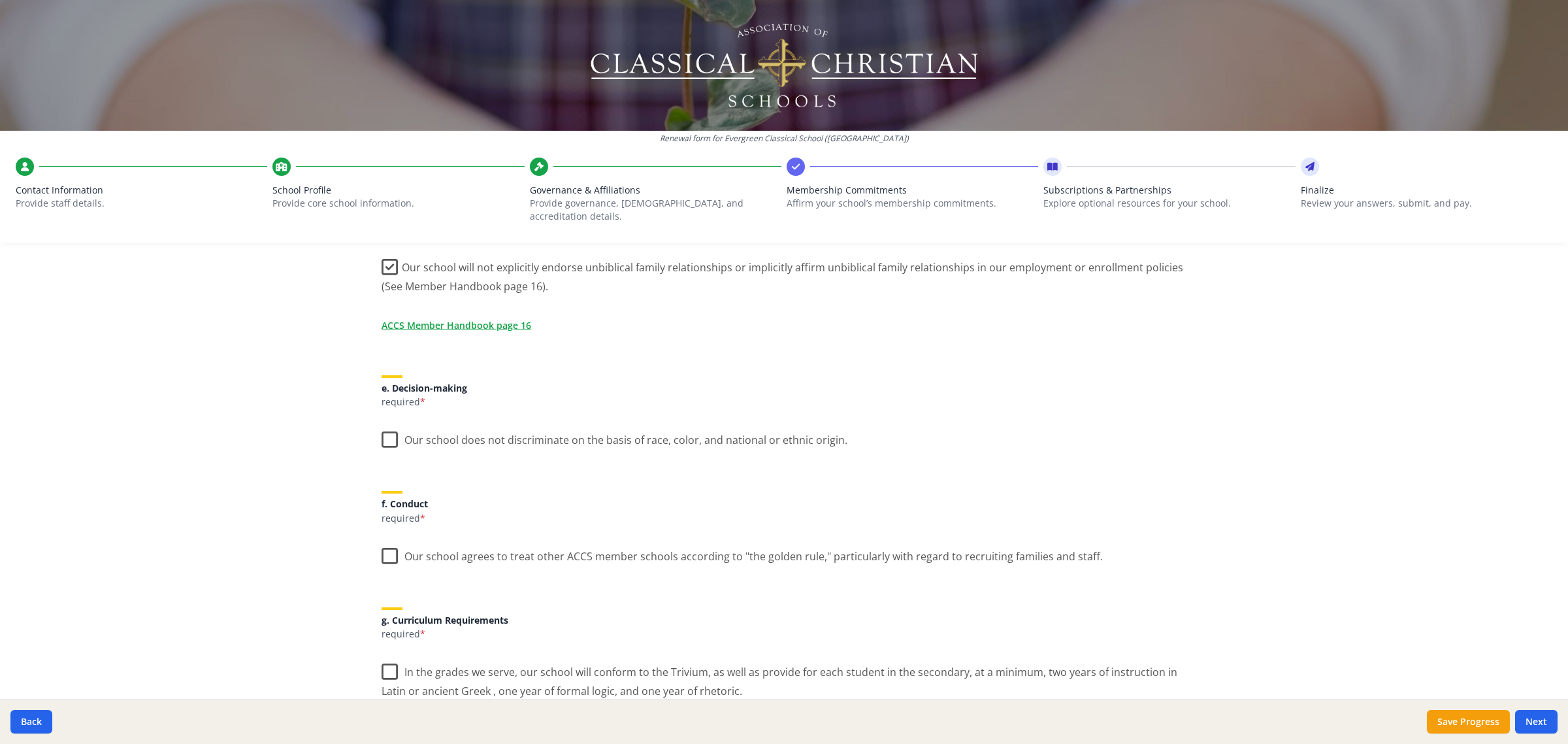
scroll to position [654, 0]
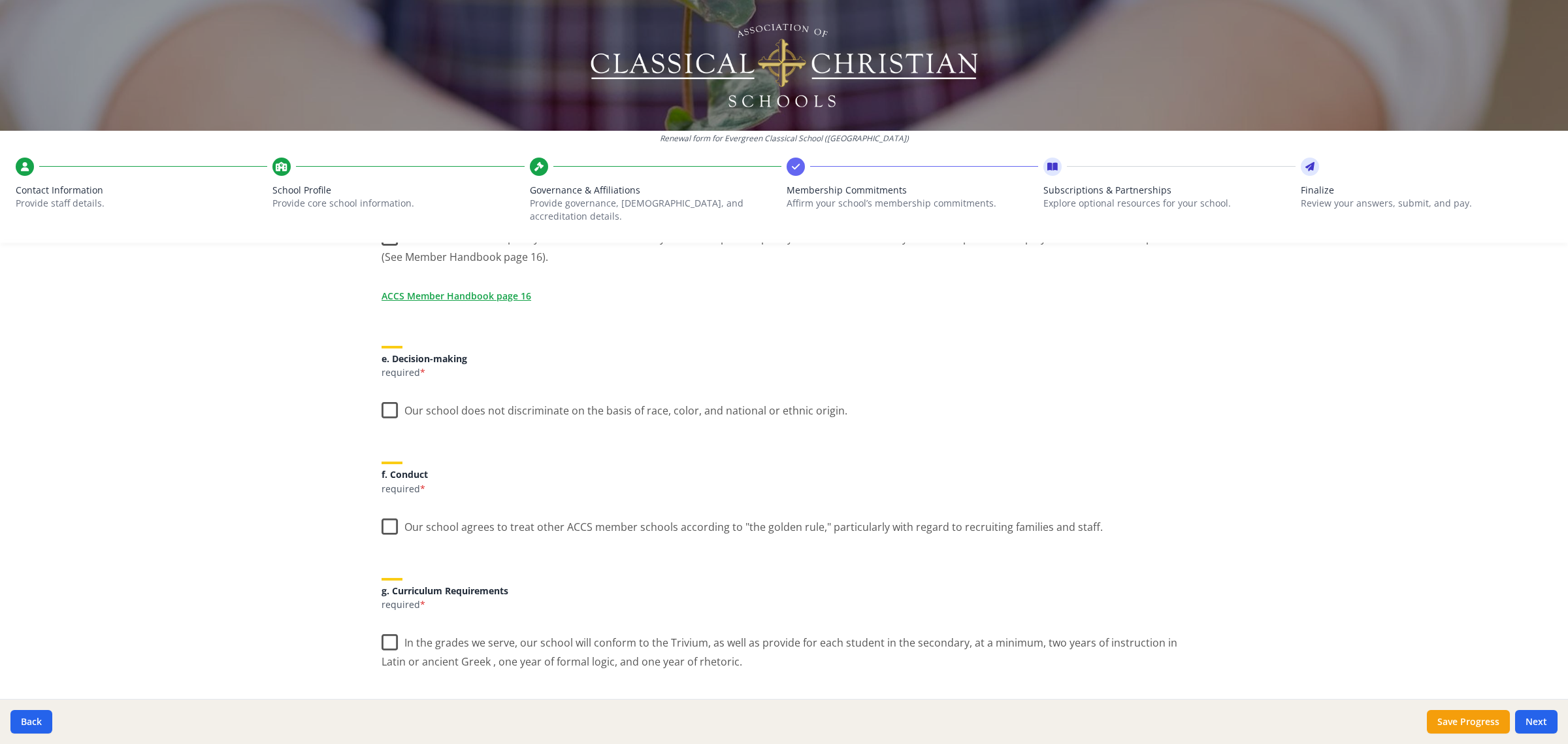
click at [396, 394] on label "Our school does not discriminate on the basis of race, color, and national or e…" at bounding box center [614, 407] width 466 height 28
click at [0, 0] on input "Our school does not discriminate on the basis of race, color, and national or e…" at bounding box center [0, 0] width 0 height 0
click at [381, 510] on label "Our school agrees to treat other ACCS member schools according to "the golden r…" at bounding box center [742, 524] width 721 height 28
click at [0, 0] on input "Our school agrees to treat other ACCS member schools according to "the golden r…" at bounding box center [0, 0] width 0 height 0
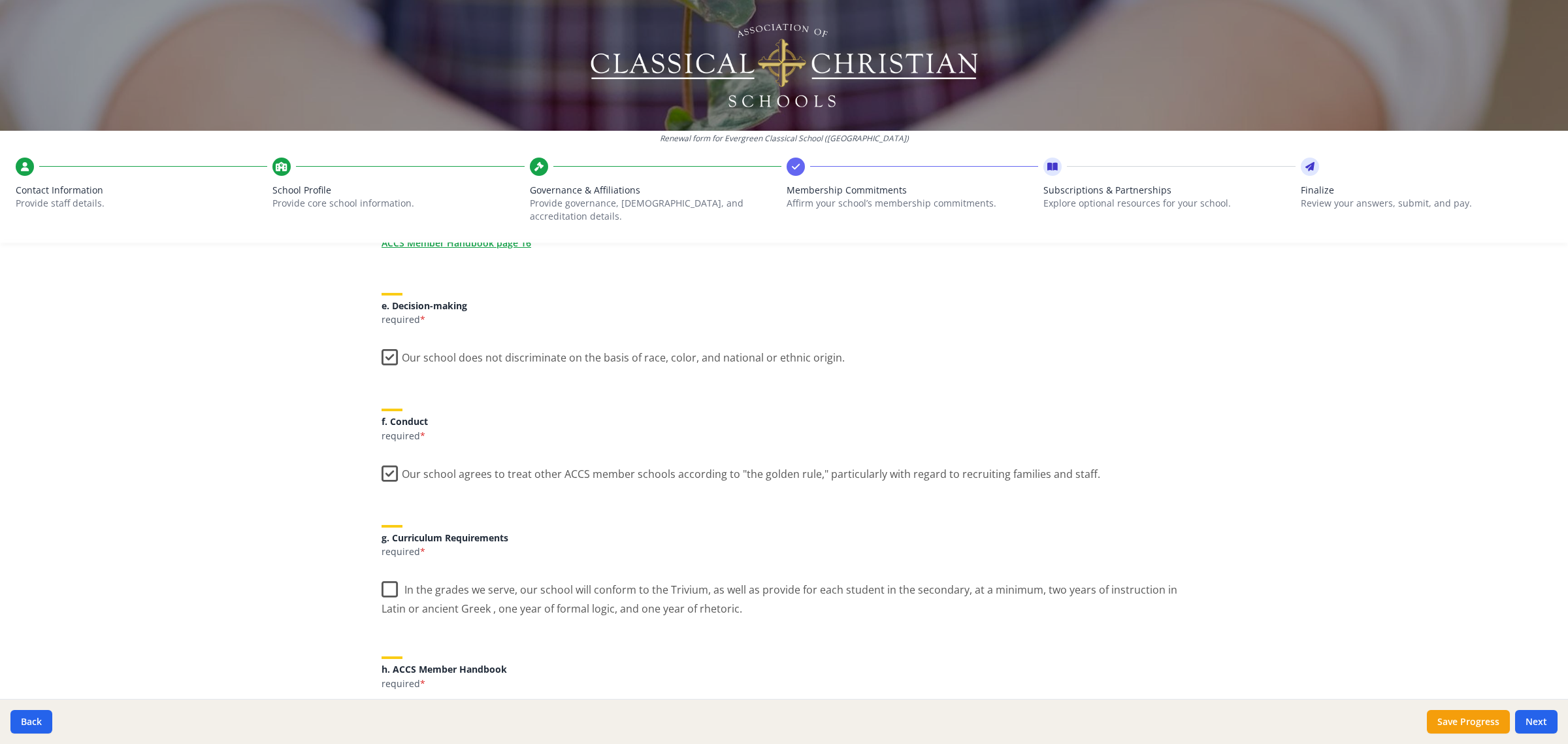
scroll to position [735, 0]
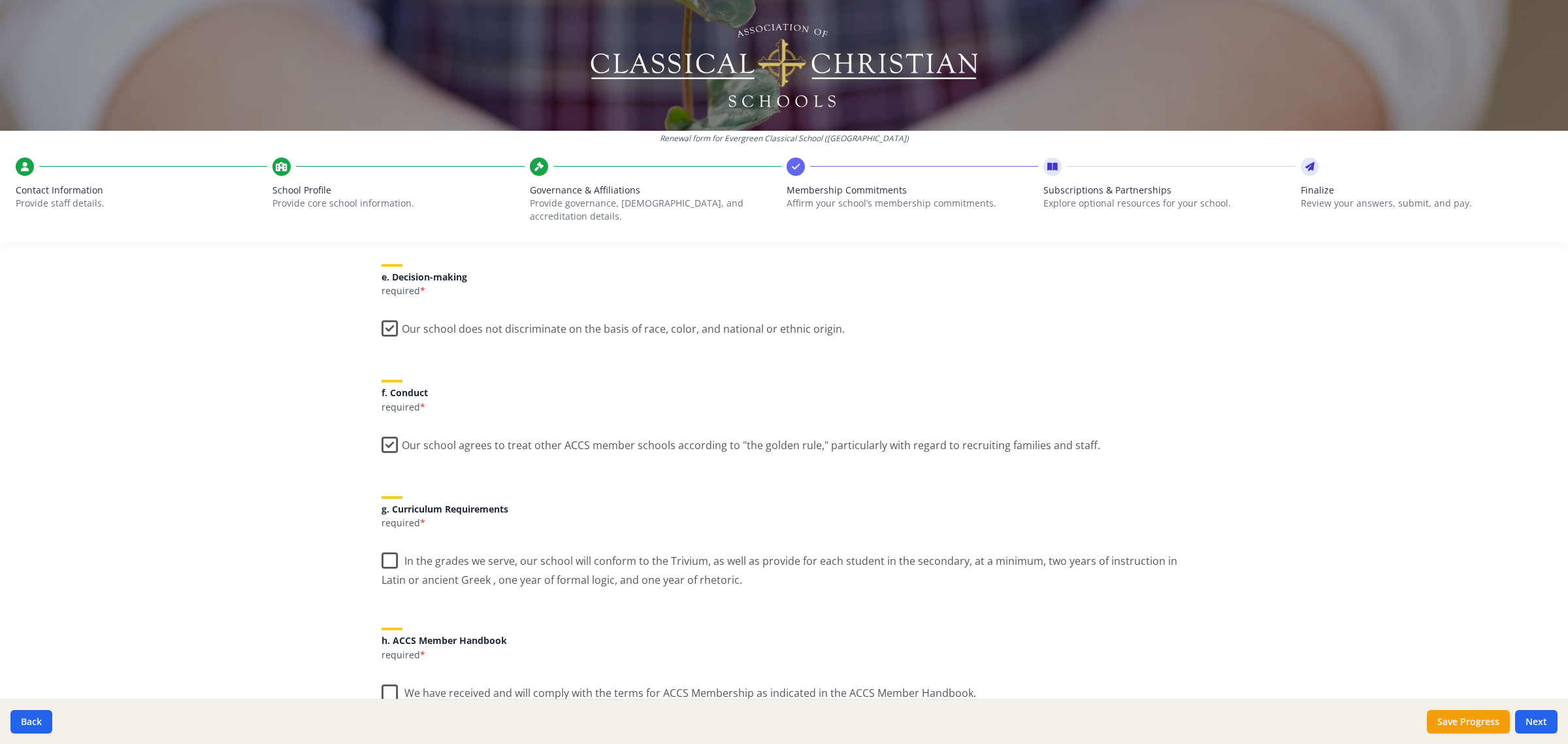
click at [403, 544] on label "In the grades we serve, our school will conform to the Trivium, as well as prov…" at bounding box center [784, 566] width 805 height 44
click at [0, 0] on input "In the grades we serve, our school will conform to the Trivium, as well as prov…" at bounding box center [0, 0] width 0 height 0
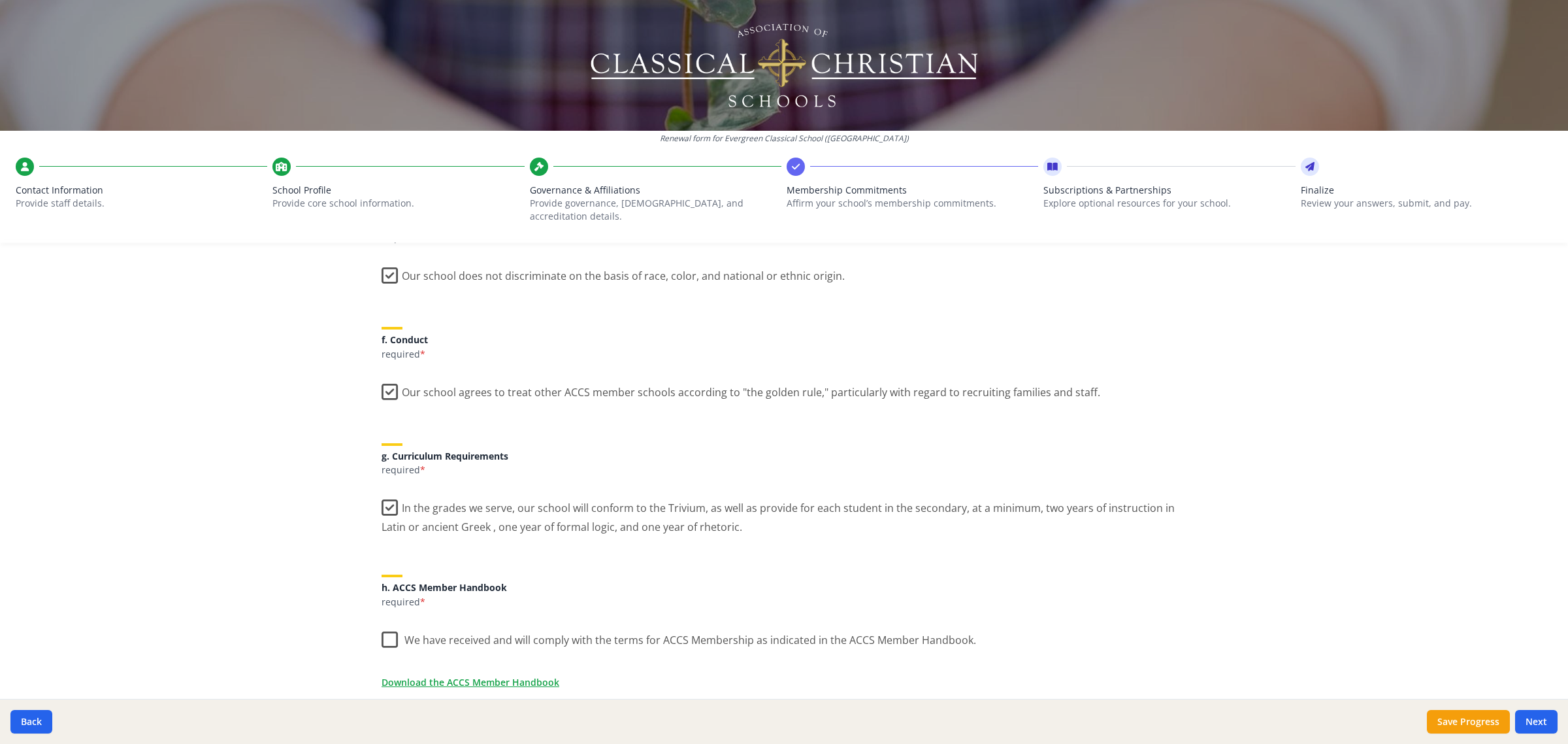
scroll to position [817, 0]
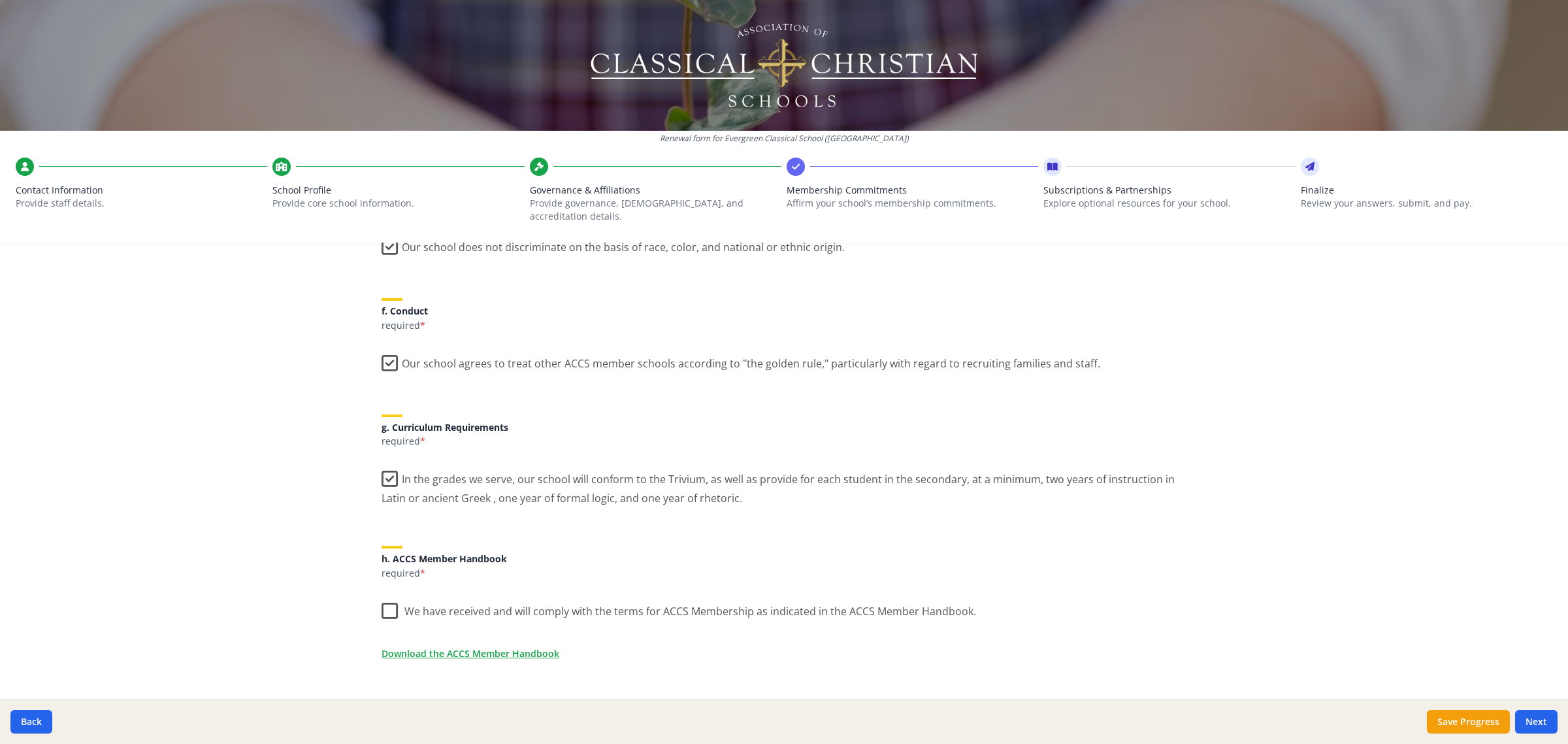
click at [418, 594] on label "We have received and will comply with the terms for ACCS Membership as indicate…" at bounding box center [678, 607] width 594 height 28
click at [0, 0] on input "We have received and will comply with the terms for ACCS Membership as indicate…" at bounding box center [0, 0] width 0 height 0
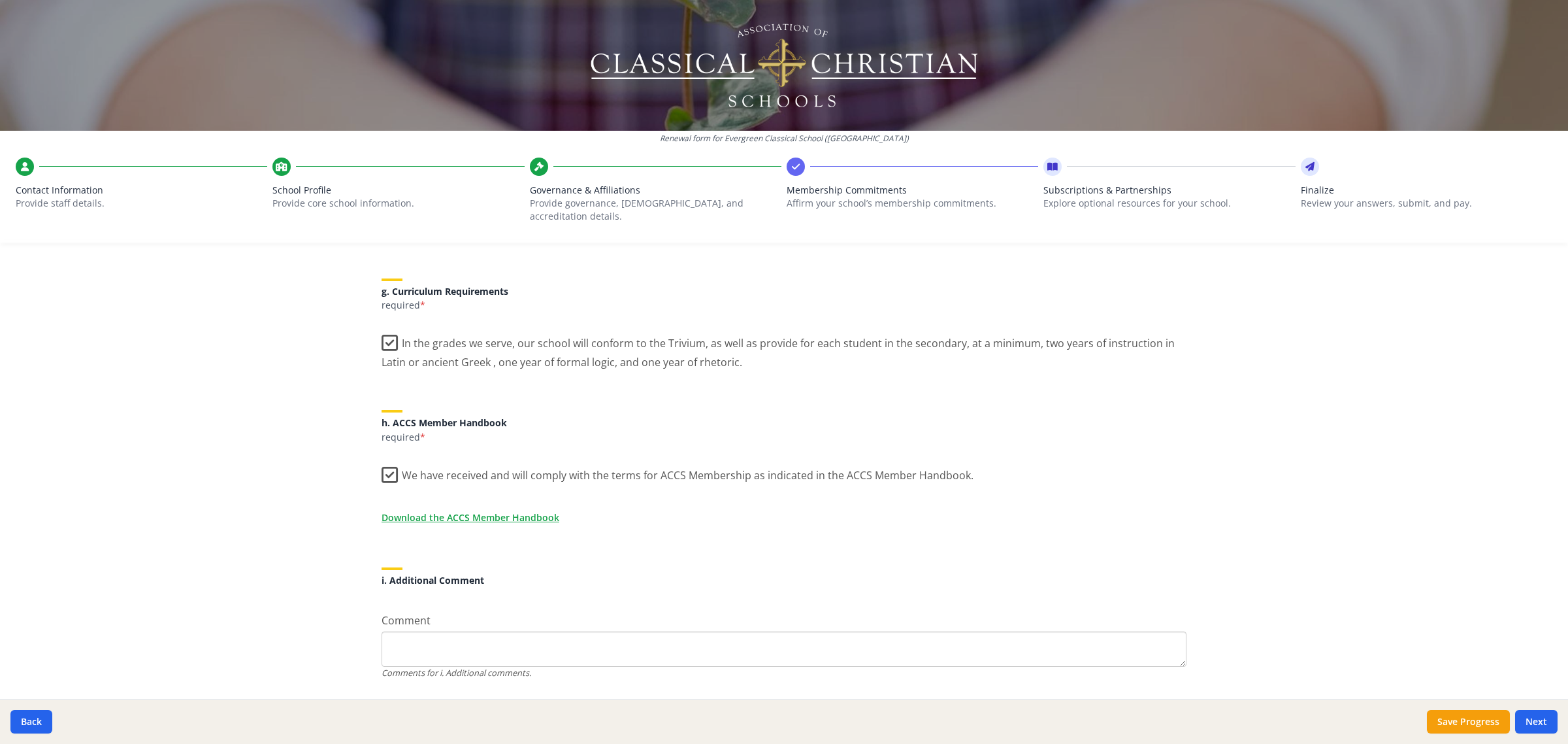
scroll to position [973, 0]
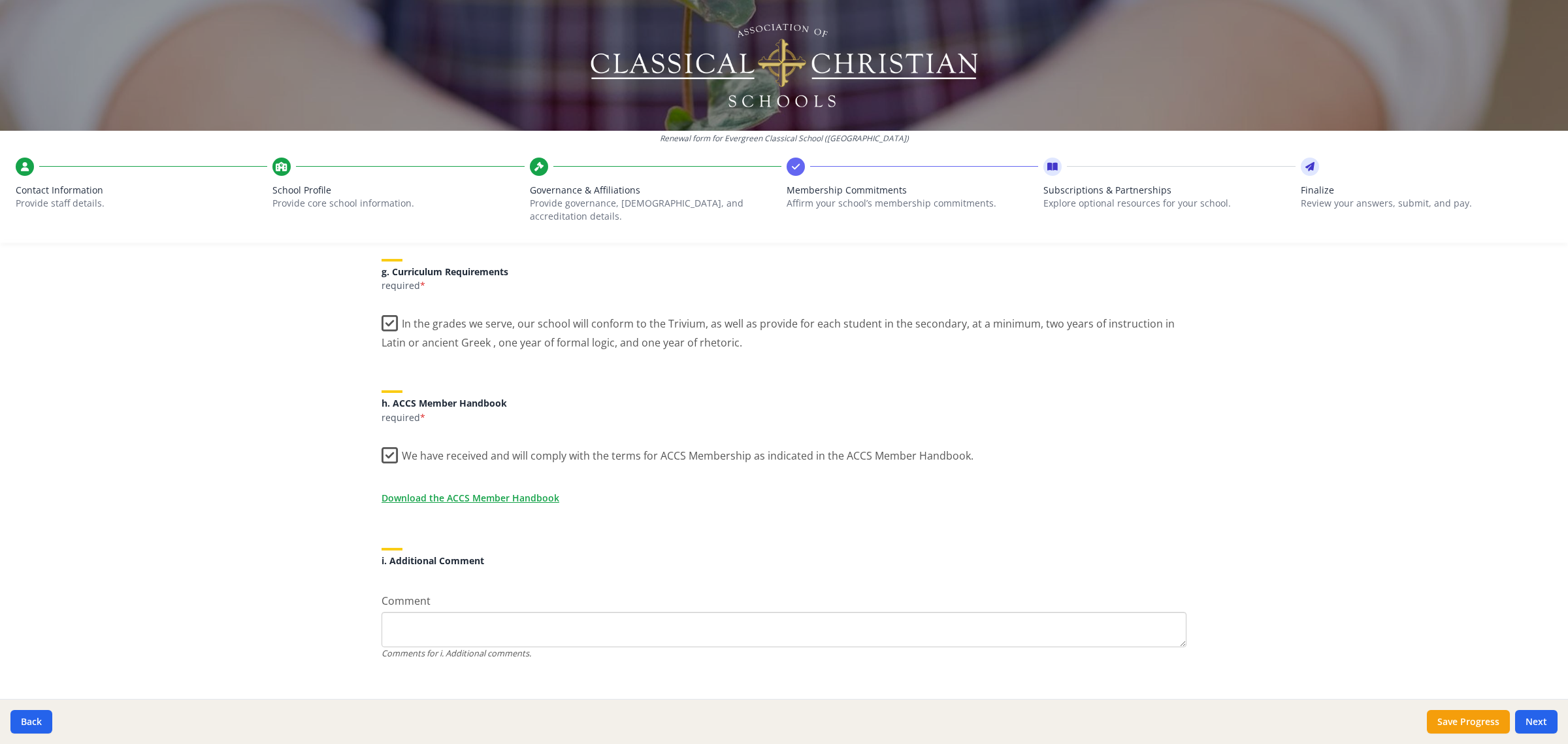
click at [1560, 726] on div "Back Save Progress Next" at bounding box center [784, 721] width 1568 height 45
click at [1544, 721] on button "Next" at bounding box center [1537, 721] width 42 height 23
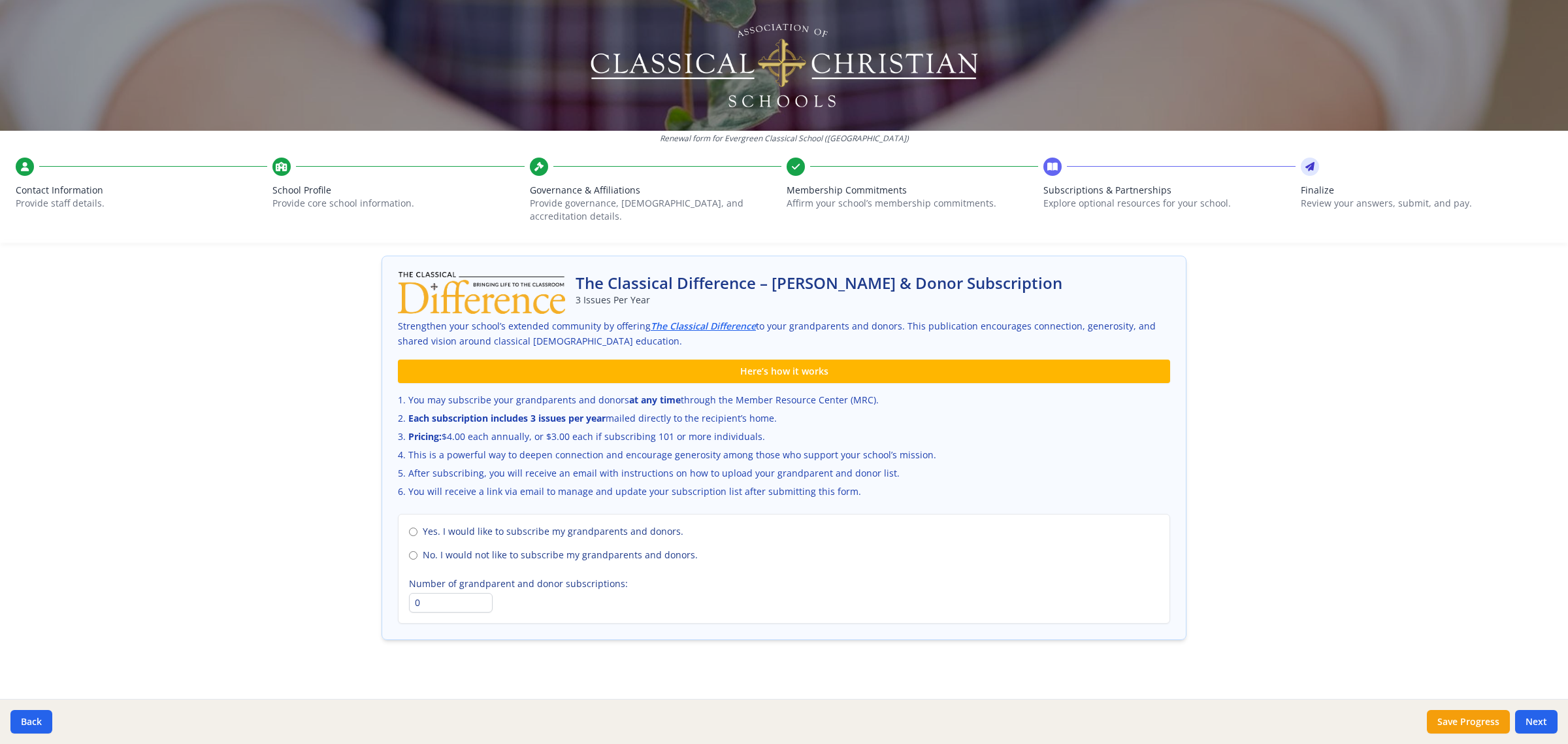
click at [423, 548] on span "No. I would not like to subscribe my grandparents and donors." at bounding box center [560, 554] width 275 height 13
click at [418, 551] on input "No. I would not like to subscribe my grandparents and donors." at bounding box center [413, 555] width 8 height 8
radio input "true"
click at [1528, 728] on button "Next" at bounding box center [1537, 721] width 42 height 23
